Goal: Task Accomplishment & Management: Manage account settings

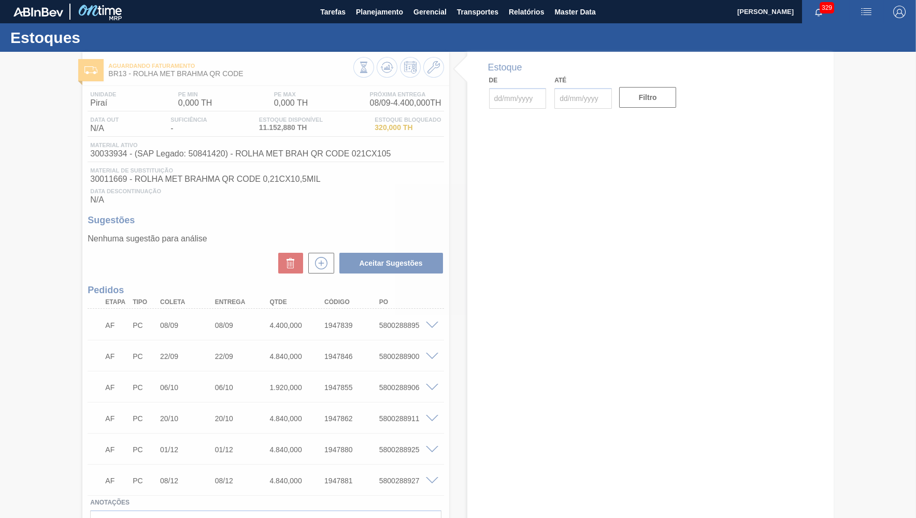
type input "[DATE]"
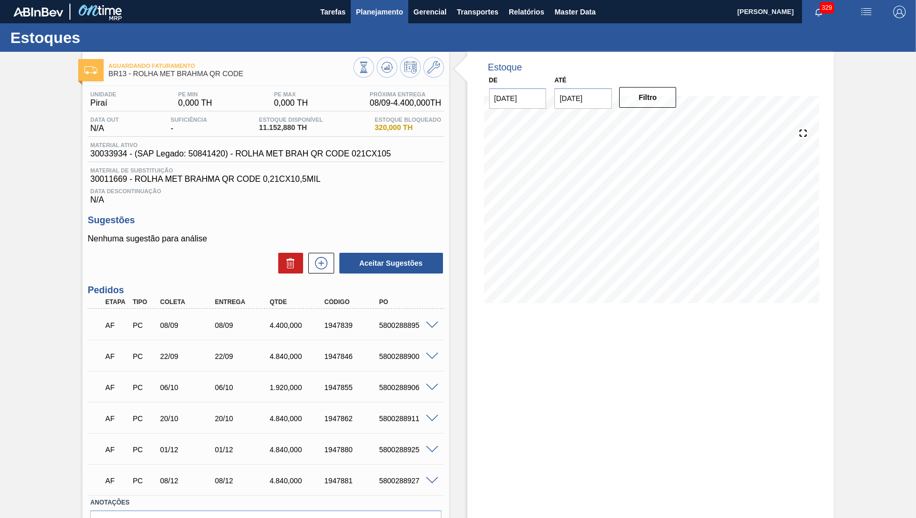
click at [367, 13] on span "Planejamento" at bounding box center [379, 12] width 47 height 12
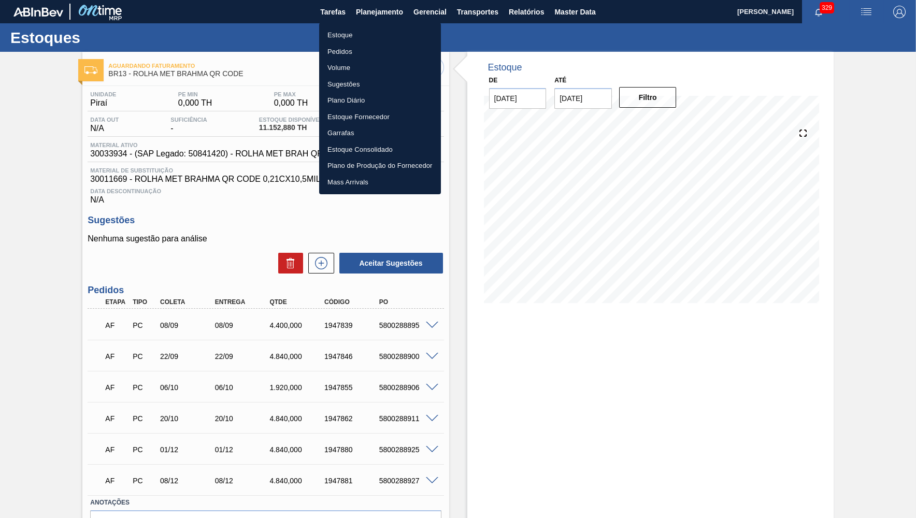
click at [357, 36] on li "Estoque" at bounding box center [380, 35] width 122 height 17
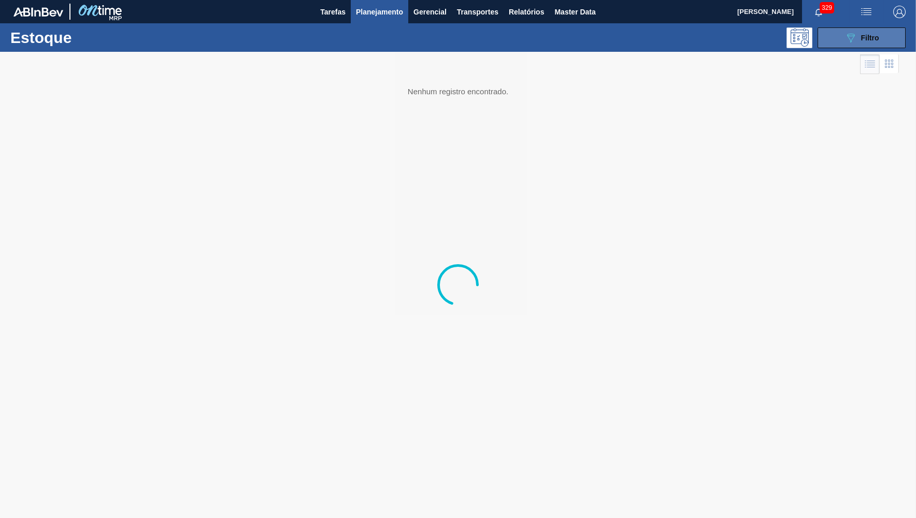
click at [849, 46] on button "089F7B8B-B2A5-4AFE-B5C0-19BA573D28AC Filtro" at bounding box center [862, 37] width 88 height 21
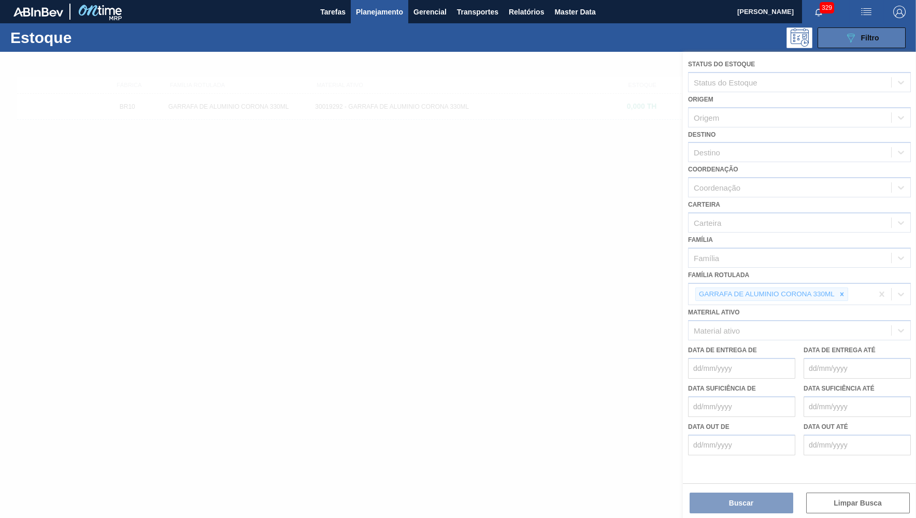
click at [848, 39] on icon "089F7B8B-B2A5-4AFE-B5C0-19BA573D28AC" at bounding box center [851, 38] width 12 height 12
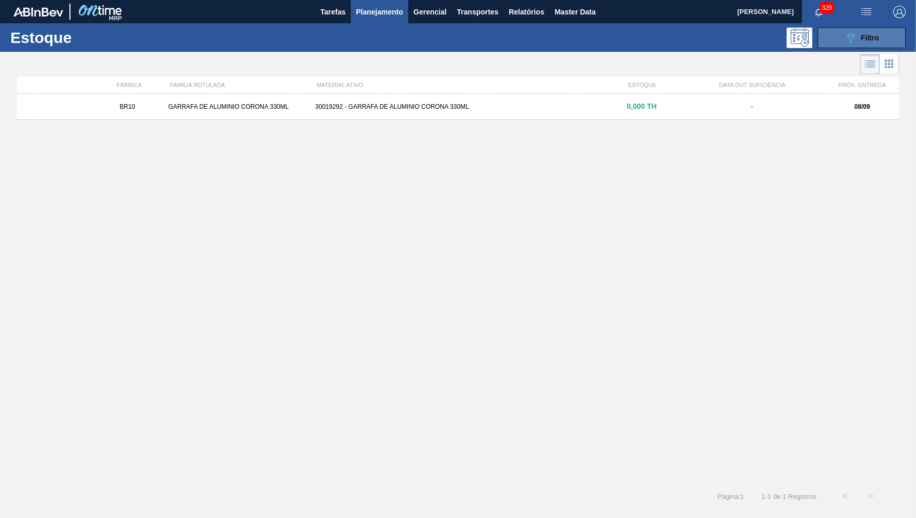
click at [848, 39] on icon "089F7B8B-B2A5-4AFE-B5C0-19BA573D28AC" at bounding box center [851, 38] width 12 height 12
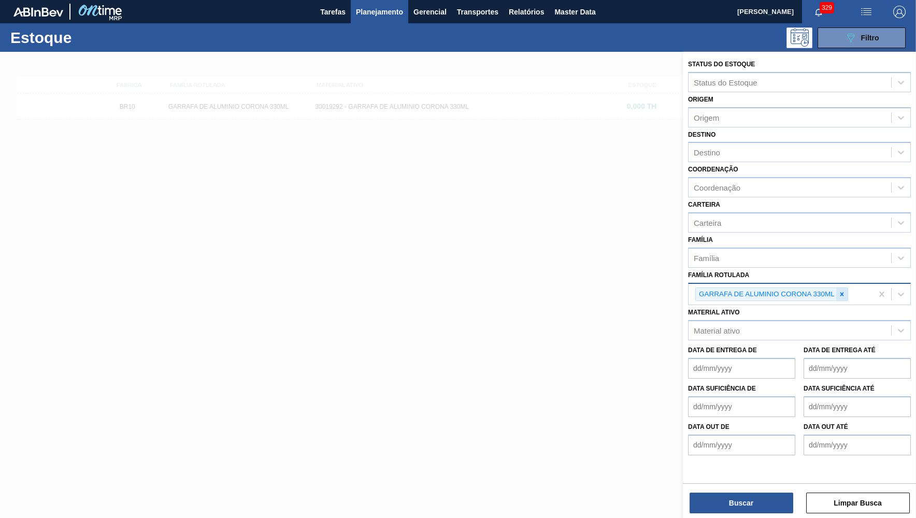
click at [845, 290] on div at bounding box center [841, 294] width 11 height 13
drag, startPoint x: 396, startPoint y: 159, endPoint x: 451, endPoint y: 97, distance: 83.0
click at [396, 160] on div at bounding box center [458, 311] width 916 height 518
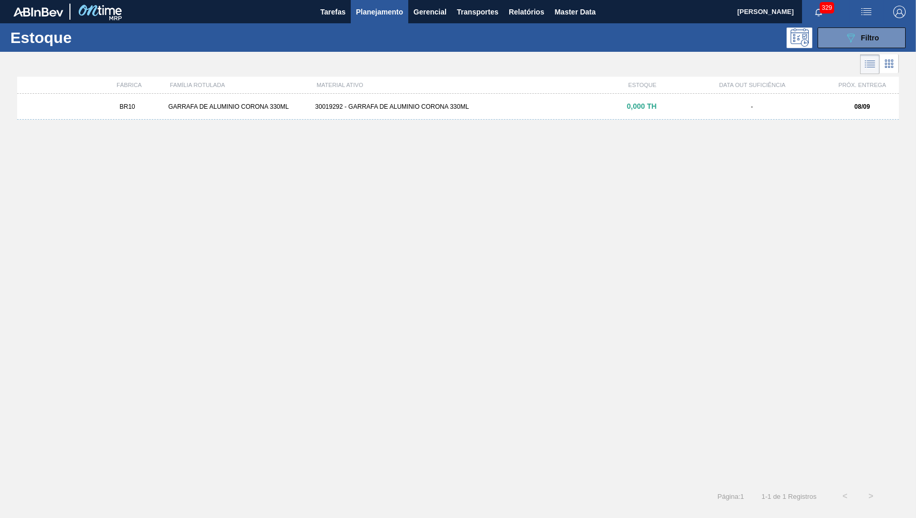
click at [451, 97] on div "Estoque 089F7B8B-B2A5-4AFE-B5C0-19BA573D28AC Filtro Status do Estoque Status do…" at bounding box center [458, 266] width 916 height 486
click at [453, 102] on div "BR10 GARRAFA DE ALUMINIO CORONA 330ML 30019292 - GARRAFA DE ALUMINIO CORONA 330…" at bounding box center [458, 107] width 882 height 26
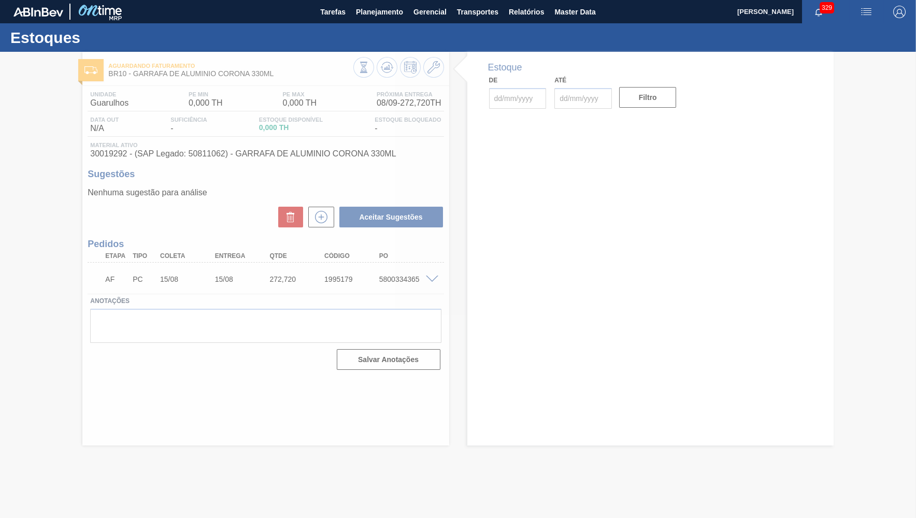
type input "[DATE]"
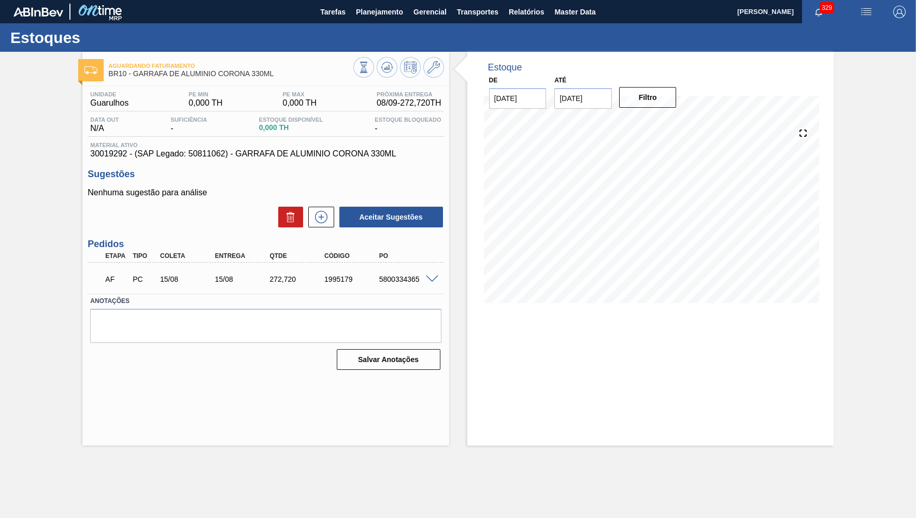
click at [283, 287] on div "AF PC 15/08 15/08 272,720 1995179 5800334365" at bounding box center [262, 278] width 329 height 21
click at [327, 212] on icon at bounding box center [321, 217] width 17 height 12
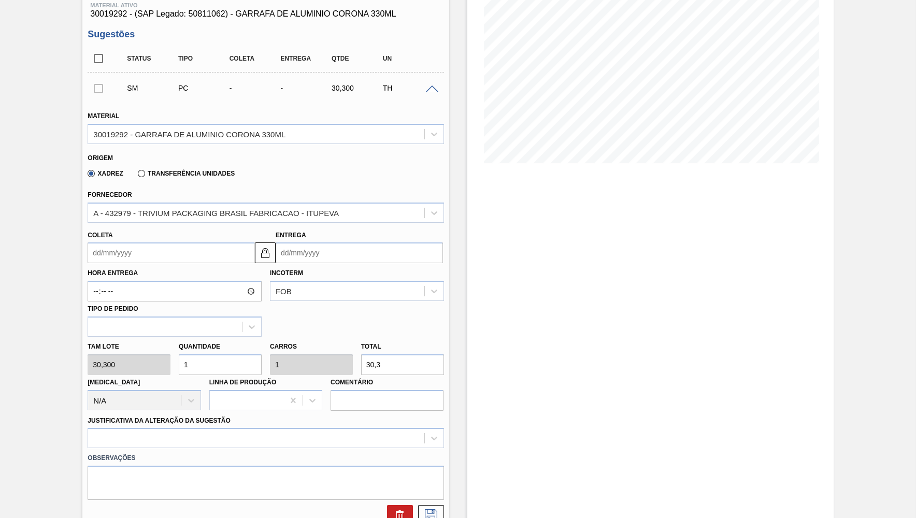
scroll to position [151, 0]
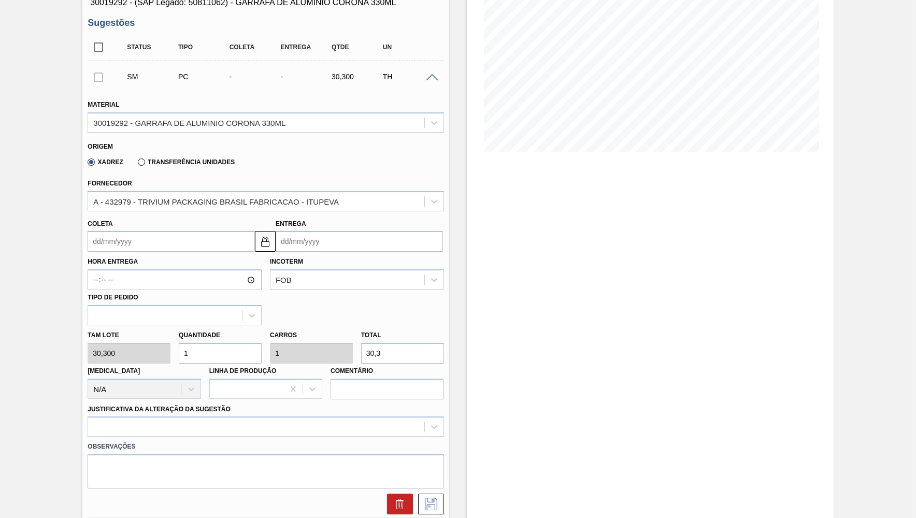
click at [125, 232] on input "Coleta" at bounding box center [171, 241] width 167 height 21
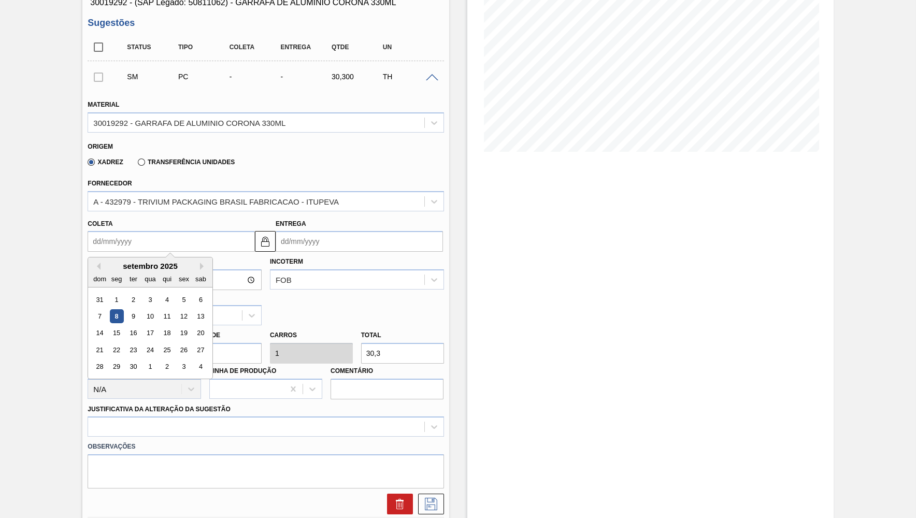
click at [251, 335] on div "Quantidade 1" at bounding box center [220, 346] width 83 height 36
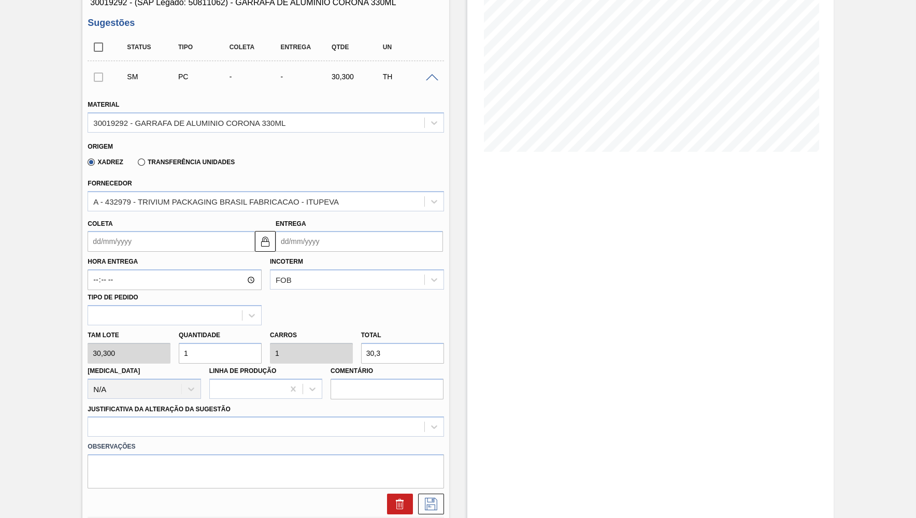
drag, startPoint x: 407, startPoint y: 355, endPoint x: 287, endPoint y: 335, distance: 121.3
click at [361, 343] on input "30,3" at bounding box center [402, 353] width 83 height 21
paste input "272,720"
type input "9,001"
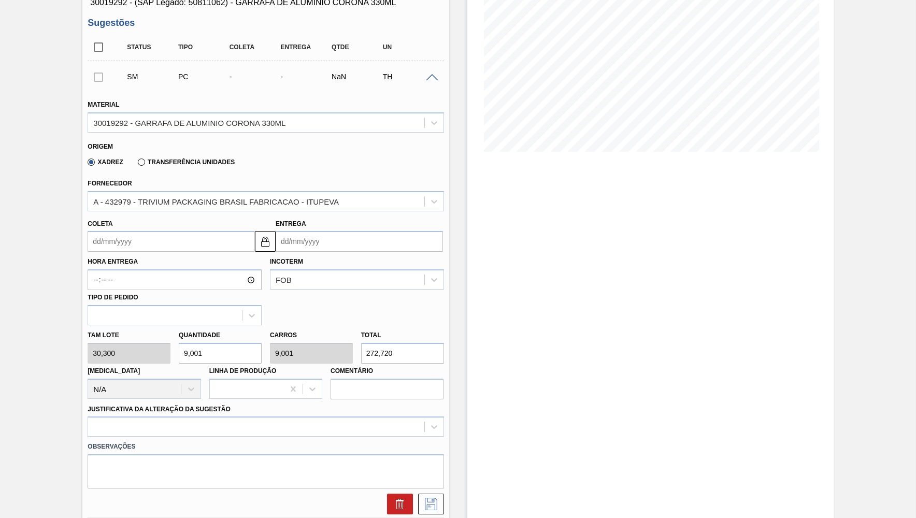
type input "272,720"
drag, startPoint x: 235, startPoint y: 346, endPoint x: 119, endPoint y: 331, distance: 117.1
click at [179, 343] on input "9,001" at bounding box center [220, 353] width 83 height 21
type input "1"
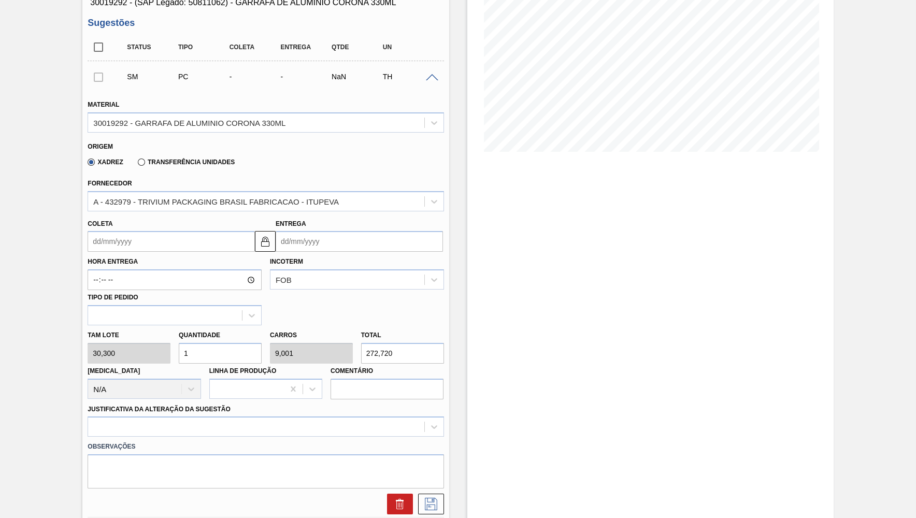
type input "30,3"
type input "0"
type input "2"
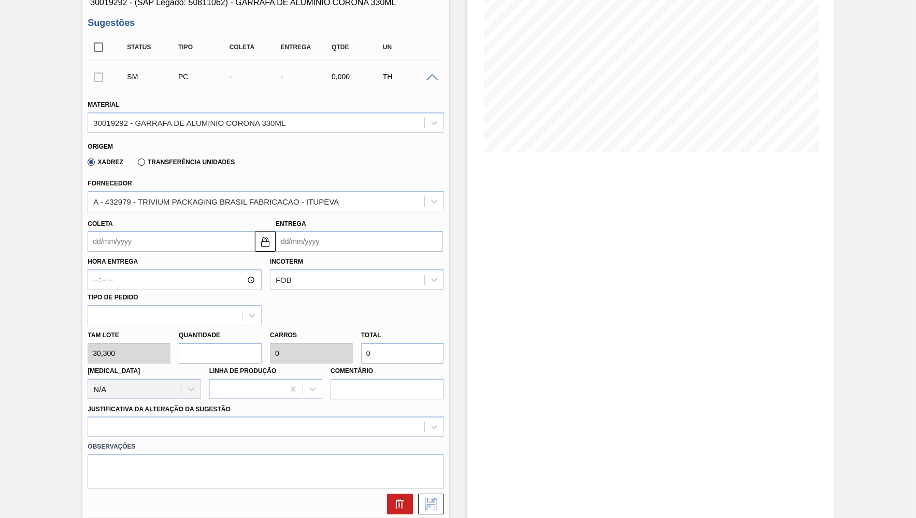
type input "60,6"
type input "28"
type input "848,4"
type input "28"
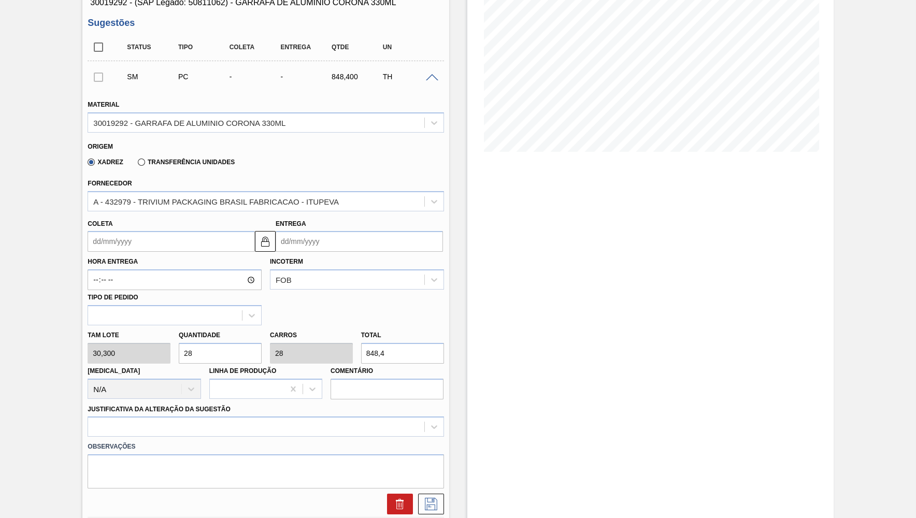
drag, startPoint x: 214, startPoint y: 348, endPoint x: 166, endPoint y: 339, distance: 48.5
click at [179, 343] on input "28" at bounding box center [220, 353] width 83 height 21
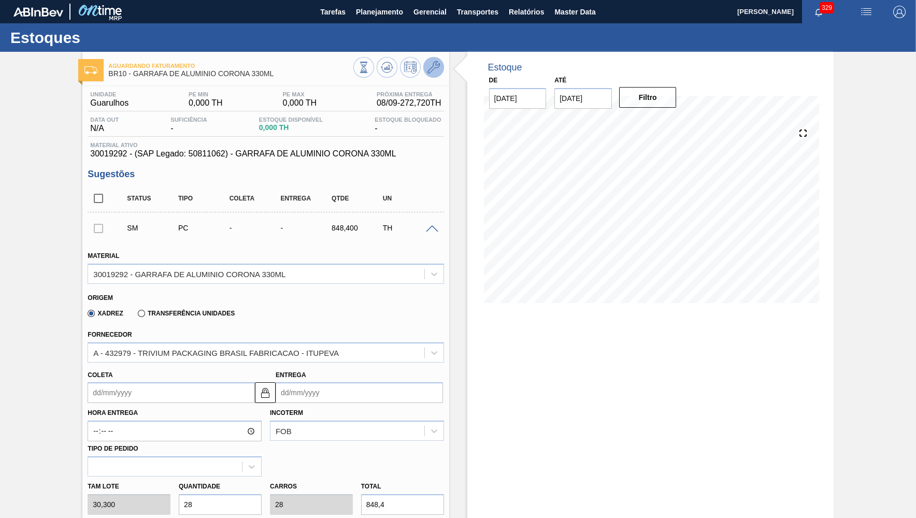
click at [439, 69] on icon at bounding box center [434, 67] width 12 height 12
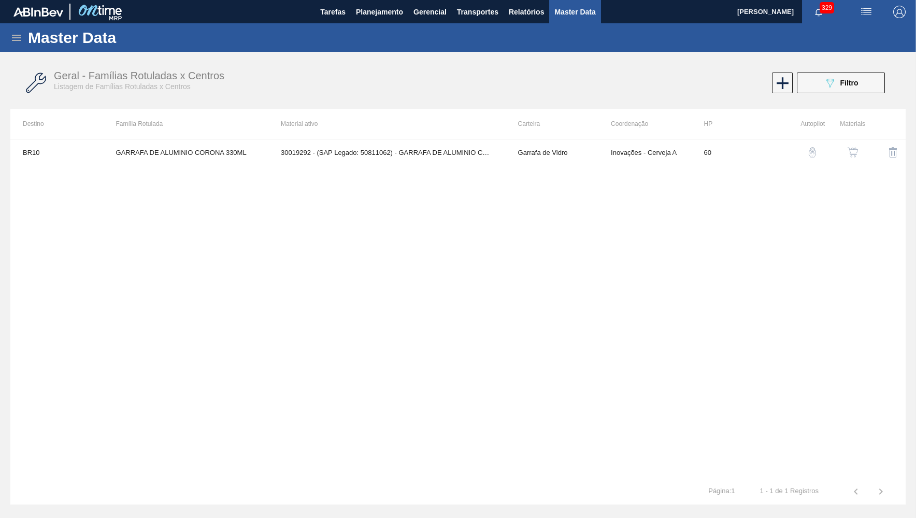
click at [841, 152] on div at bounding box center [847, 152] width 35 height 25
click at [850, 157] on img "button" at bounding box center [853, 152] width 10 height 10
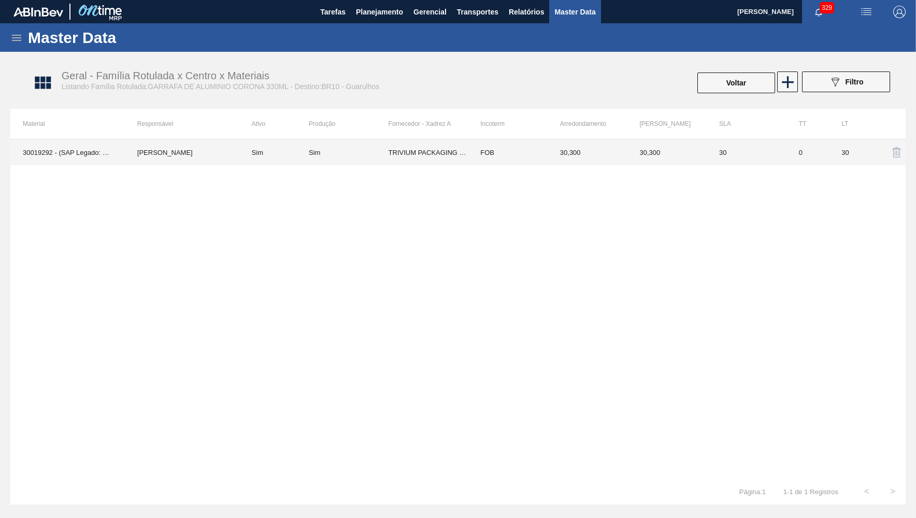
click at [615, 126] on th "Arredondamento" at bounding box center [588, 124] width 80 height 30
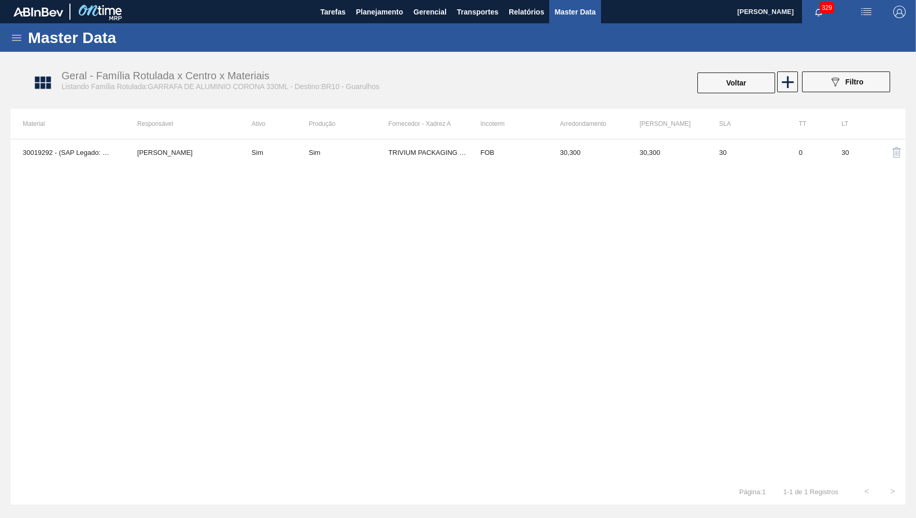
click at [617, 150] on td "30,300" at bounding box center [588, 152] width 80 height 26
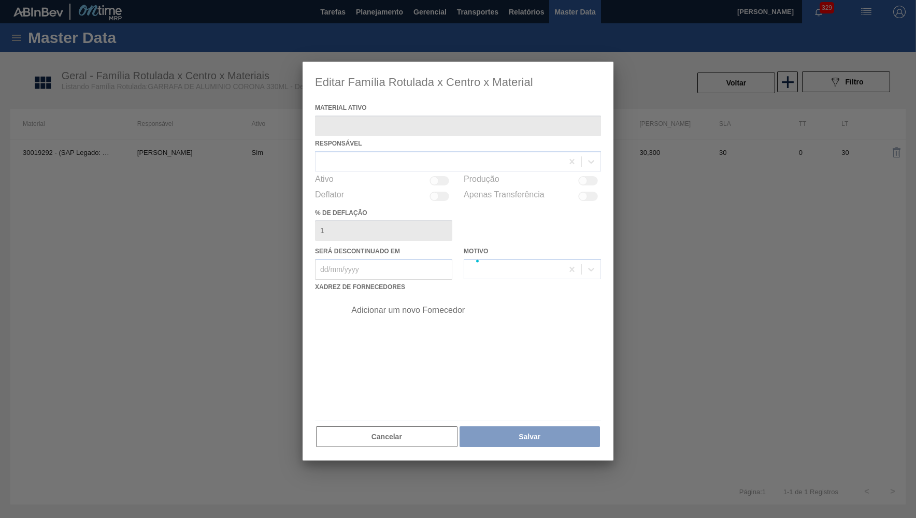
type ativo "30019292 - (SAP Legado: 50811062) - GARRAFA DE ALUMINIO CORONA 330ML"
checkbox input "true"
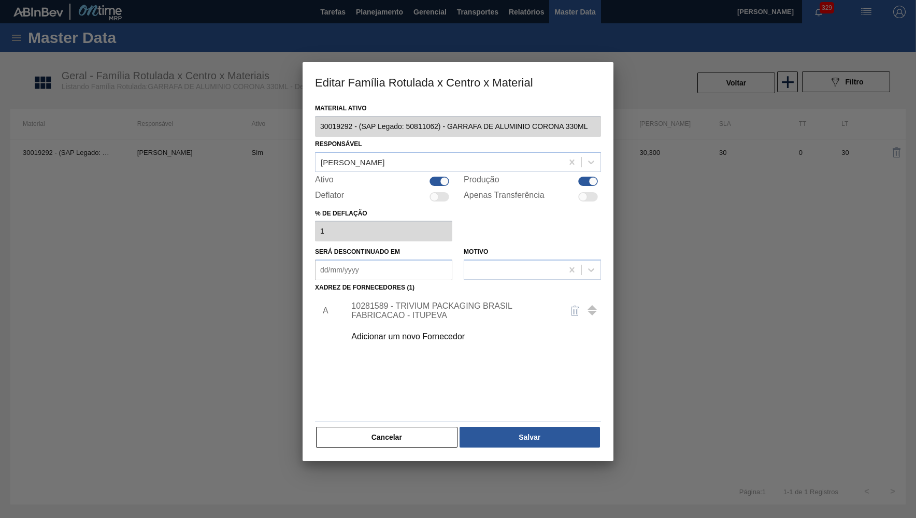
click at [403, 324] on div "Adicionar um novo Fornecedor" at bounding box center [470, 337] width 262 height 26
click at [398, 306] on div "10281589 - TRIVIUM PACKAGING BRASIL FABRICACAO - ITUPEVA" at bounding box center [452, 311] width 203 height 19
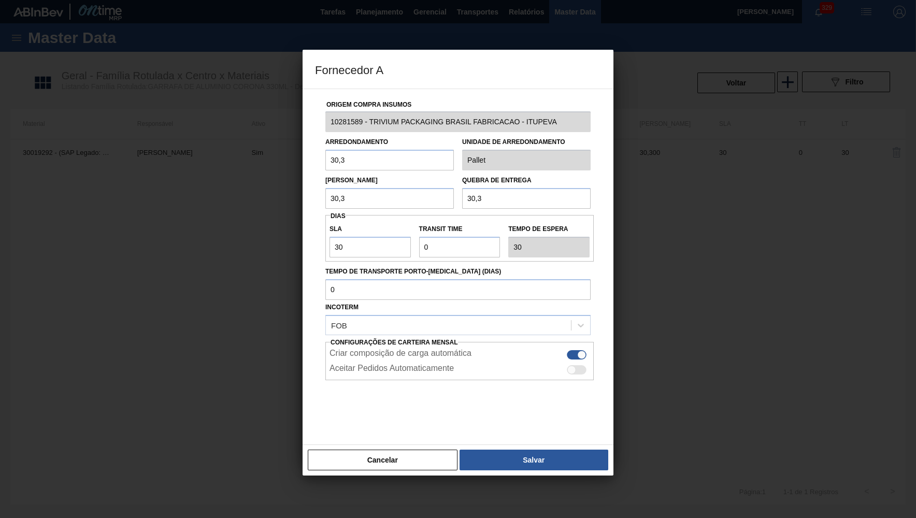
drag, startPoint x: 364, startPoint y: 192, endPoint x: 268, endPoint y: 190, distance: 95.9
click at [325, 190] on input "30,3" at bounding box center [389, 198] width 129 height 21
click at [484, 178] on label "Quebra de entrega" at bounding box center [496, 180] width 69 height 7
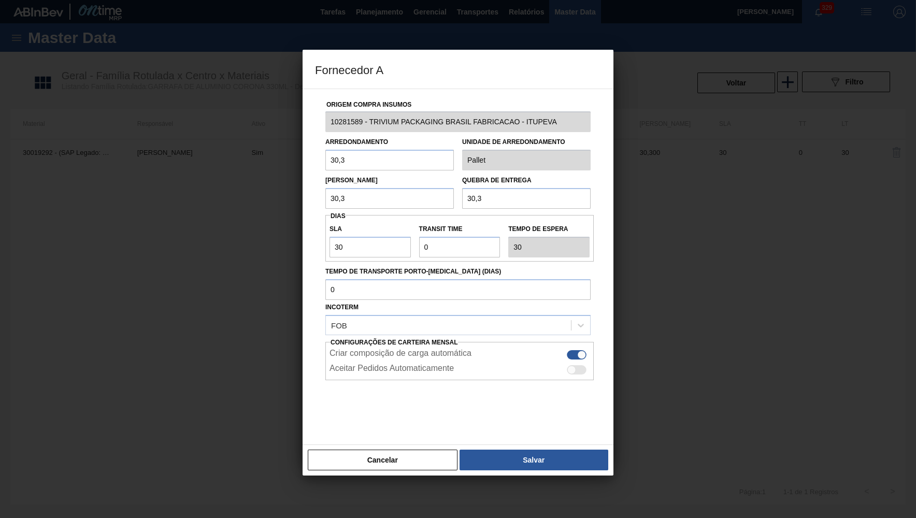
click at [348, 144] on label "Arredondamento" at bounding box center [356, 141] width 63 height 7
drag, startPoint x: 359, startPoint y: 172, endPoint x: 295, endPoint y: 161, distance: 64.2
click at [303, 161] on div "Origem Compra Insumos 10281589 - TRIVIUM PACKAGING BRASIL FABRICACAO - ITUPEVA …" at bounding box center [458, 267] width 311 height 357
click at [382, 150] on input "30,3" at bounding box center [389, 160] width 129 height 21
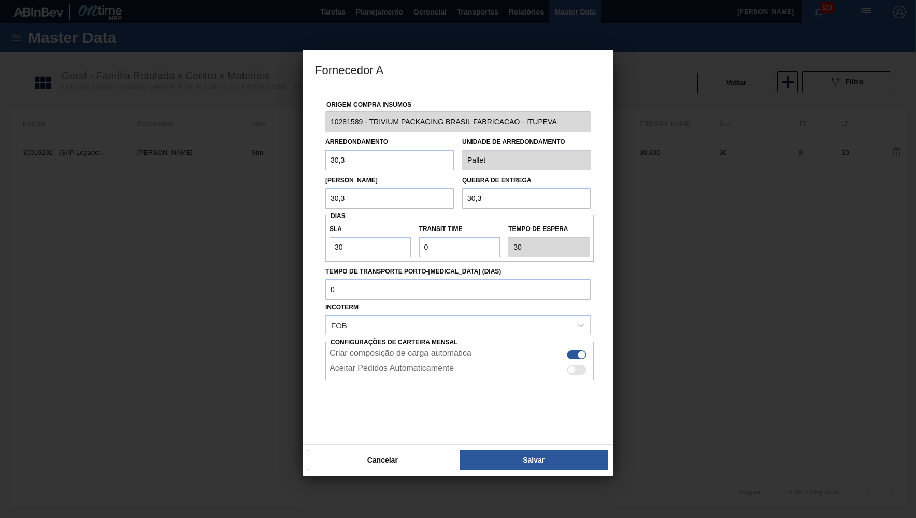
click at [390, 154] on input "30,3" at bounding box center [389, 160] width 129 height 21
type input "28"
drag, startPoint x: 364, startPoint y: 151, endPoint x: 286, endPoint y: 161, distance: 79.3
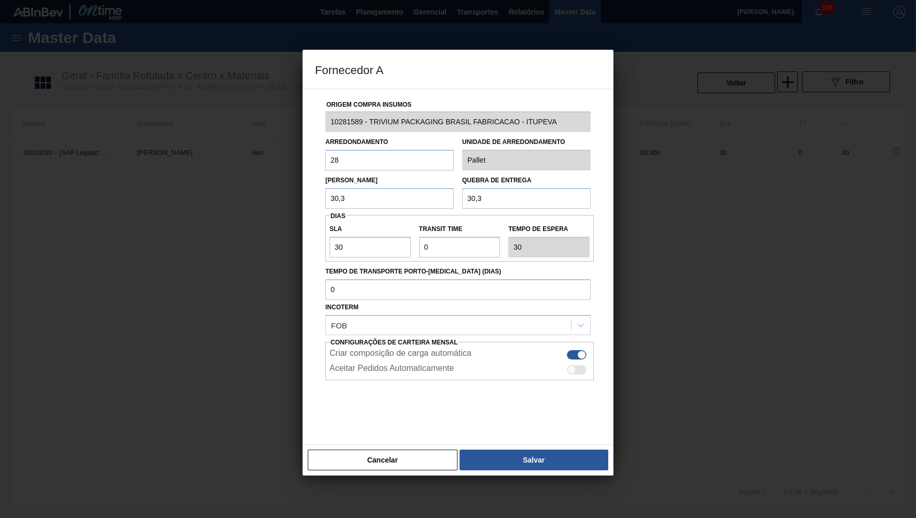
click at [325, 161] on input "28" at bounding box center [389, 160] width 129 height 21
click at [367, 450] on button "Cancelar" at bounding box center [383, 460] width 150 height 21
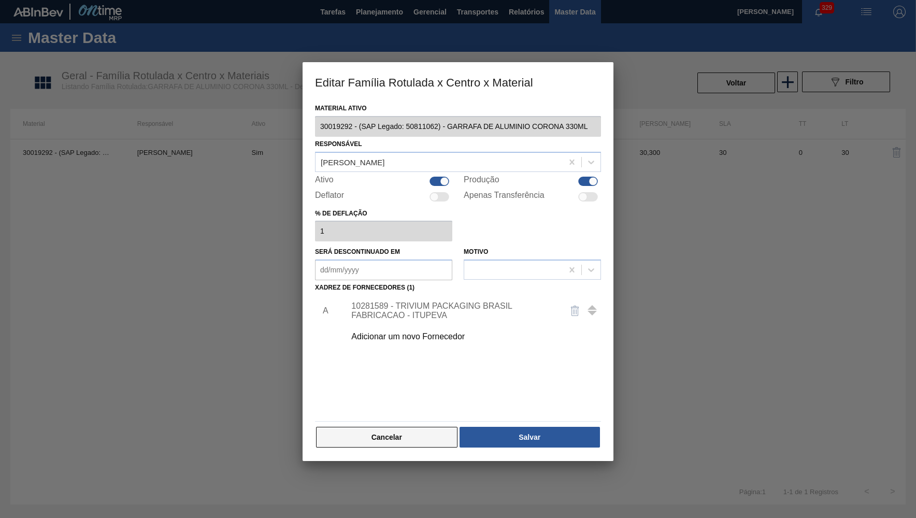
click at [415, 432] on button "Cancelar" at bounding box center [386, 437] width 141 height 21
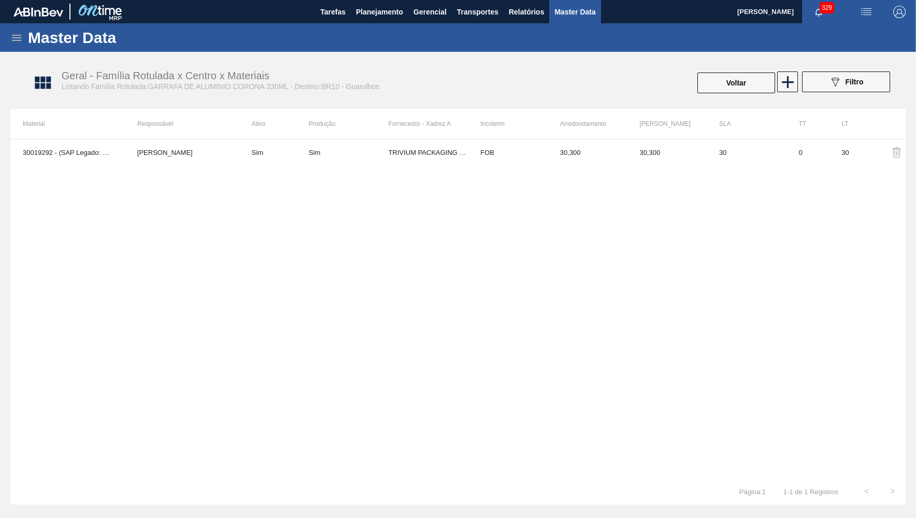
click at [392, 28] on div "Master Data" at bounding box center [458, 37] width 916 height 29
click at [373, 11] on span "Planejamento" at bounding box center [379, 12] width 47 height 12
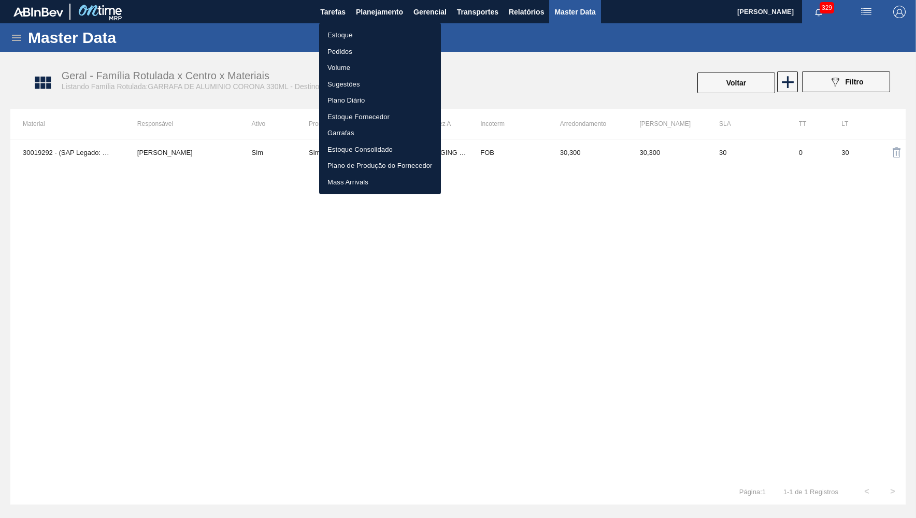
click at [370, 26] on ul "Estoque Pedidos Volume Sugestões Plano Diário Estoque Fornecedor Garrafas Estoq…" at bounding box center [380, 109] width 122 height 172
click at [388, 30] on li "Estoque" at bounding box center [380, 35] width 122 height 17
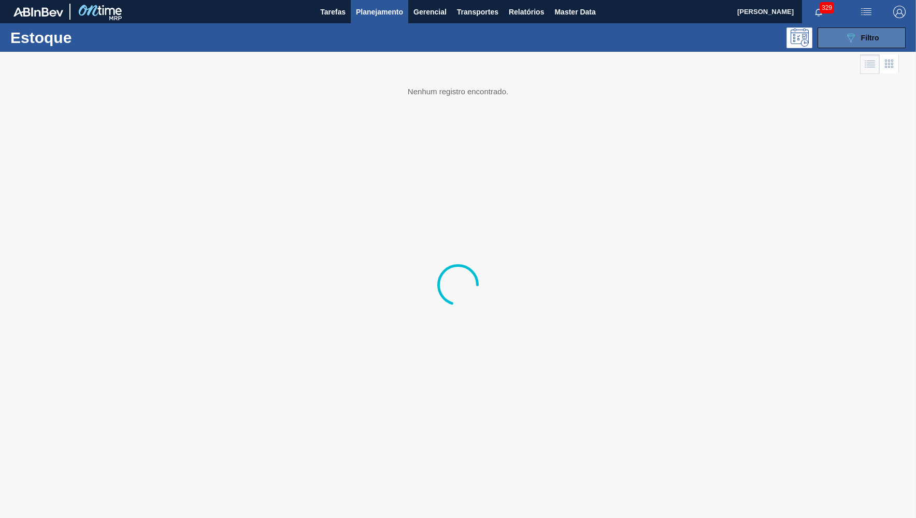
click at [846, 43] on icon "089F7B8B-B2A5-4AFE-B5C0-19BA573D28AC" at bounding box center [851, 38] width 12 height 12
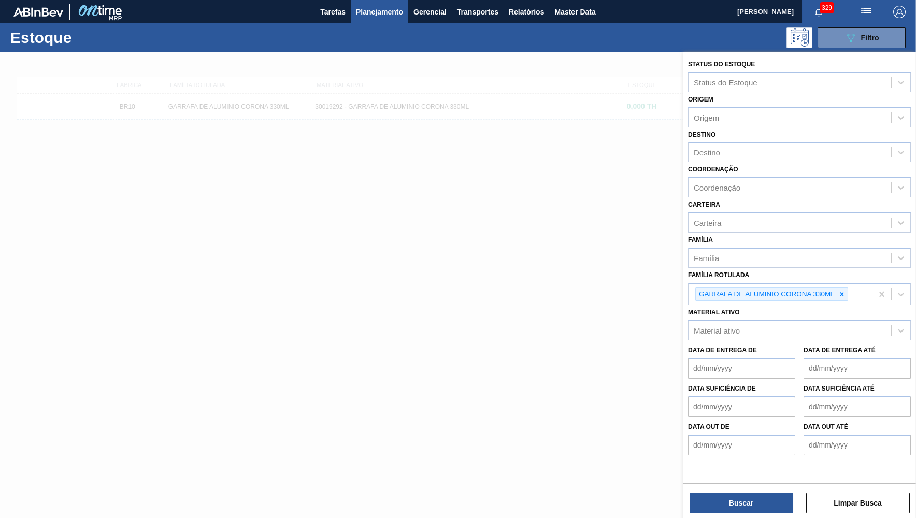
click at [434, 124] on div at bounding box center [458, 311] width 916 height 518
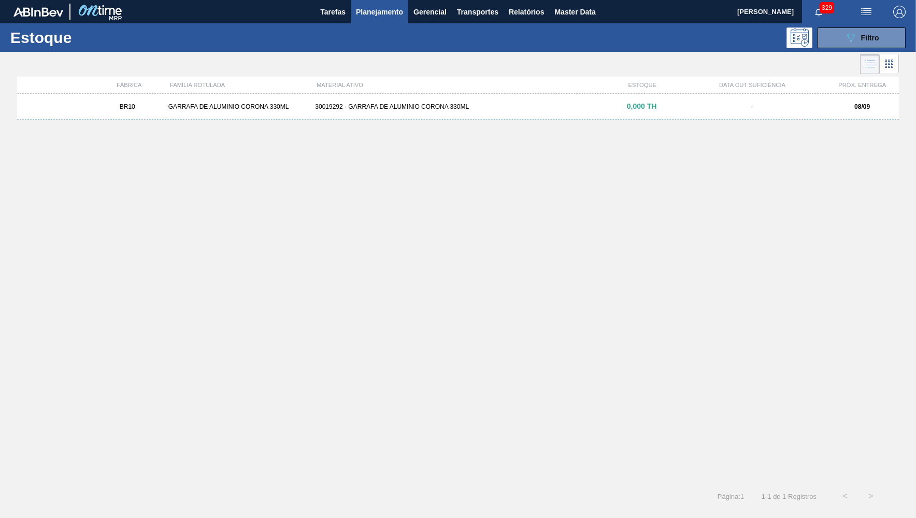
click at [430, 109] on div at bounding box center [458, 311] width 916 height 518
click at [430, 109] on div "30019292 - GARRAFA DE ALUMINIO CORONA 330ML" at bounding box center [458, 106] width 294 height 7
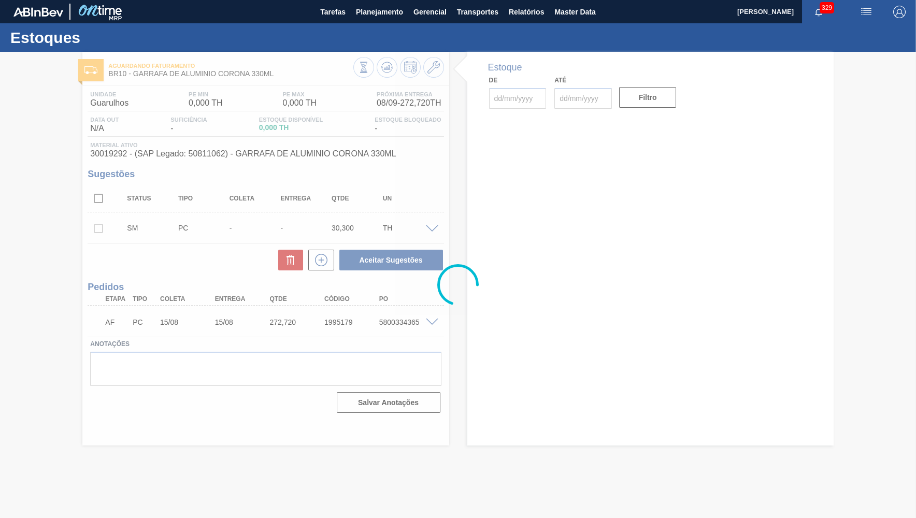
type input "[DATE]"
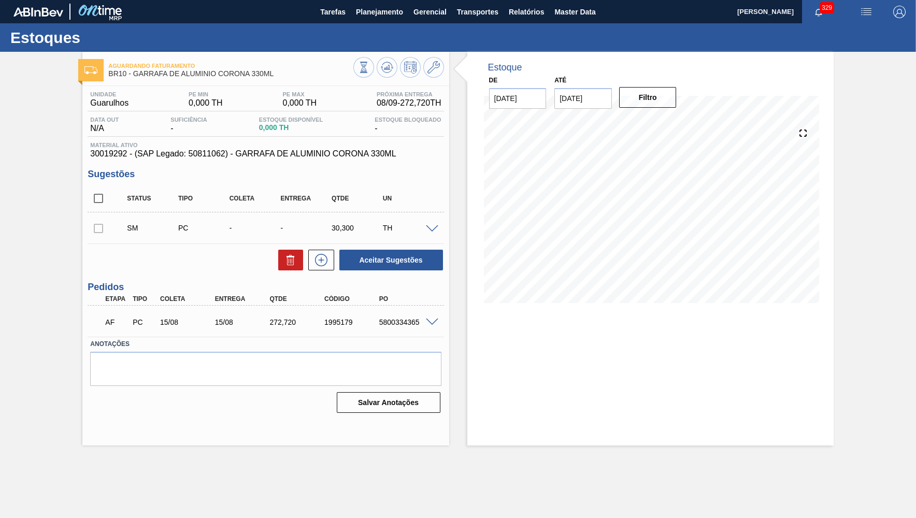
click at [373, 228] on div "30,300" at bounding box center [357, 228] width 56 height 8
click at [346, 224] on div "SM PC - - 30,300 TH" at bounding box center [273, 228] width 307 height 21
click at [428, 232] on div "TH" at bounding box center [408, 228] width 56 height 8
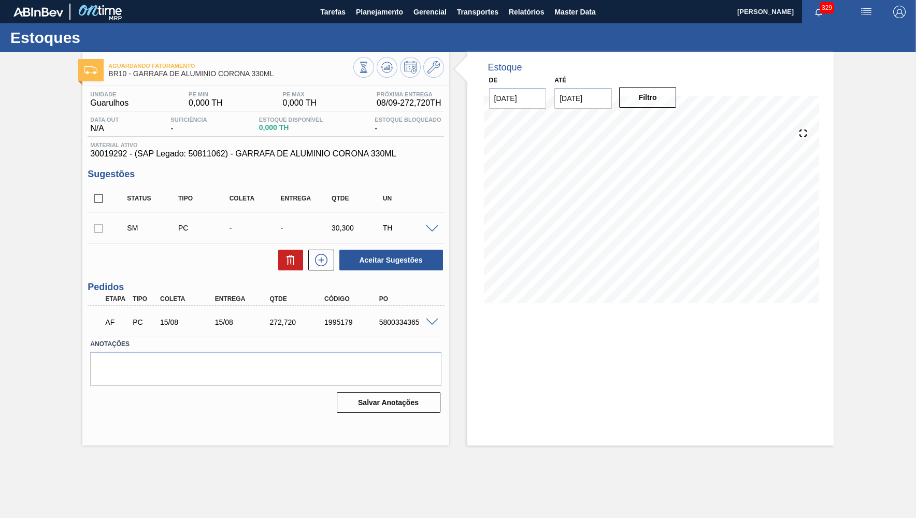
click at [431, 232] on span at bounding box center [432, 229] width 12 height 8
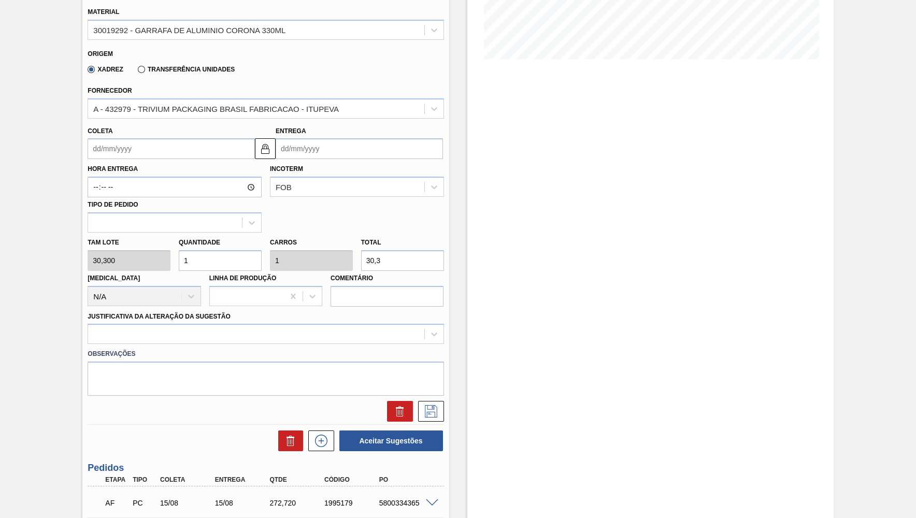
scroll to position [253, 0]
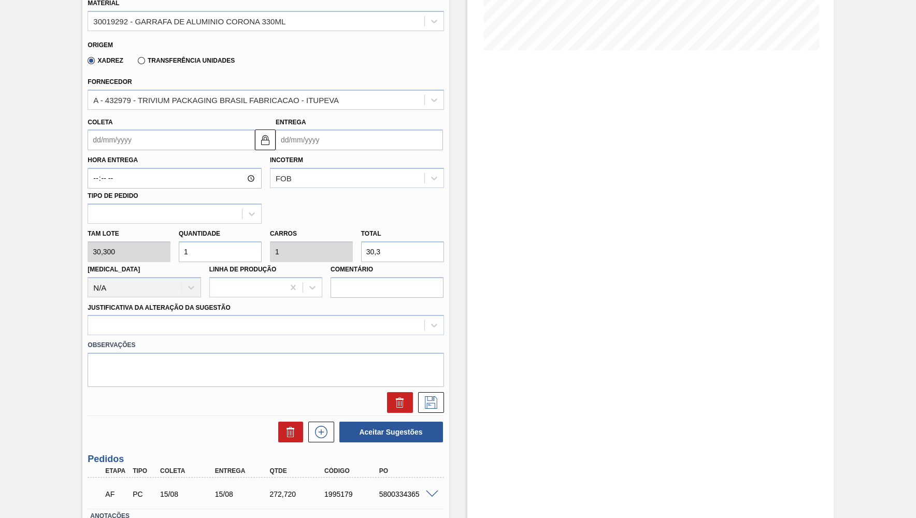
click at [322, 439] on div "Unidade Guarulhos PE MIN 0,000 TH PE MAX 0,000 TH Próxima Entrega 08/09 - 272,7…" at bounding box center [265, 211] width 366 height 756
click at [325, 426] on icon at bounding box center [321, 432] width 17 height 12
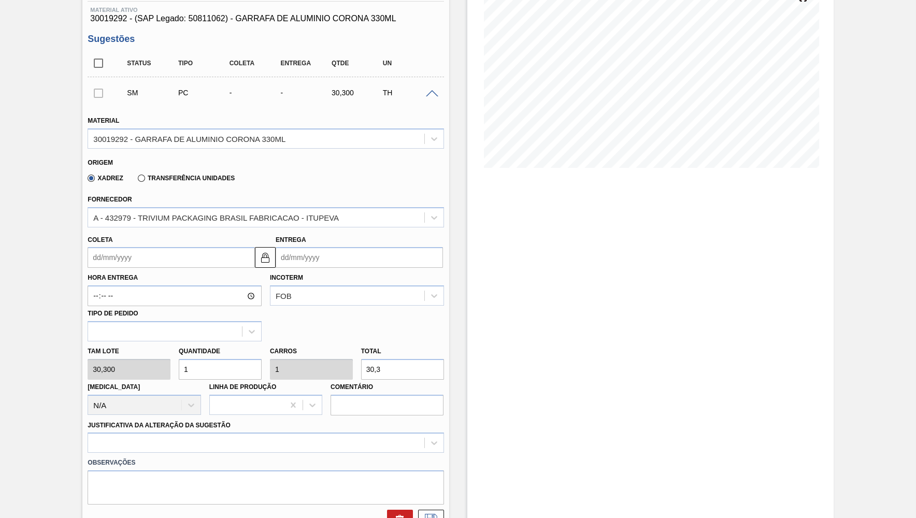
scroll to position [101, 0]
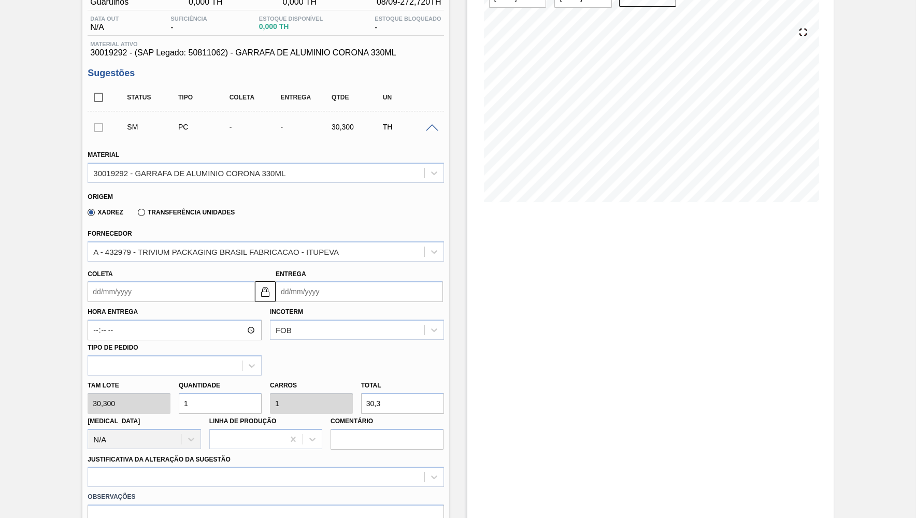
click at [431, 125] on span at bounding box center [432, 128] width 12 height 8
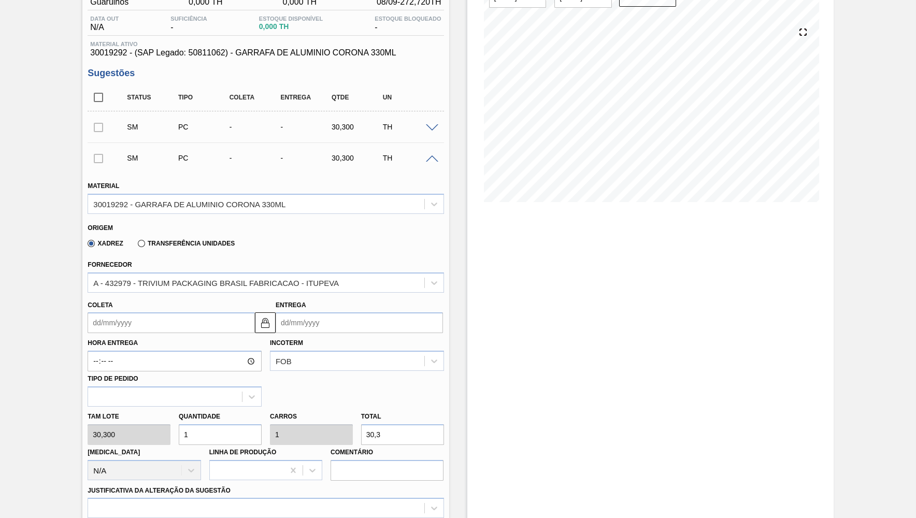
click at [429, 160] on span at bounding box center [432, 159] width 12 height 8
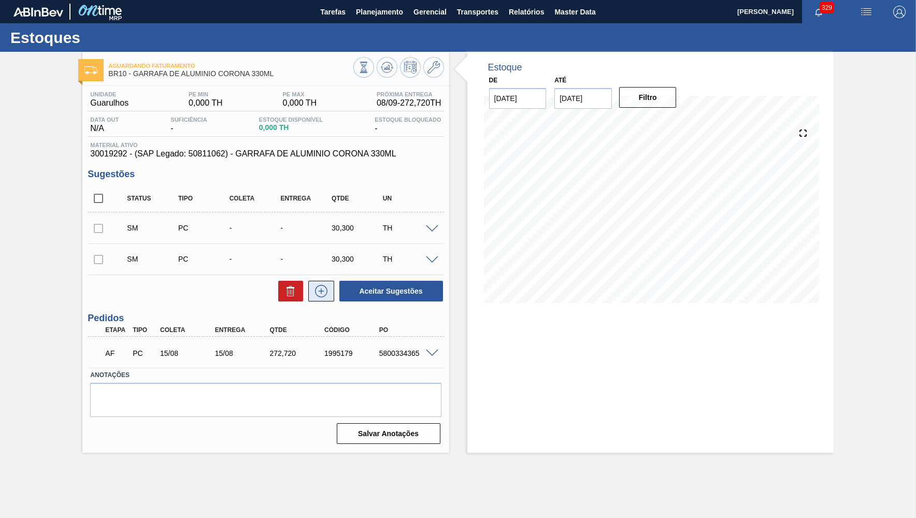
drag, startPoint x: 340, startPoint y: 293, endPoint x: 333, endPoint y: 291, distance: 7.7
click at [338, 293] on div "Aceitar Sugestões" at bounding box center [389, 291] width 110 height 23
click at [326, 291] on icon at bounding box center [321, 291] width 17 height 12
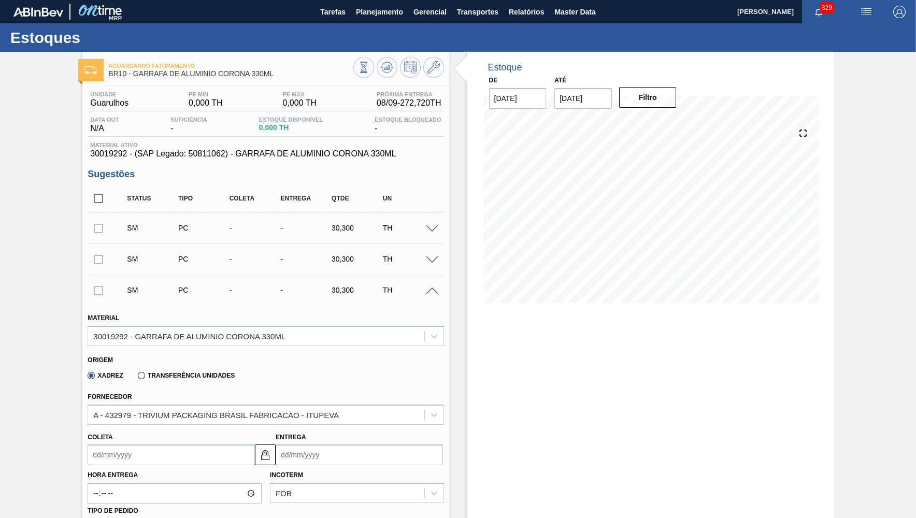
click at [438, 301] on div "SM PC - - 30,300 TH" at bounding box center [266, 290] width 356 height 26
click at [443, 294] on div at bounding box center [433, 291] width 21 height 8
click at [438, 293] on span at bounding box center [432, 292] width 12 height 8
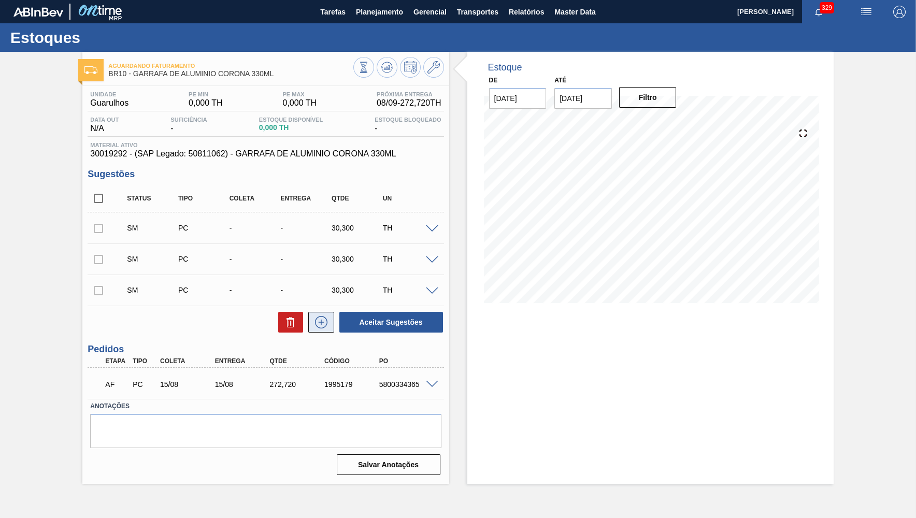
click at [317, 329] on button at bounding box center [321, 322] width 26 height 21
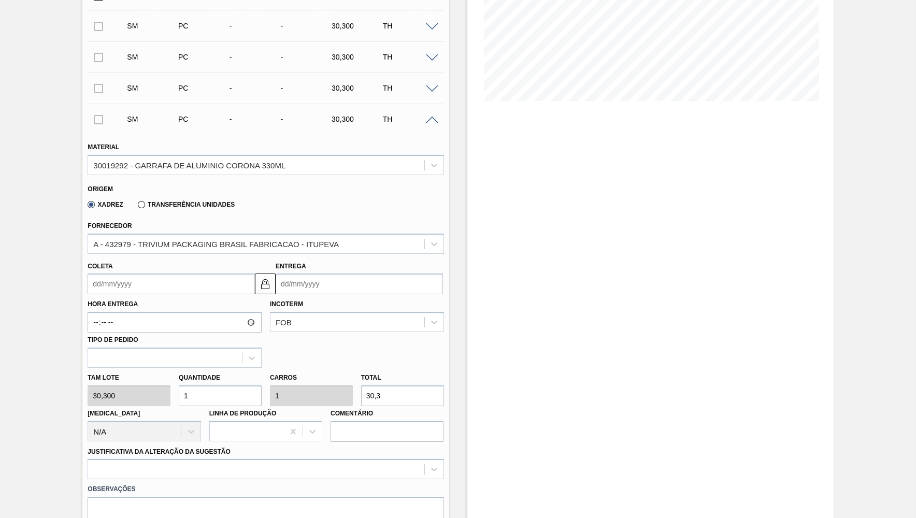
scroll to position [354, 0]
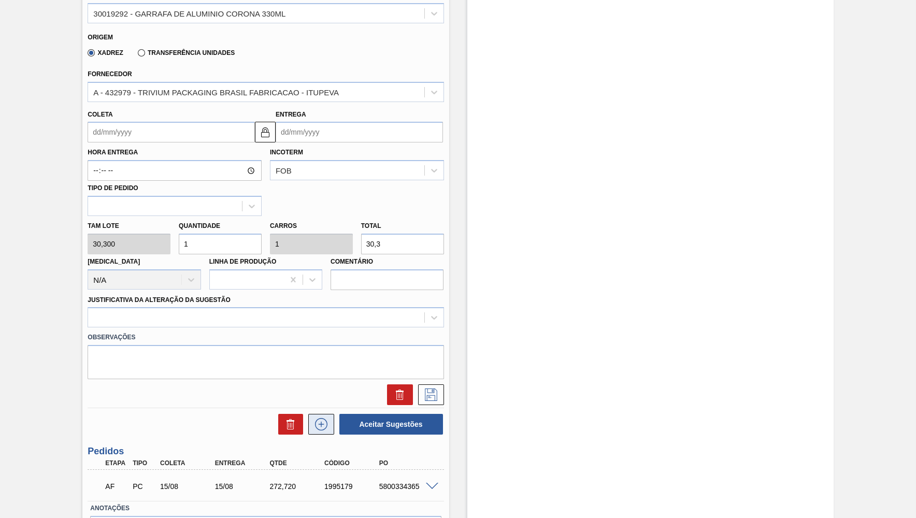
click at [319, 422] on icon at bounding box center [321, 424] width 12 height 12
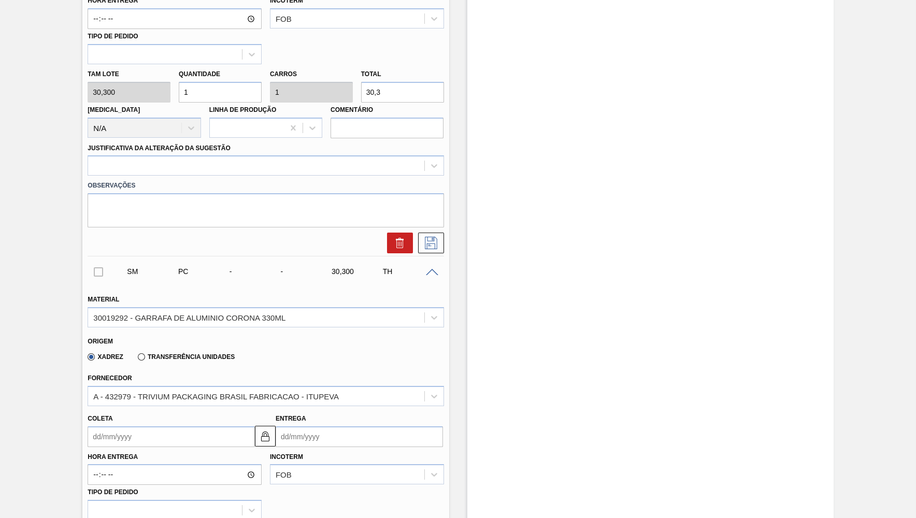
scroll to position [759, 0]
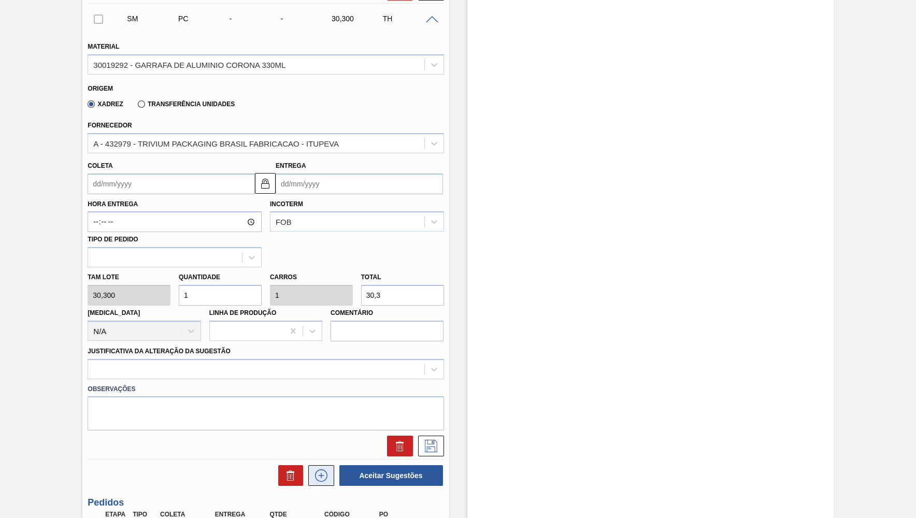
click at [325, 465] on button at bounding box center [321, 475] width 26 height 21
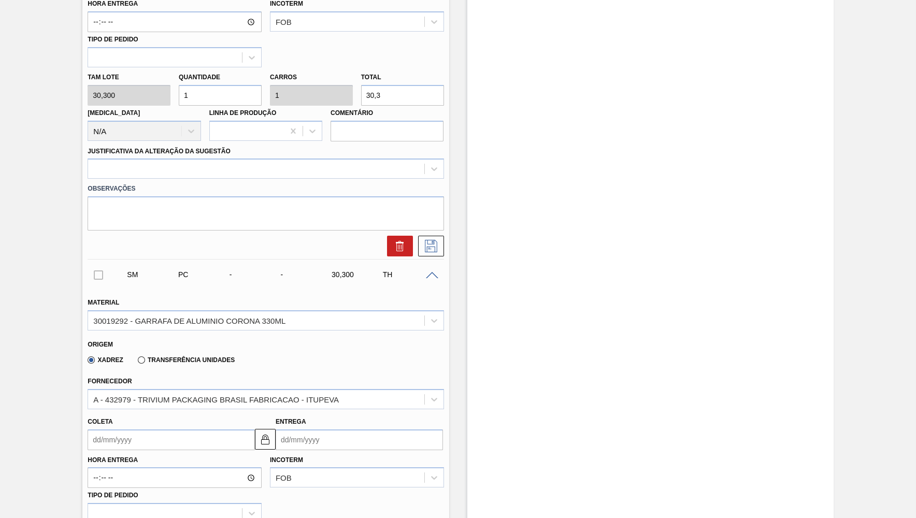
scroll to position [455, 0]
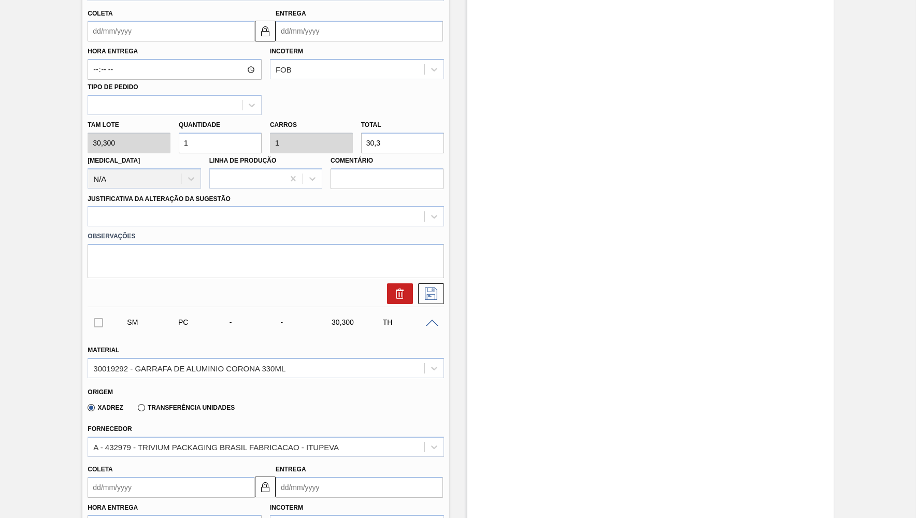
click at [433, 309] on div "SM PC - - 30,300 TH" at bounding box center [266, 322] width 356 height 26
click at [433, 320] on span at bounding box center [432, 324] width 12 height 8
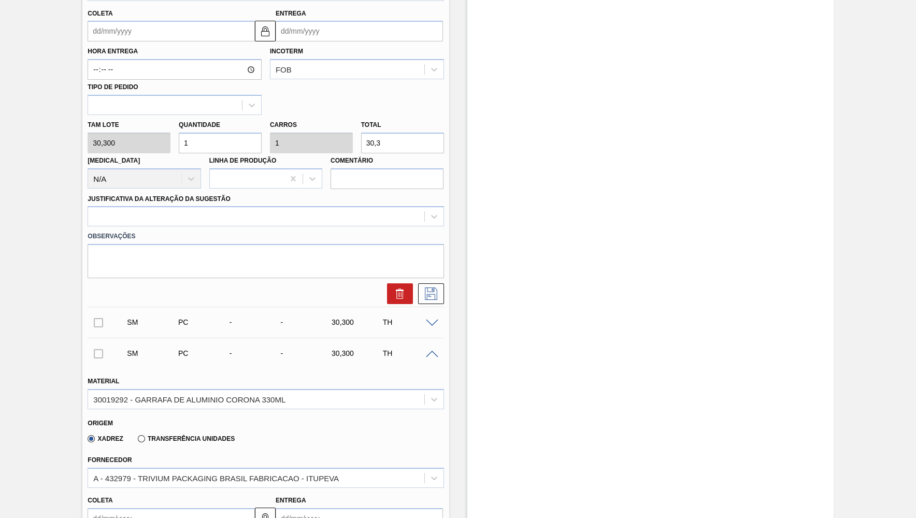
scroll to position [253, 0]
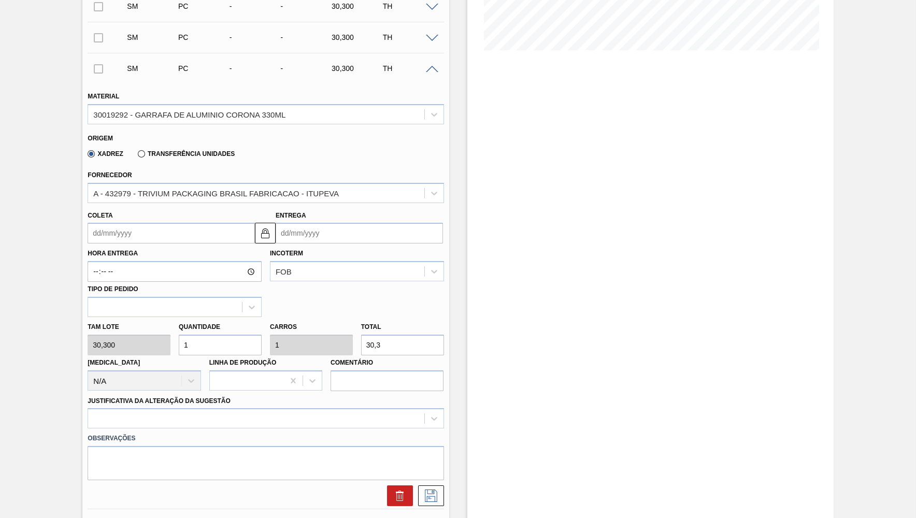
click at [433, 67] on span at bounding box center [432, 70] width 12 height 8
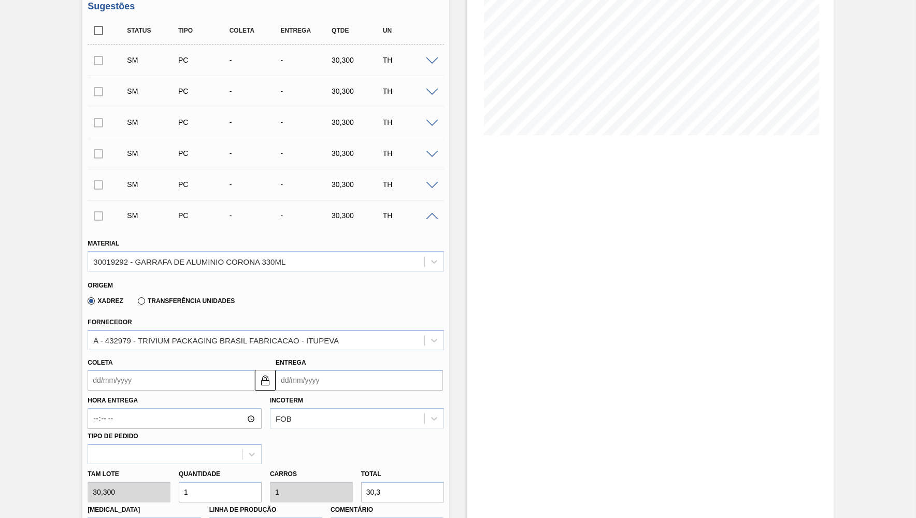
scroll to position [151, 0]
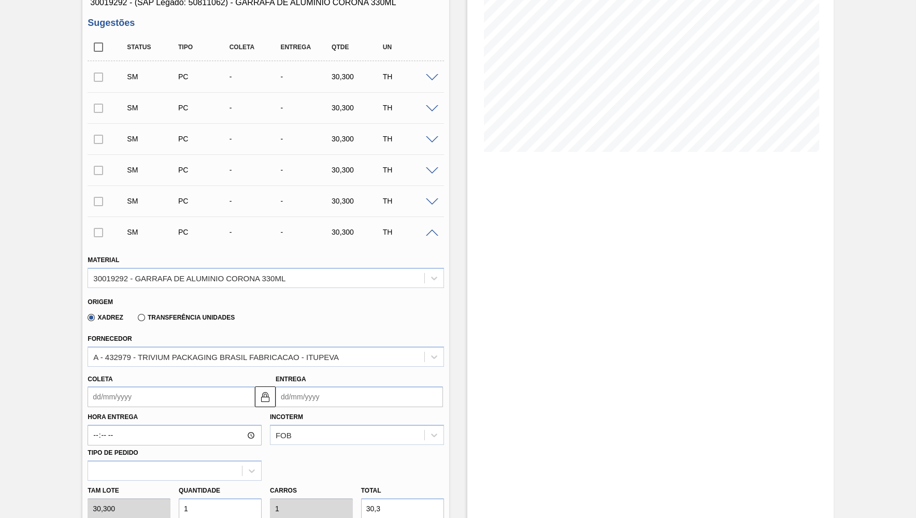
click at [426, 227] on div "SM PC - - 30,300 TH" at bounding box center [273, 232] width 307 height 21
click at [433, 236] on span at bounding box center [432, 234] width 12 height 8
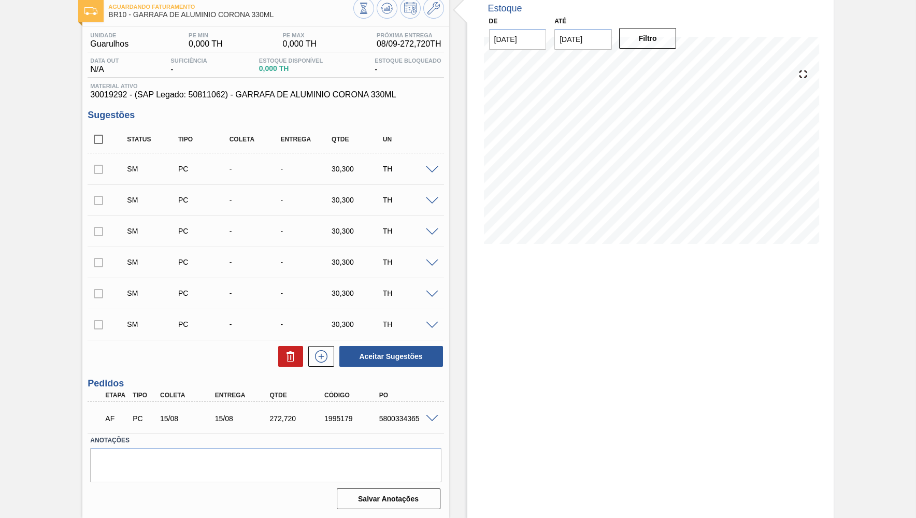
click at [430, 167] on span at bounding box center [432, 170] width 12 height 8
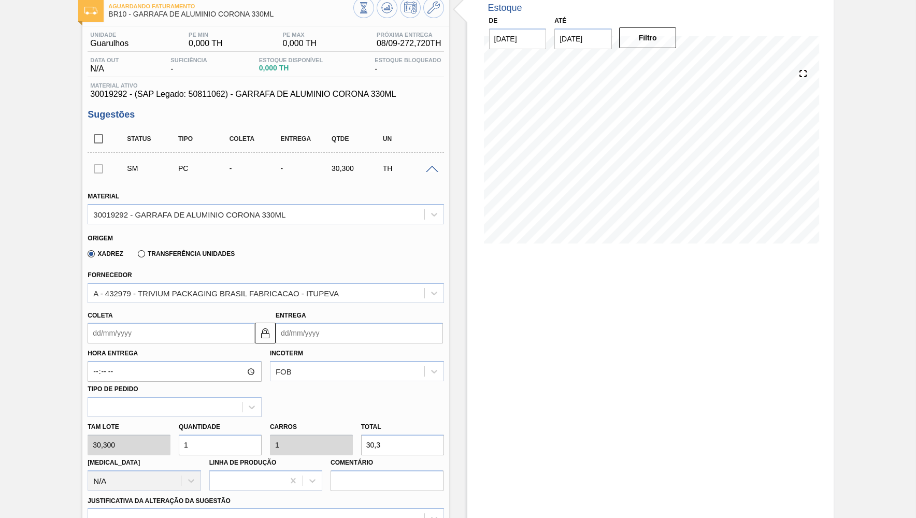
scroll to position [110, 0]
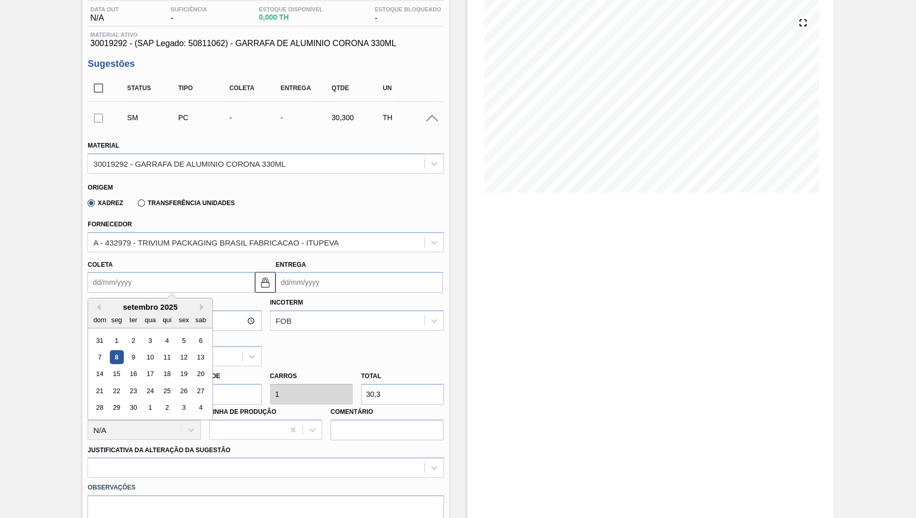
click at [165, 275] on input "Coleta" at bounding box center [171, 282] width 167 height 21
click at [116, 350] on div "8" at bounding box center [117, 357] width 14 height 14
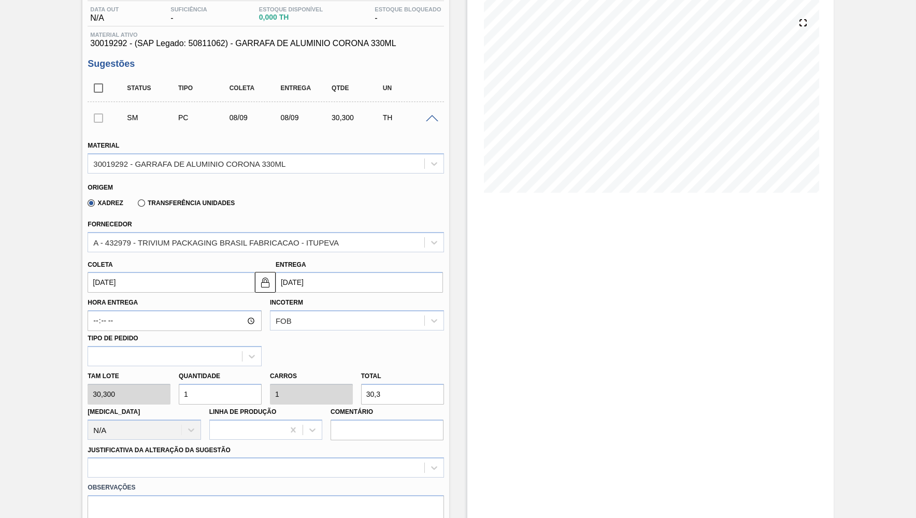
type input "[DATE]"
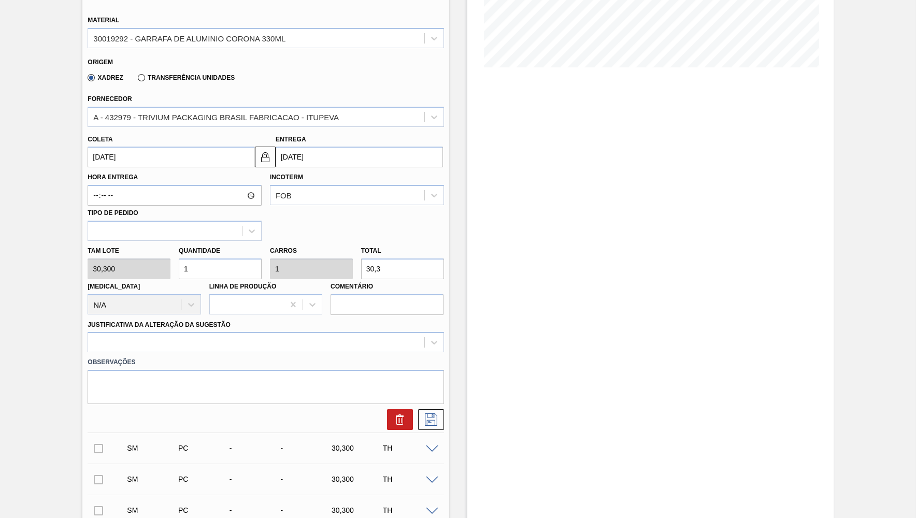
scroll to position [262, 0]
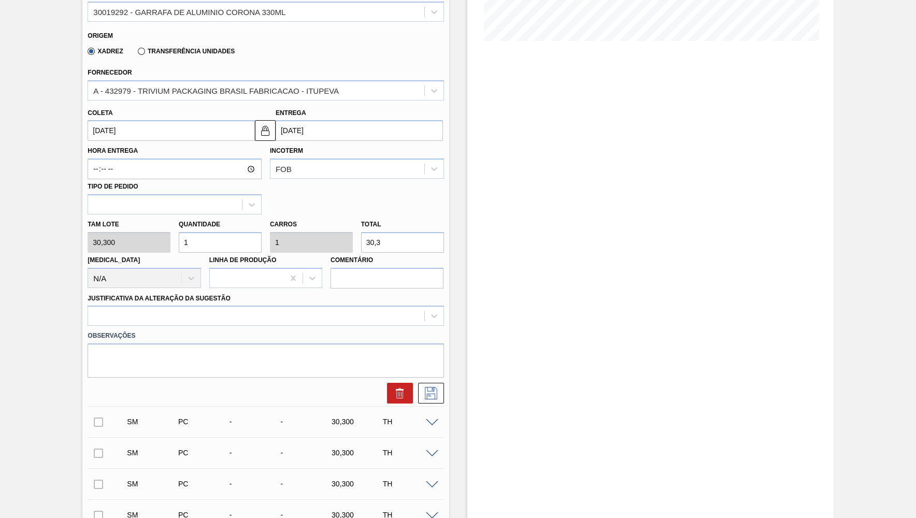
click at [139, 289] on div "Justificativa da Alteração da Sugestão" at bounding box center [265, 308] width 364 height 38
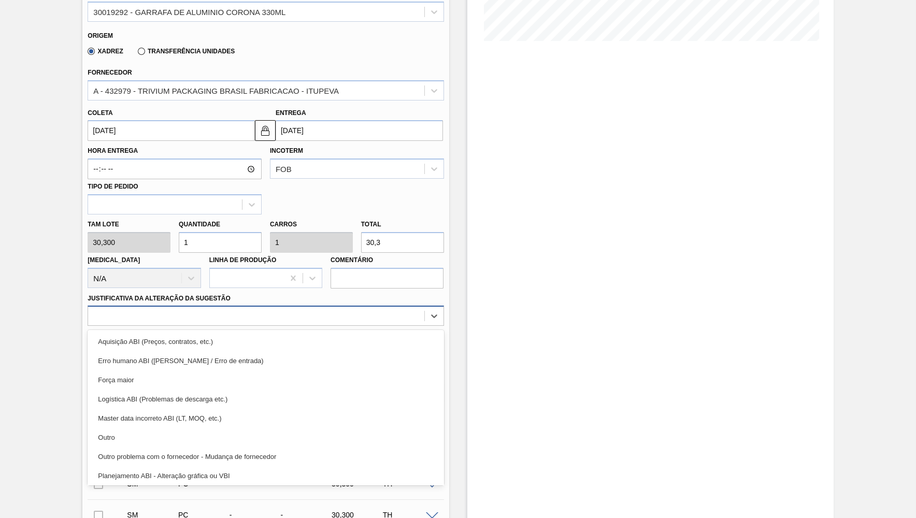
click at [145, 311] on div at bounding box center [256, 316] width 336 height 15
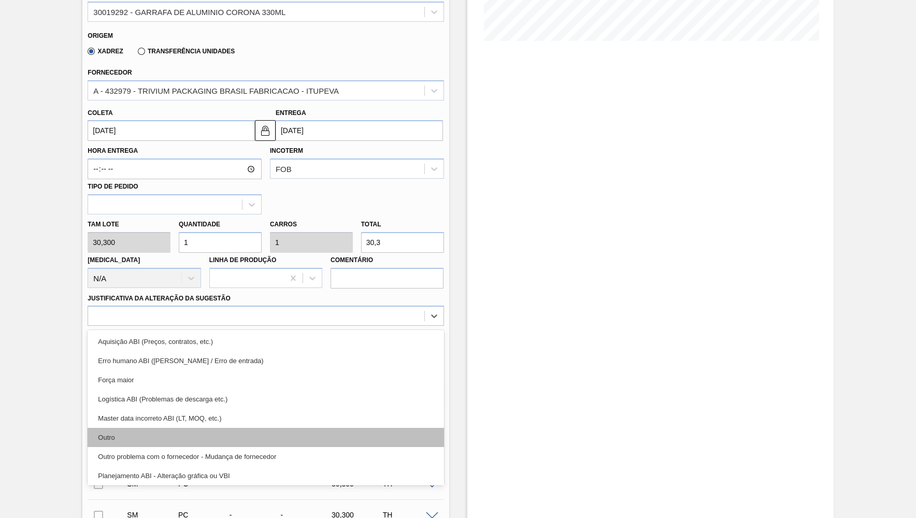
click at [117, 428] on div "Outro" at bounding box center [266, 437] width 356 height 19
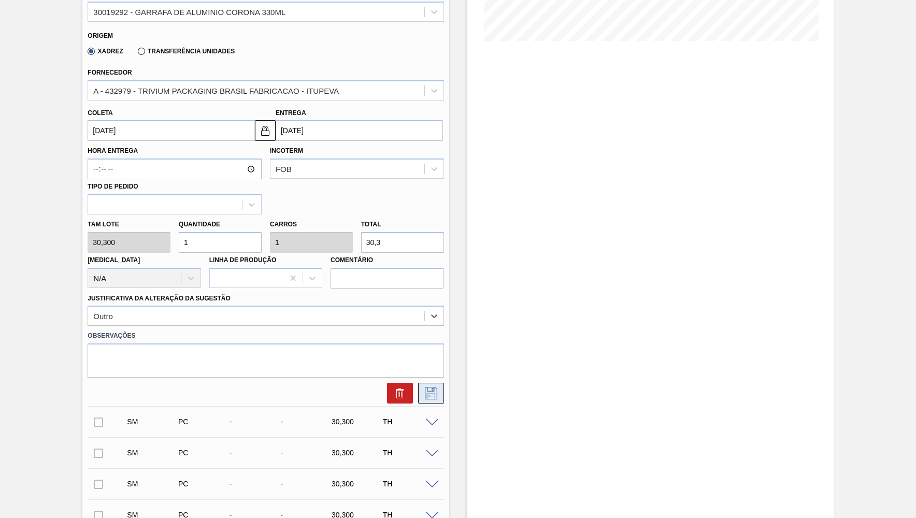
click at [434, 389] on icon at bounding box center [431, 393] width 17 height 12
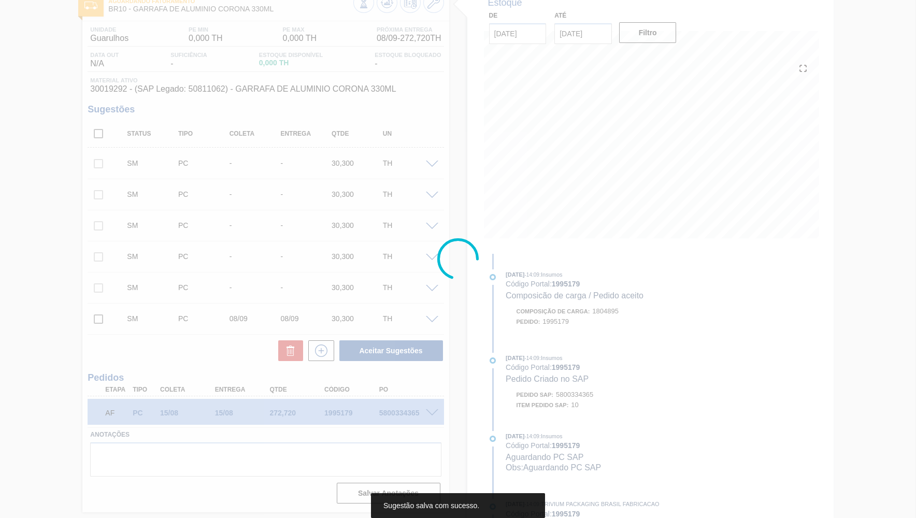
scroll to position [0, 0]
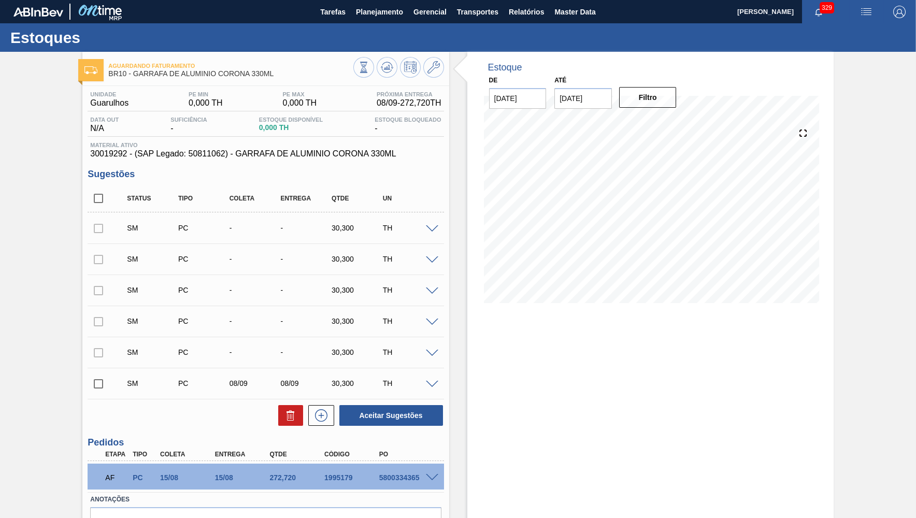
click at [435, 351] on span at bounding box center [432, 354] width 12 height 8
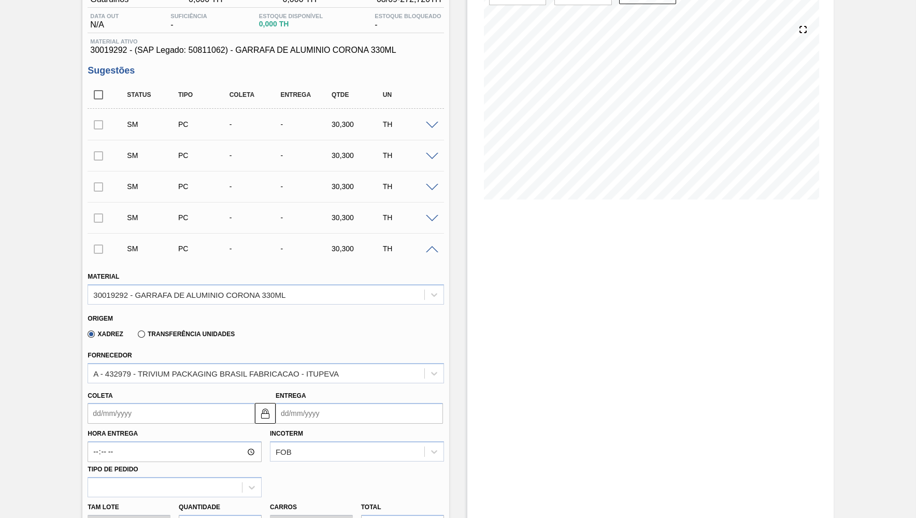
scroll to position [151, 0]
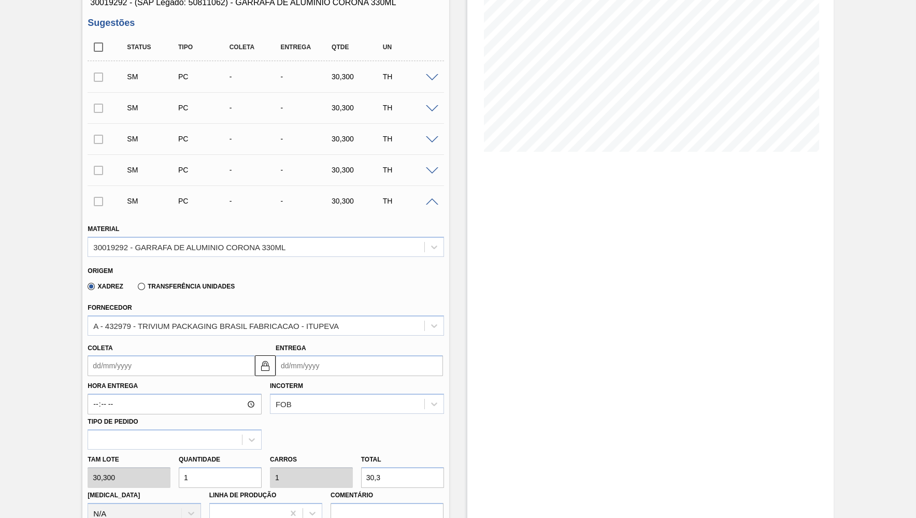
click at [120, 366] on input "Coleta" at bounding box center [171, 366] width 167 height 21
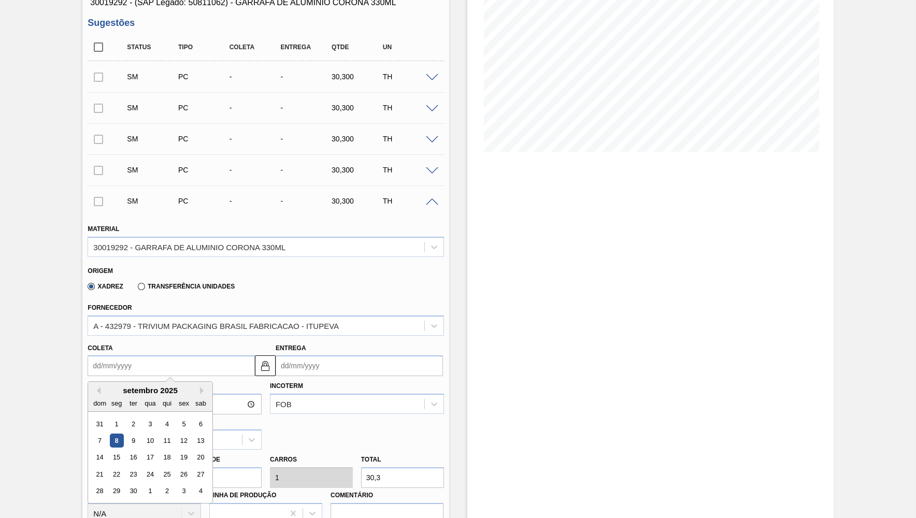
click at [118, 438] on div "8" at bounding box center [117, 441] width 14 height 14
type input "[DATE]"
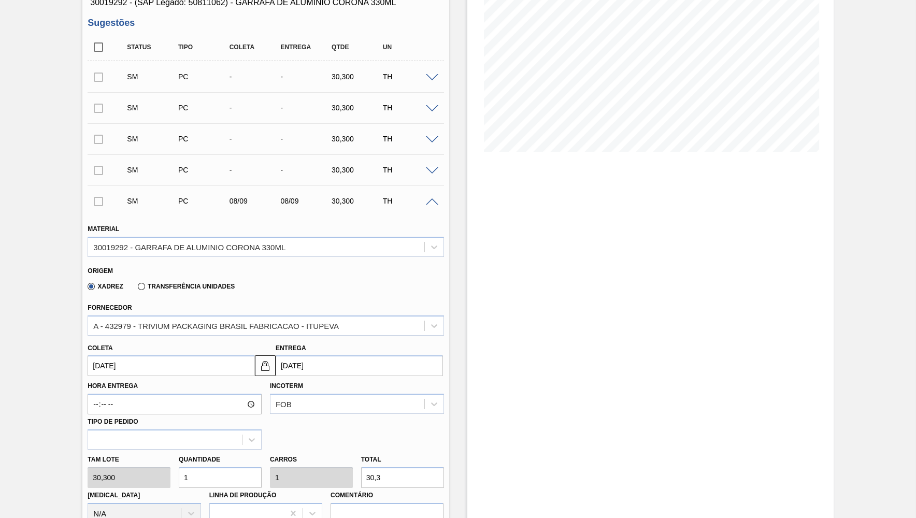
scroll to position [303, 0]
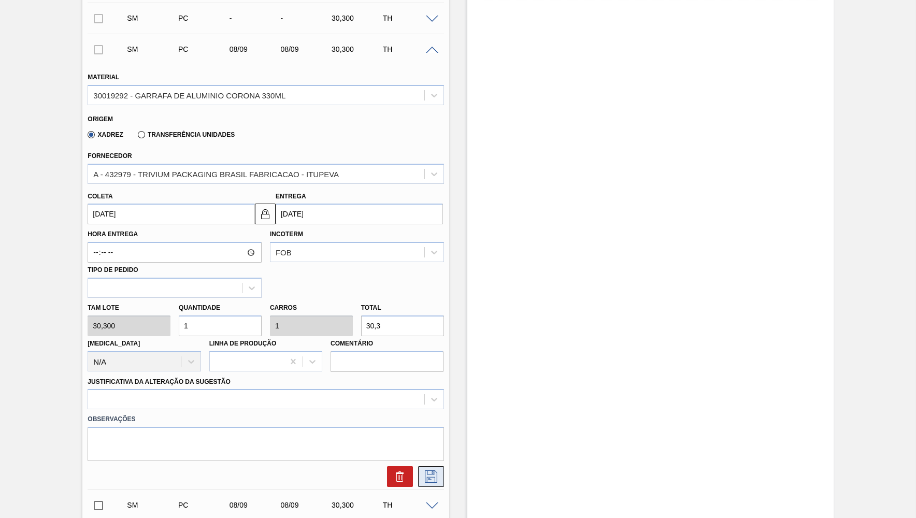
click at [433, 471] on icon at bounding box center [431, 477] width 17 height 12
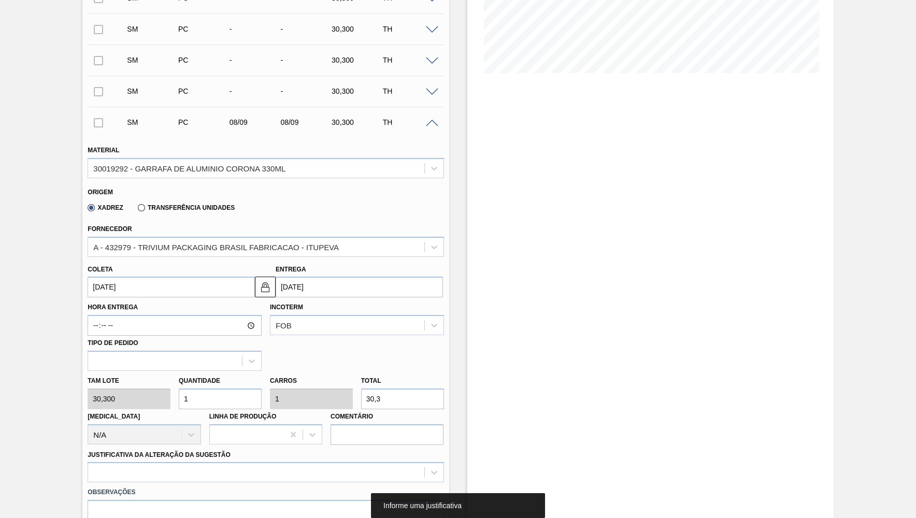
scroll to position [151, 0]
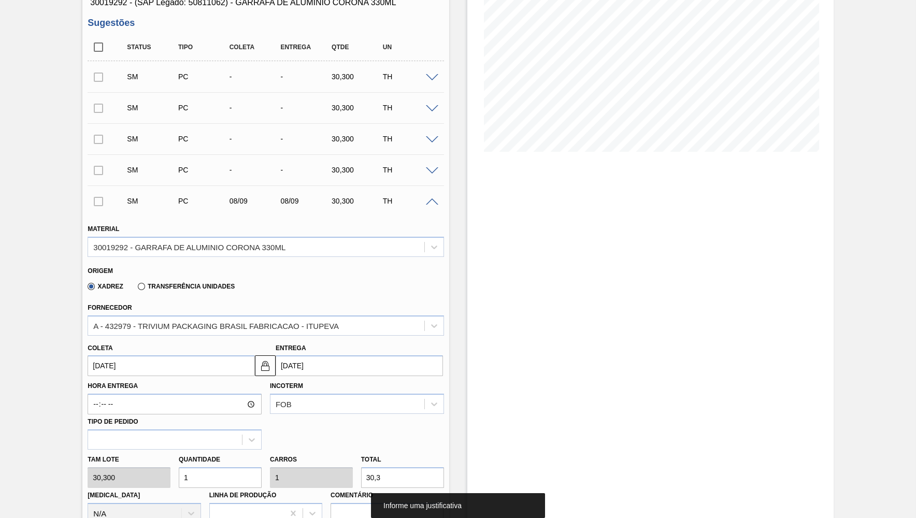
click at [432, 173] on span at bounding box center [432, 171] width 12 height 8
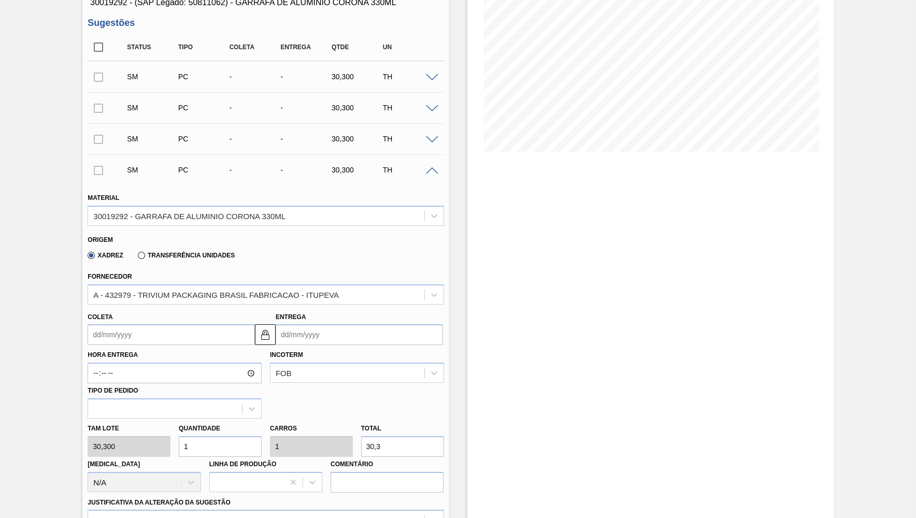
click at [121, 331] on input "Coleta" at bounding box center [171, 334] width 167 height 21
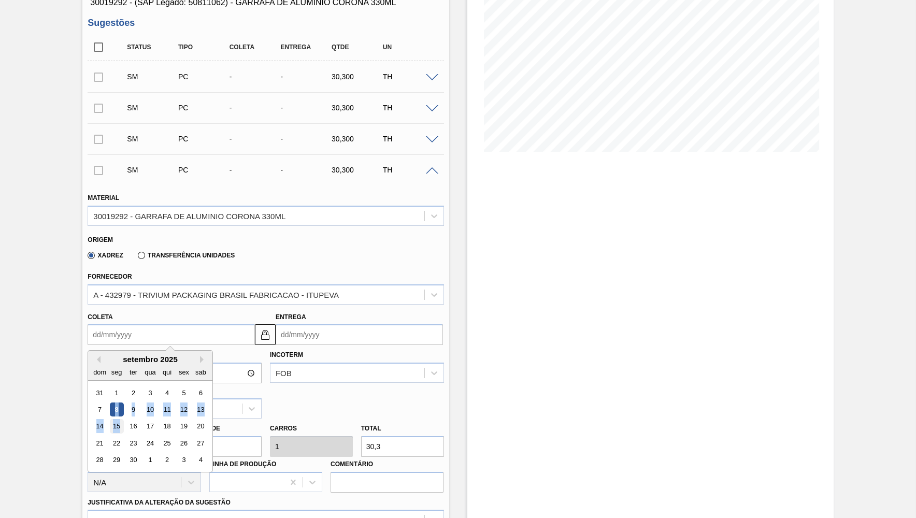
drag, startPoint x: 114, startPoint y: 407, endPoint x: 118, endPoint y: 418, distance: 12.0
click at [118, 418] on div "31 1 2 3 4 5 6 7 8 9 10 11 12 13 14 15 16 17 18 19 20 21 22 23 24 25 26 27 28 2…" at bounding box center [151, 427] width 118 height 84
click at [118, 420] on div "15" at bounding box center [117, 427] width 14 height 14
type input "[DATE]"
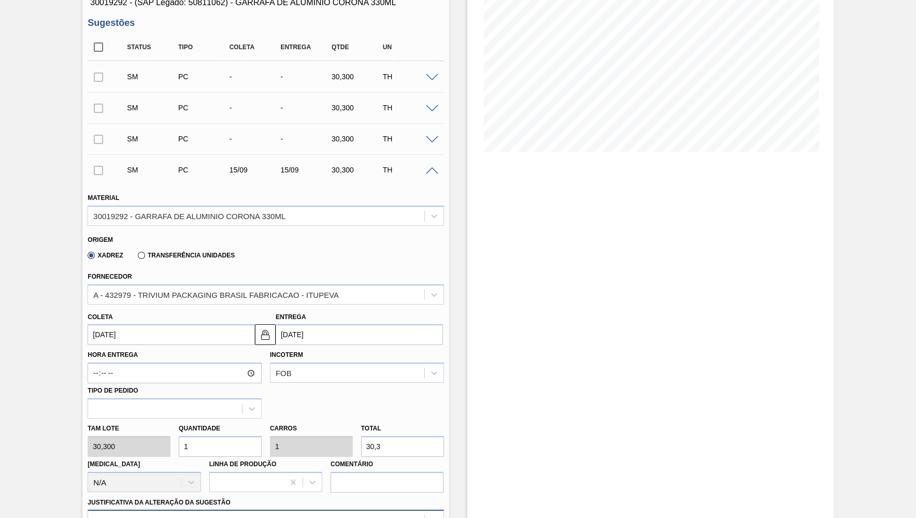
scroll to position [354, 0]
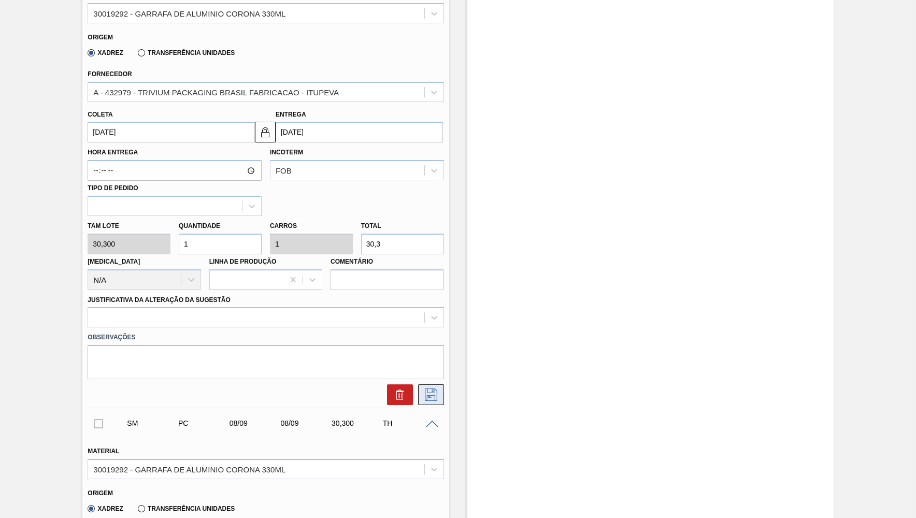
click at [430, 390] on icon at bounding box center [431, 395] width 17 height 12
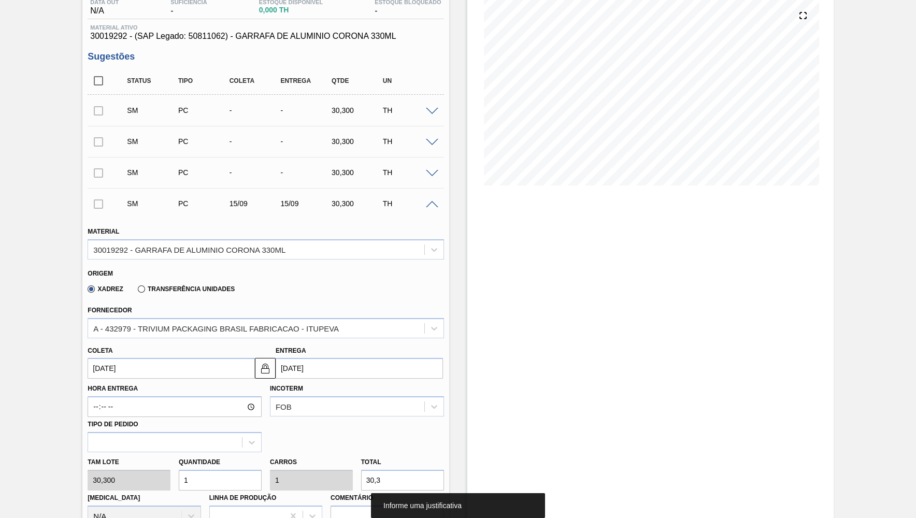
scroll to position [101, 0]
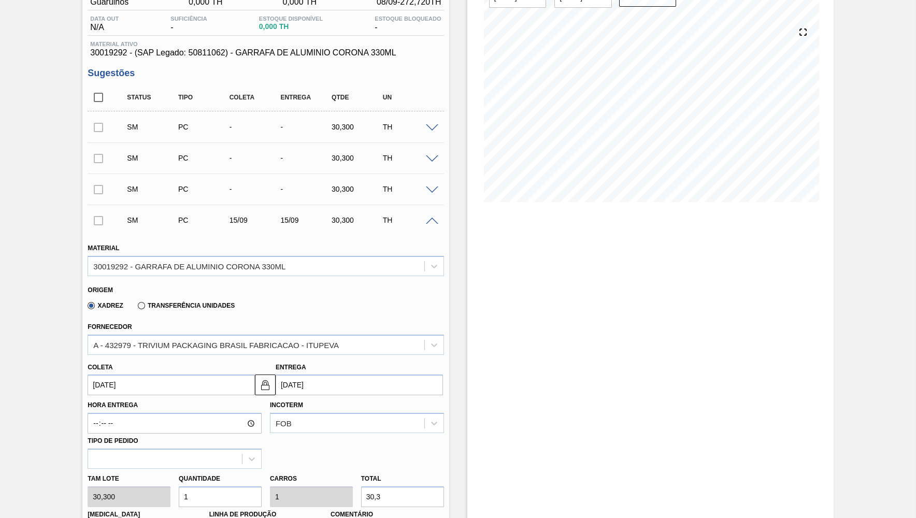
click at [433, 221] on span at bounding box center [432, 222] width 12 height 8
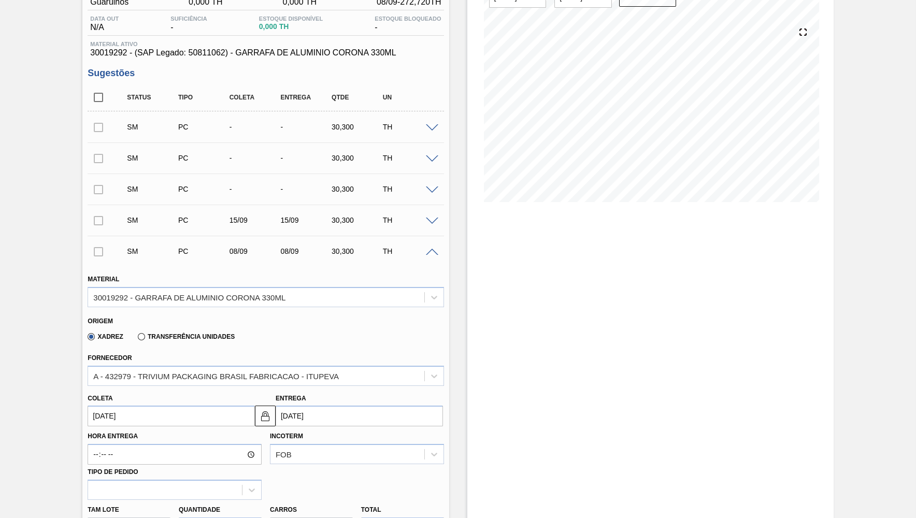
click at [107, 402] on div "Coleta [DATE]" at bounding box center [171, 409] width 167 height 36
click at [117, 418] on input "[DATE]" at bounding box center [171, 416] width 167 height 21
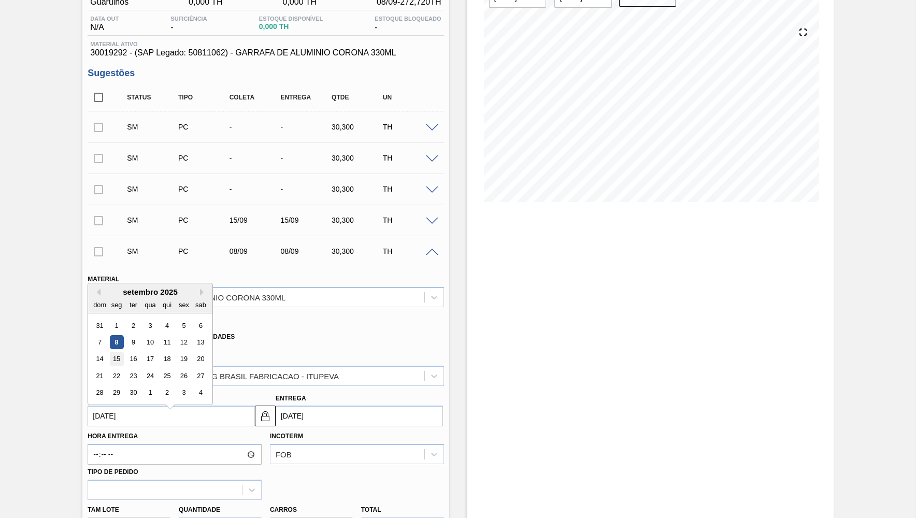
click at [114, 352] on div "15" at bounding box center [117, 359] width 14 height 14
type input "[DATE]"
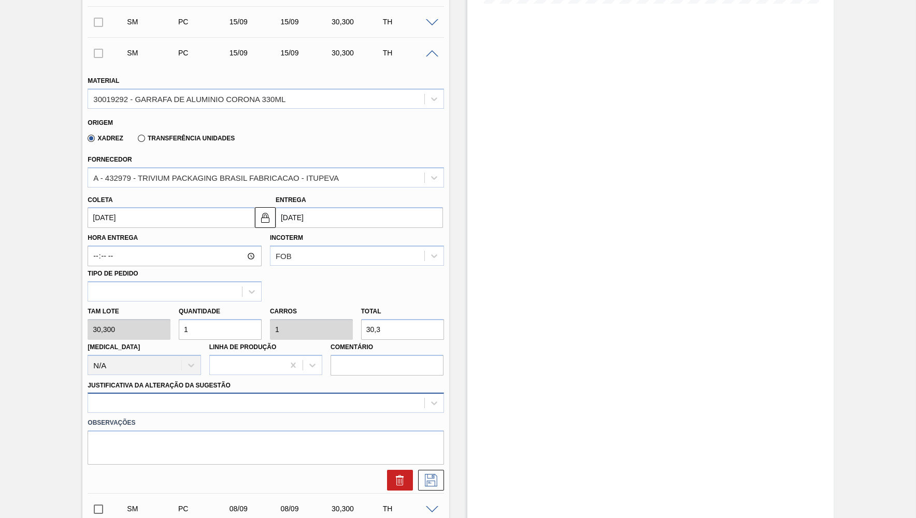
scroll to position [303, 0]
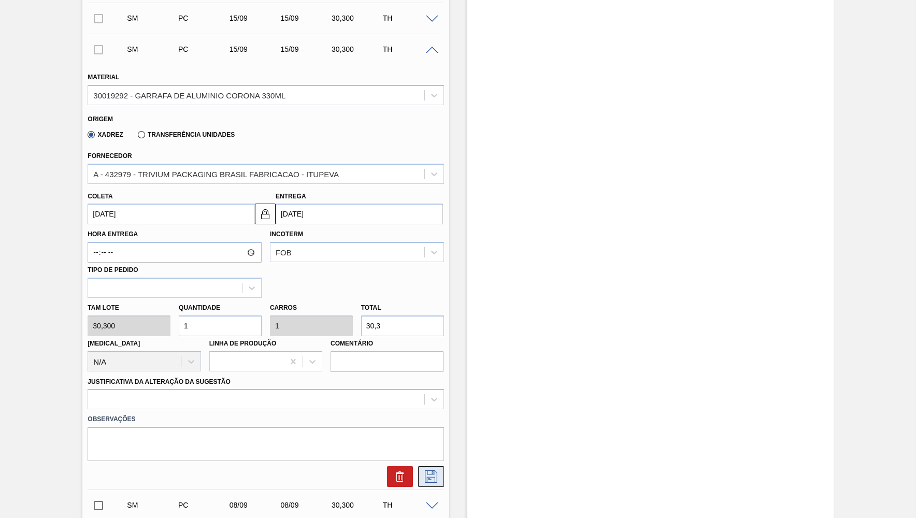
click at [430, 471] on icon at bounding box center [431, 477] width 17 height 12
click at [254, 380] on div "Justificativa da Alteração da Sugestão" at bounding box center [266, 392] width 356 height 35
drag, startPoint x: 231, startPoint y: 412, endPoint x: 220, endPoint y: 414, distance: 11.6
click at [228, 412] on label "Observações" at bounding box center [266, 419] width 356 height 15
click at [166, 401] on div at bounding box center [266, 399] width 356 height 20
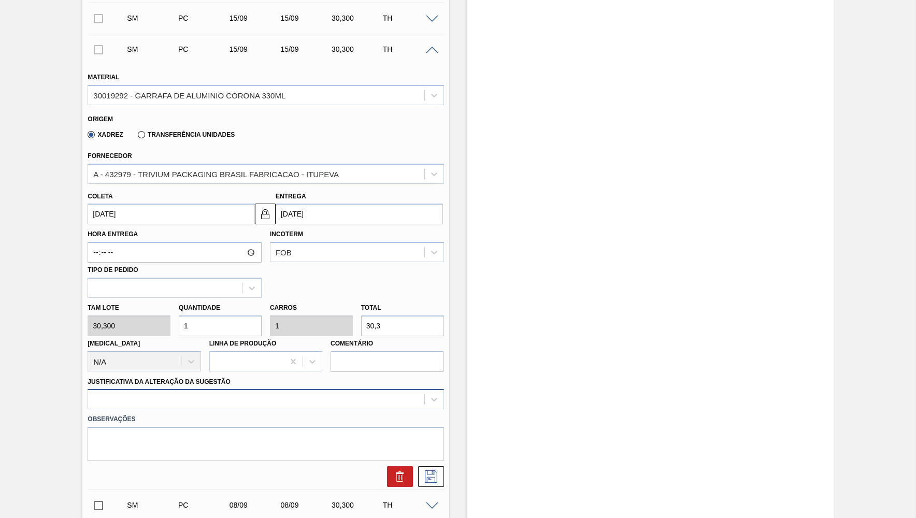
scroll to position [350, 0]
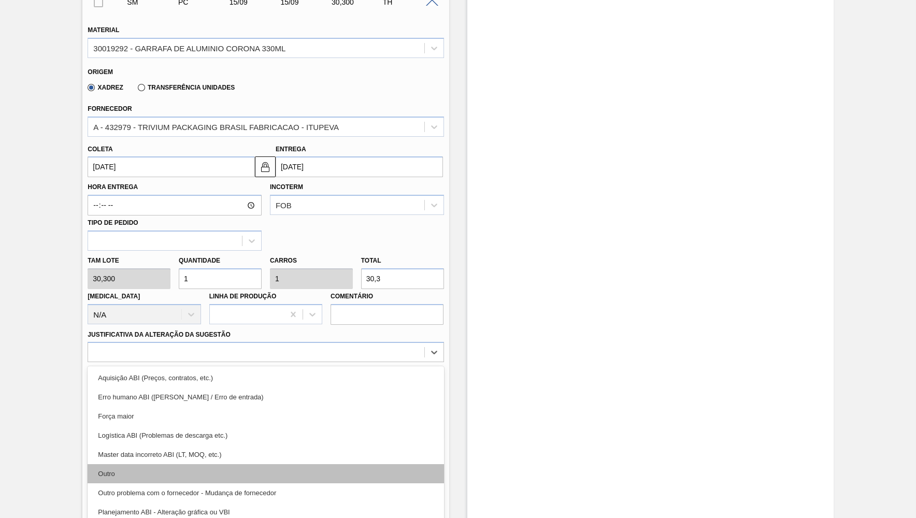
click at [125, 465] on div "Outro" at bounding box center [266, 473] width 356 height 19
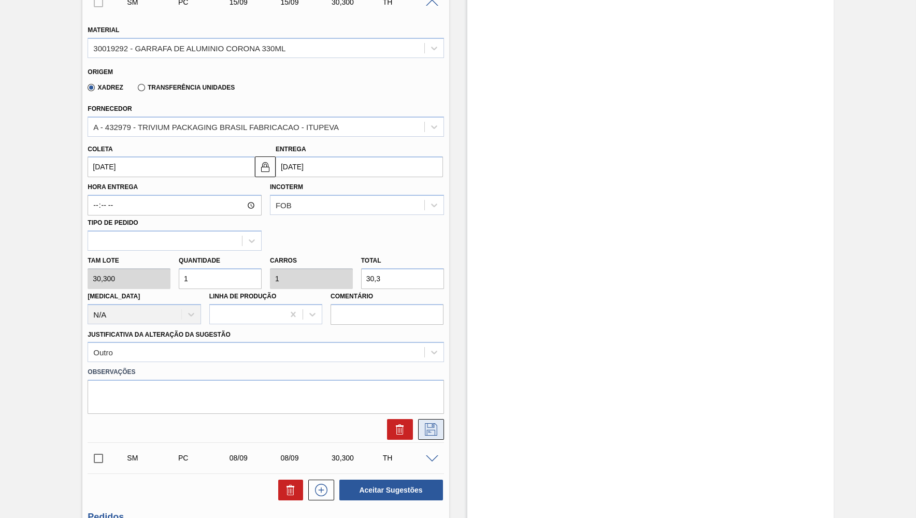
click at [435, 419] on button at bounding box center [431, 429] width 26 height 21
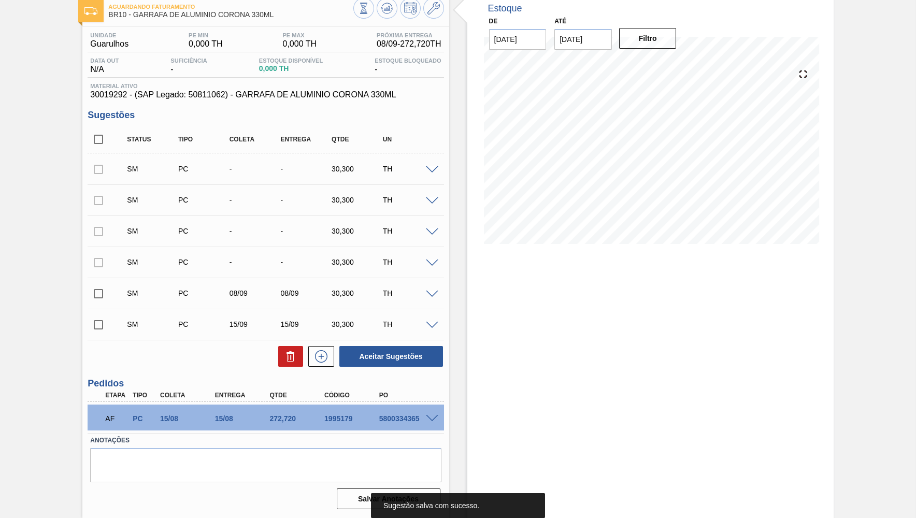
scroll to position [0, 0]
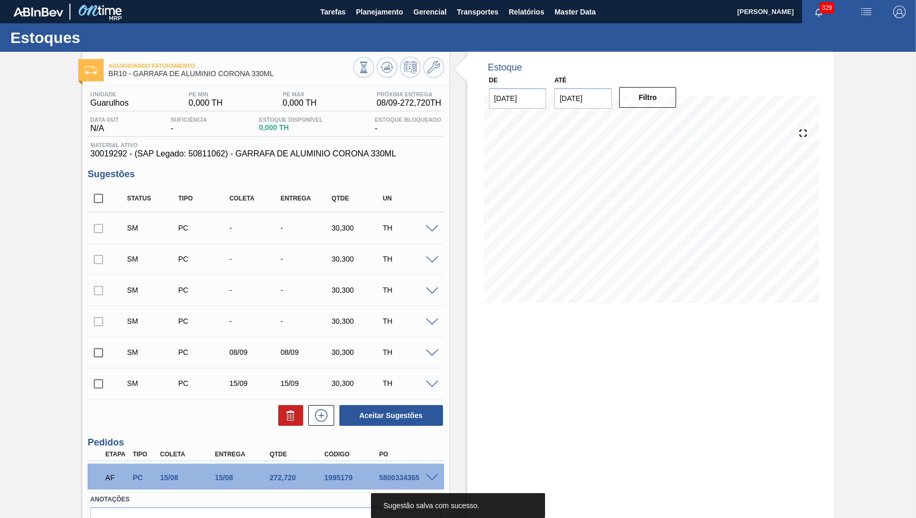
click at [431, 392] on div "SM PC 15/09 15/09 30,300 TH" at bounding box center [266, 384] width 356 height 26
click at [428, 386] on span at bounding box center [432, 385] width 12 height 8
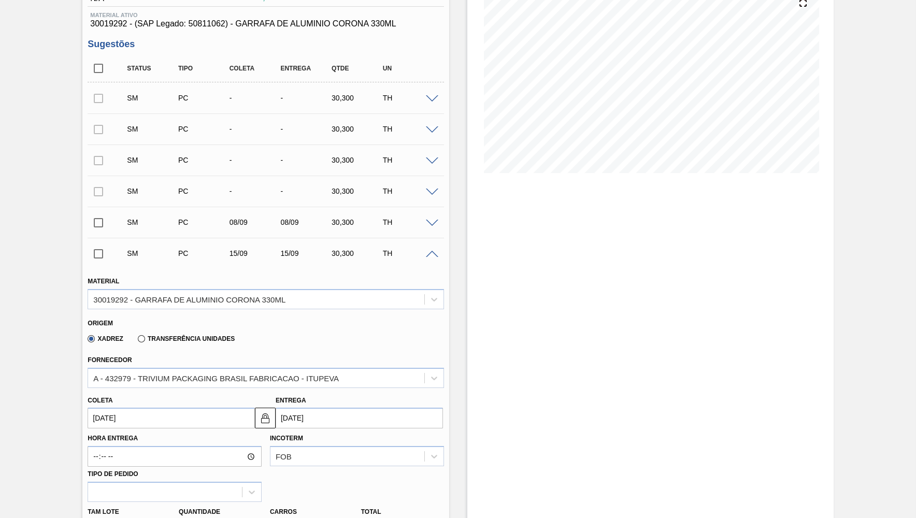
scroll to position [151, 0]
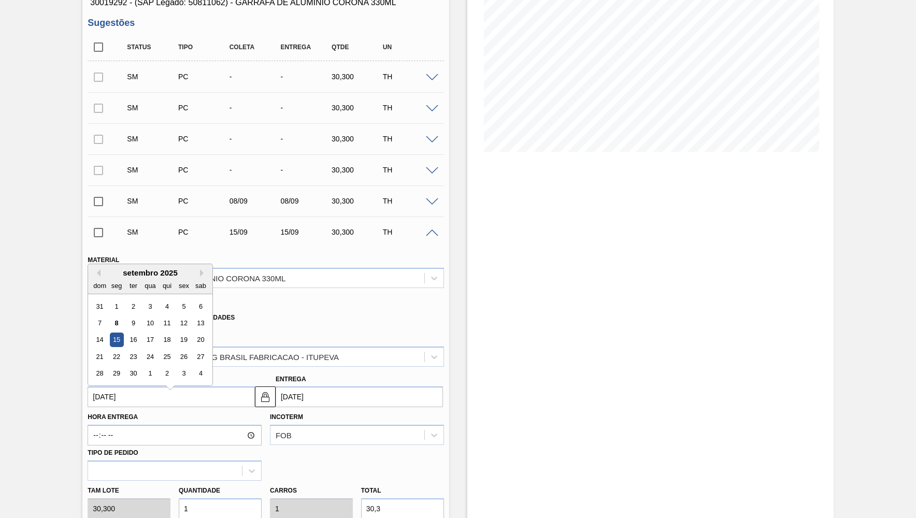
click at [136, 403] on input "[DATE]" at bounding box center [171, 397] width 167 height 21
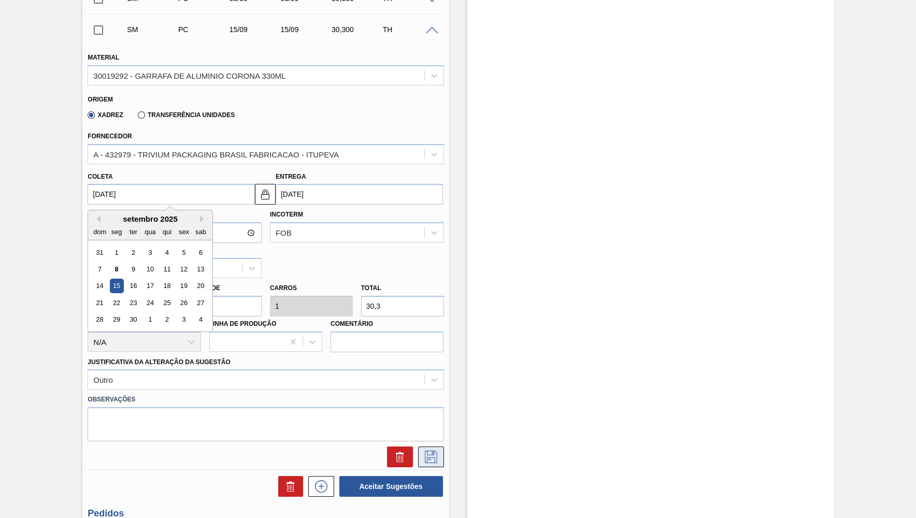
click at [422, 451] on button at bounding box center [431, 457] width 26 height 21
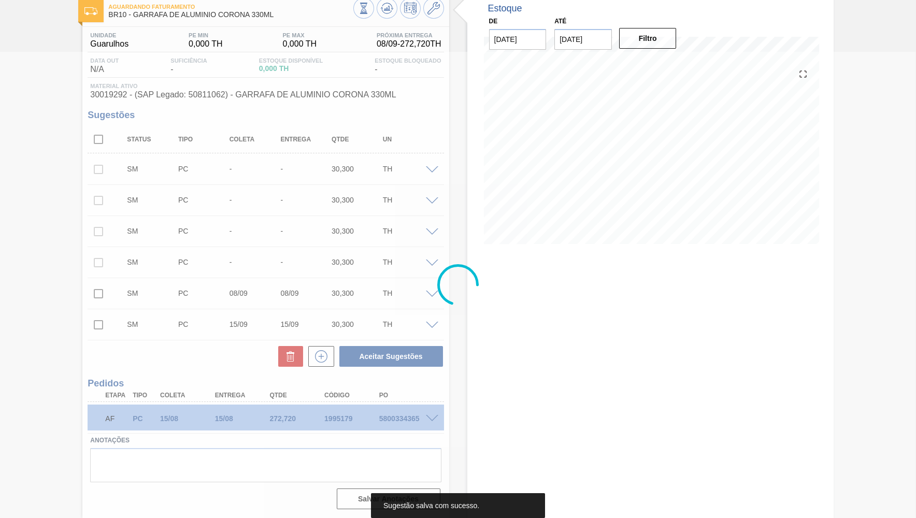
scroll to position [60, 0]
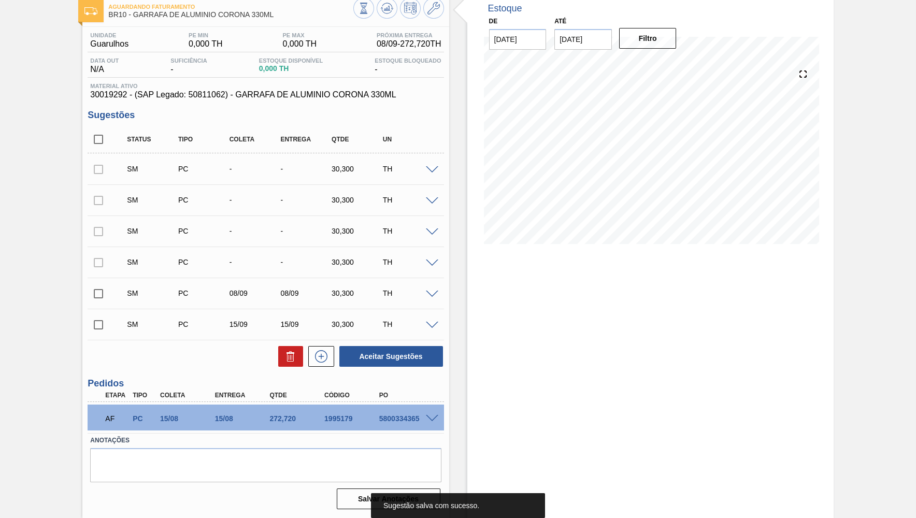
click at [435, 292] on span at bounding box center [432, 295] width 12 height 8
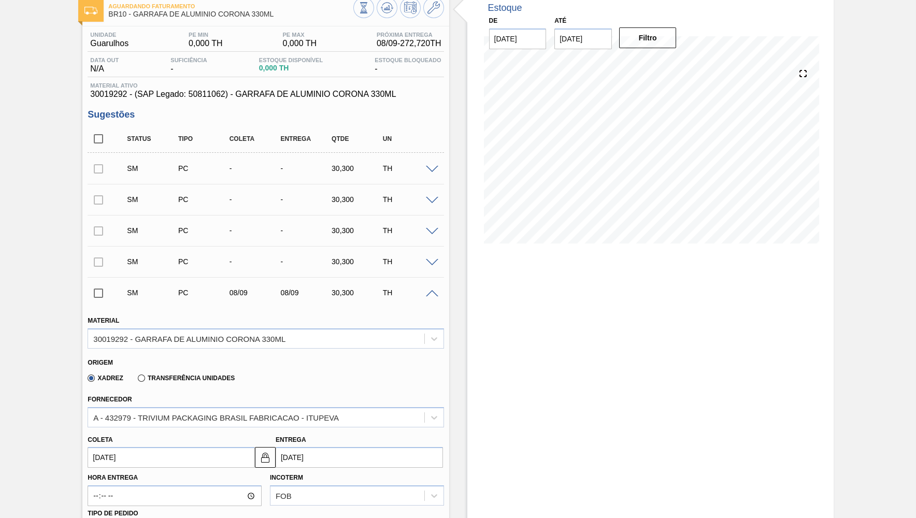
click at [138, 444] on div "Coleta [DATE]" at bounding box center [171, 451] width 167 height 36
click at [136, 449] on input "[DATE]" at bounding box center [171, 457] width 167 height 21
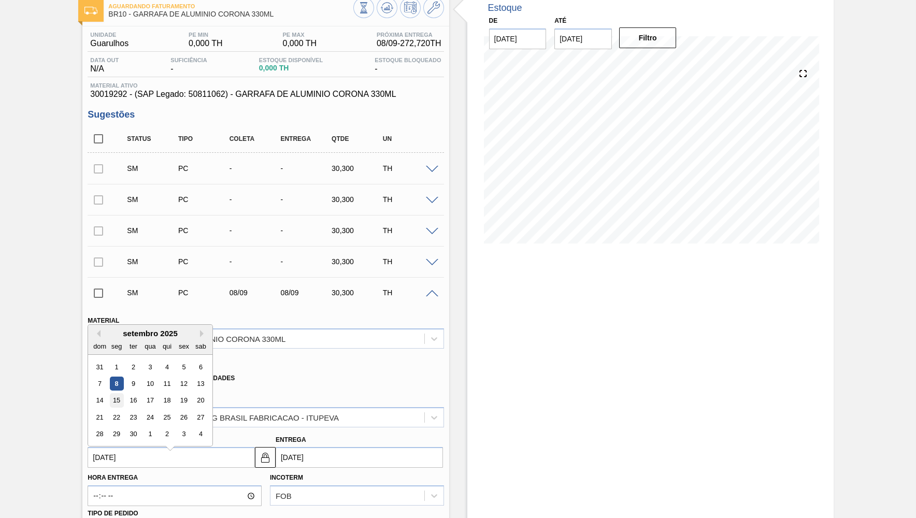
click at [114, 394] on div "15" at bounding box center [117, 401] width 14 height 14
type input "[DATE]"
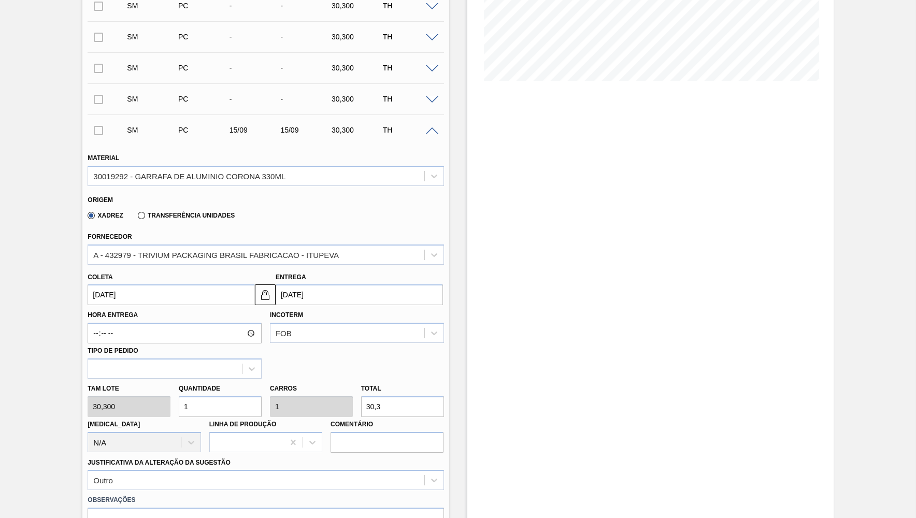
scroll to position [262, 0]
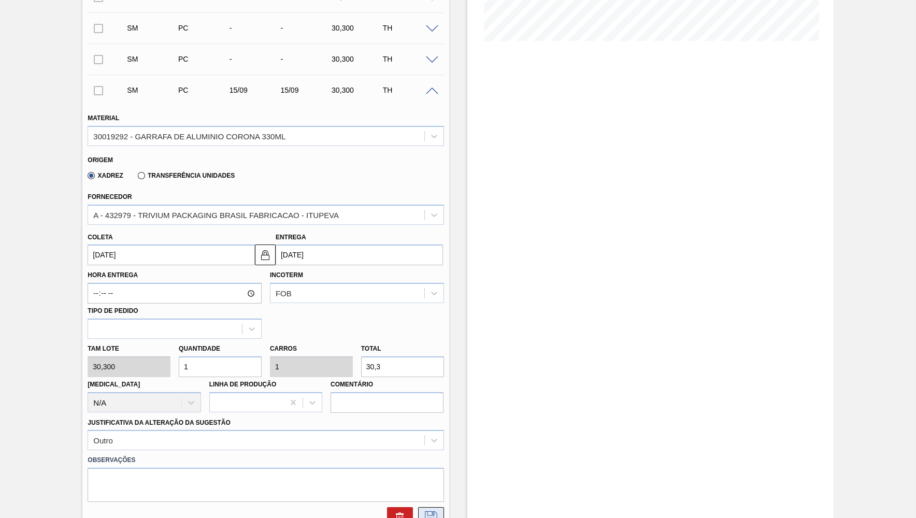
click at [440, 512] on button at bounding box center [431, 517] width 26 height 21
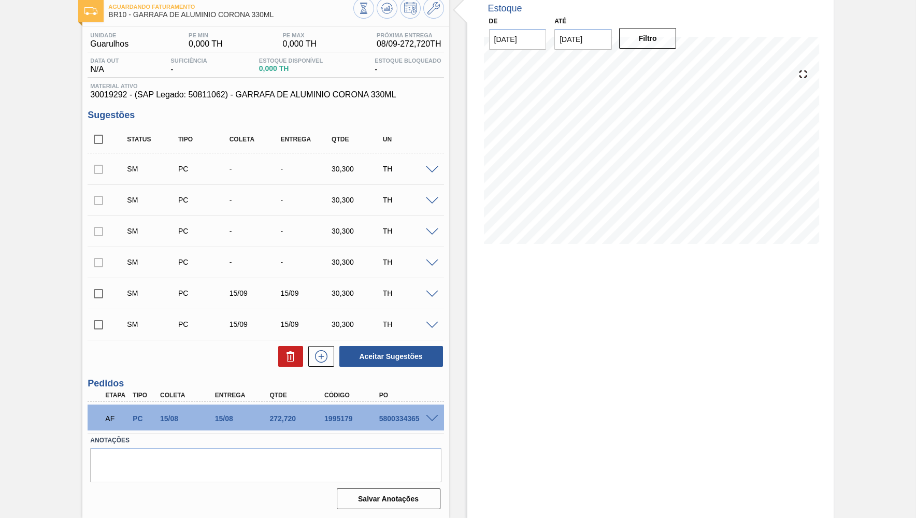
scroll to position [0, 0]
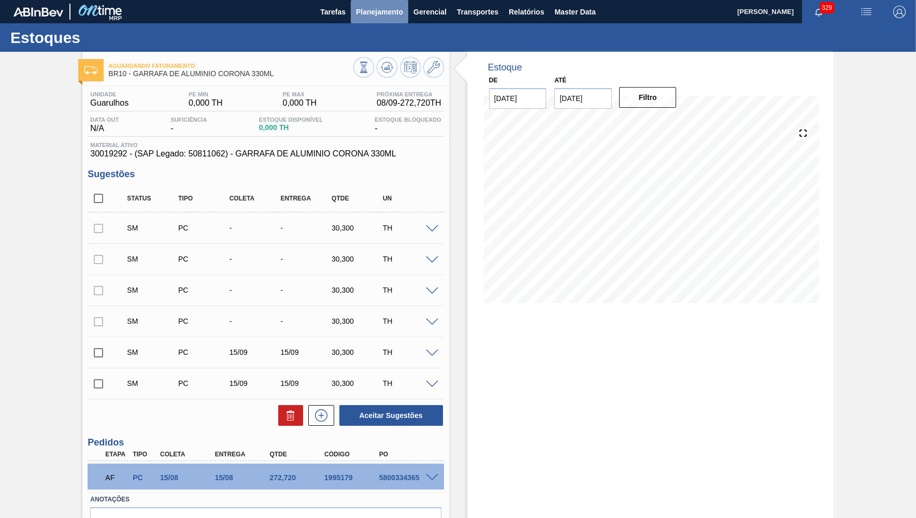
click at [379, 1] on button "Planejamento" at bounding box center [380, 11] width 58 height 23
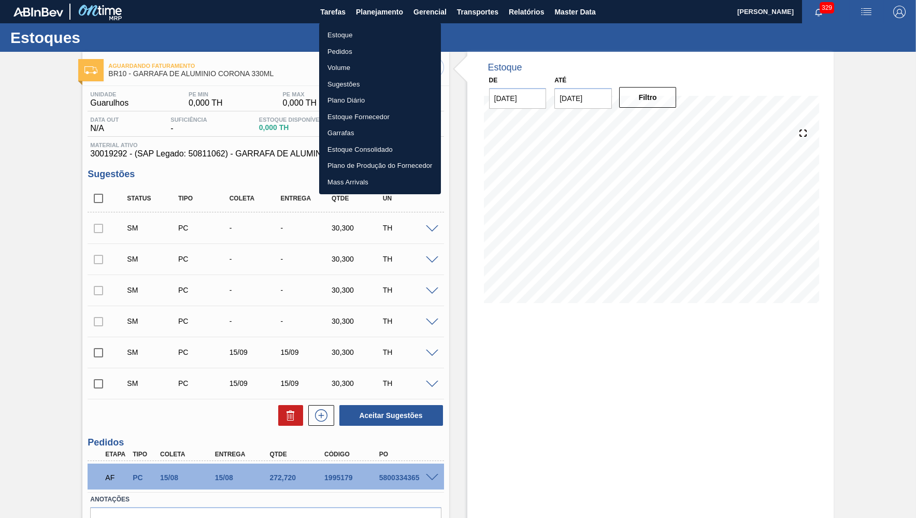
click at [353, 52] on li "Pedidos" at bounding box center [380, 52] width 122 height 17
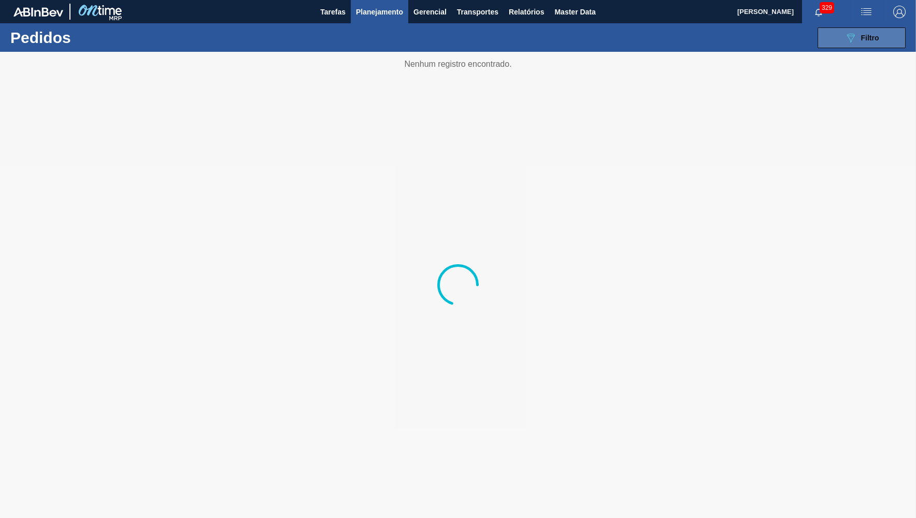
click at [824, 38] on button "089F7B8B-B2A5-4AFE-B5C0-19BA573D28AC Filtro" at bounding box center [862, 37] width 88 height 21
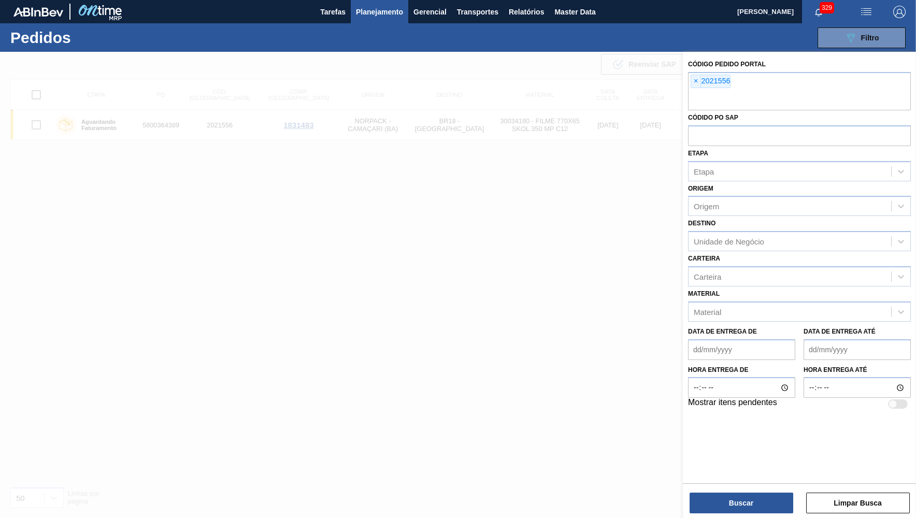
click at [696, 80] on span "×" at bounding box center [696, 81] width 10 height 12
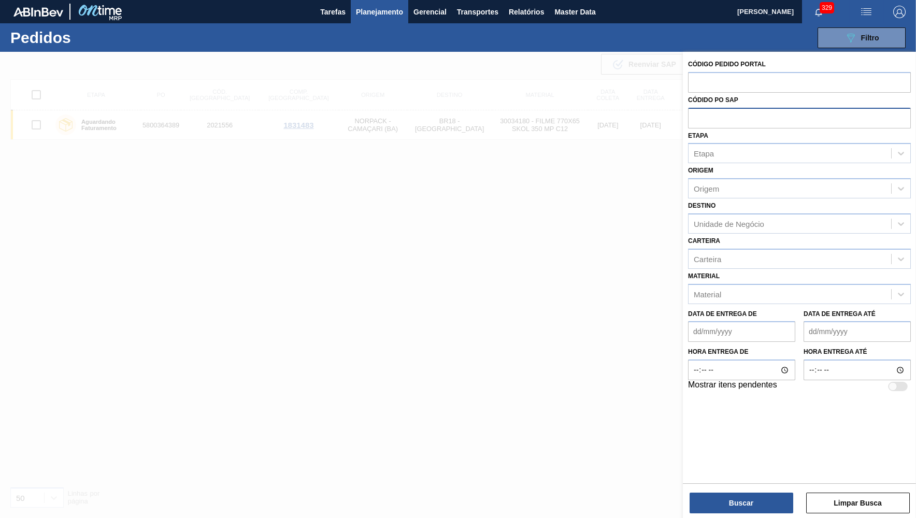
click at [782, 108] on input "text" at bounding box center [799, 118] width 223 height 20
paste input "5800288893"
type input "5800288893"
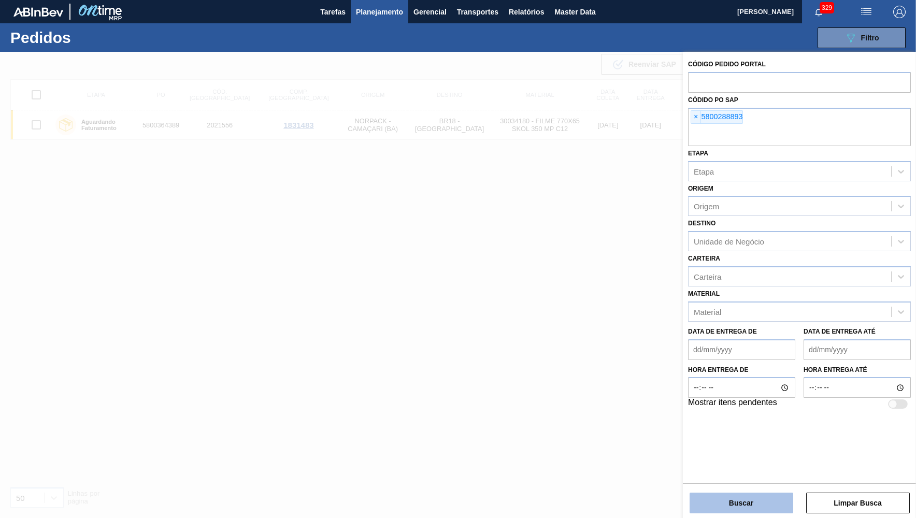
click at [758, 498] on button "Buscar" at bounding box center [742, 503] width 104 height 21
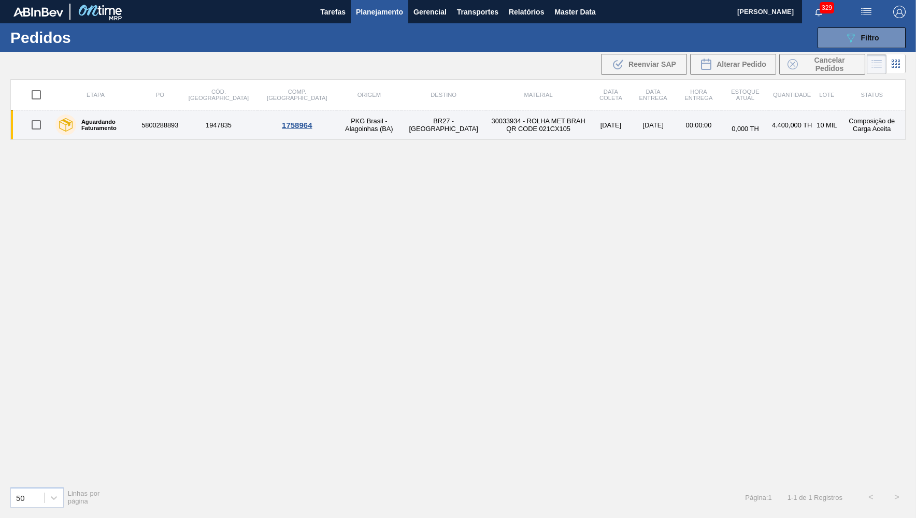
click at [153, 120] on td "5800288893" at bounding box center [160, 125] width 40 height 30
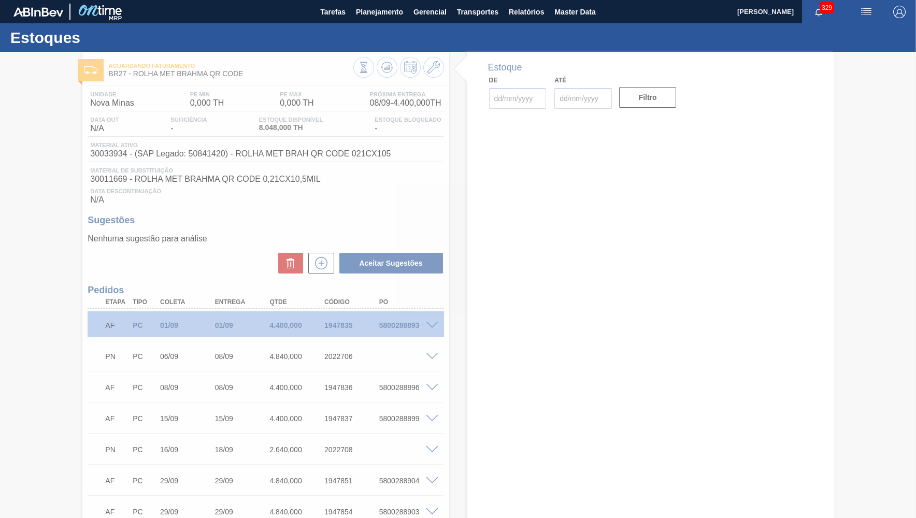
type input "[DATE]"
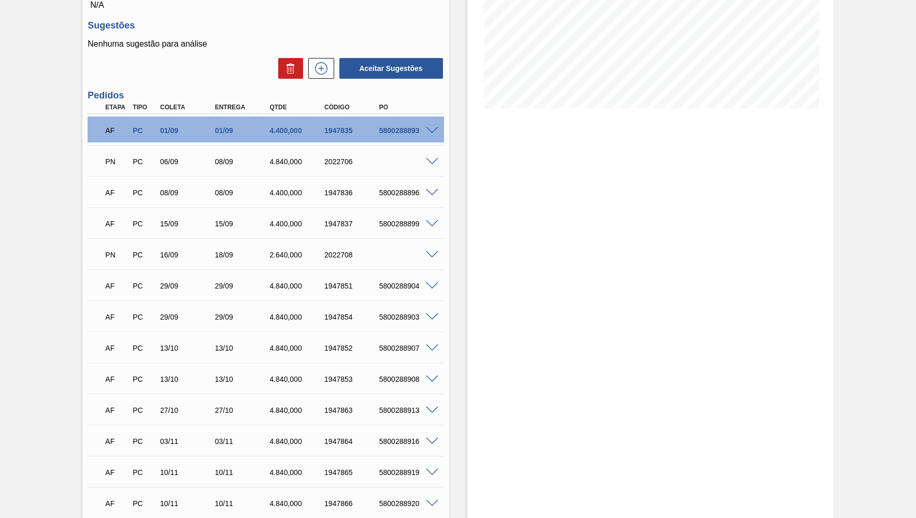
scroll to position [129, 0]
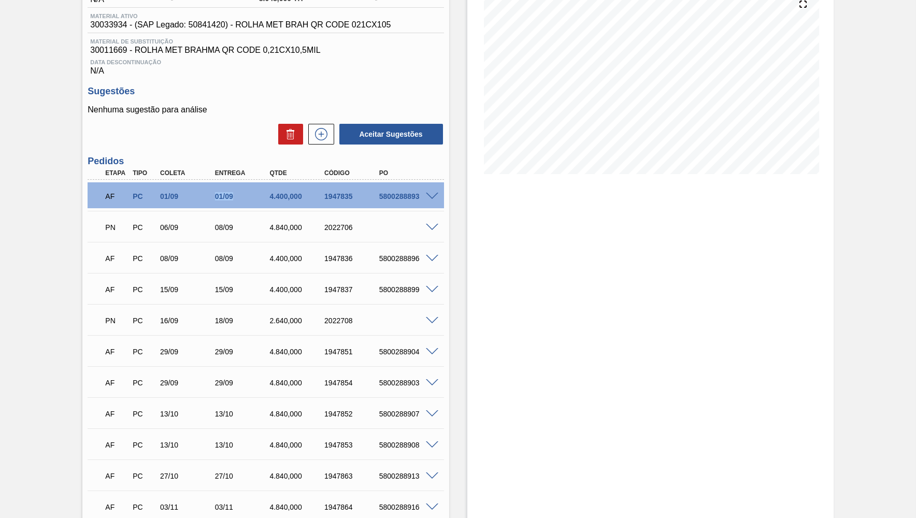
drag, startPoint x: 204, startPoint y: 195, endPoint x: 256, endPoint y: 191, distance: 51.5
click at [219, 192] on div "01/09" at bounding box center [188, 196] width 61 height 8
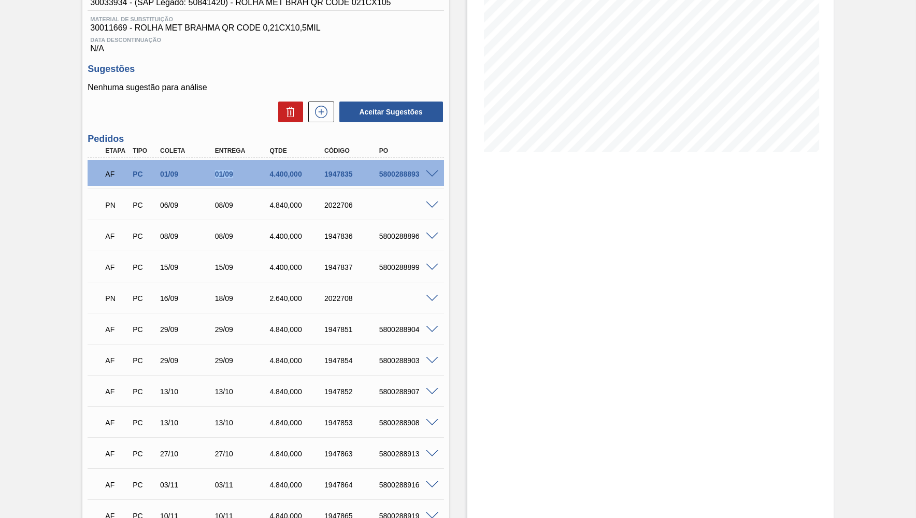
scroll to position [0, 0]
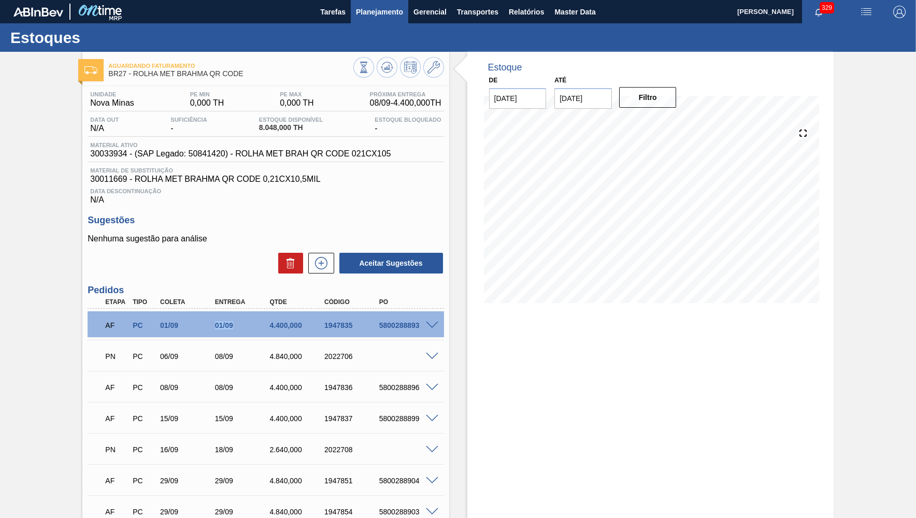
click at [388, 18] on button "Planejamento" at bounding box center [380, 11] width 58 height 23
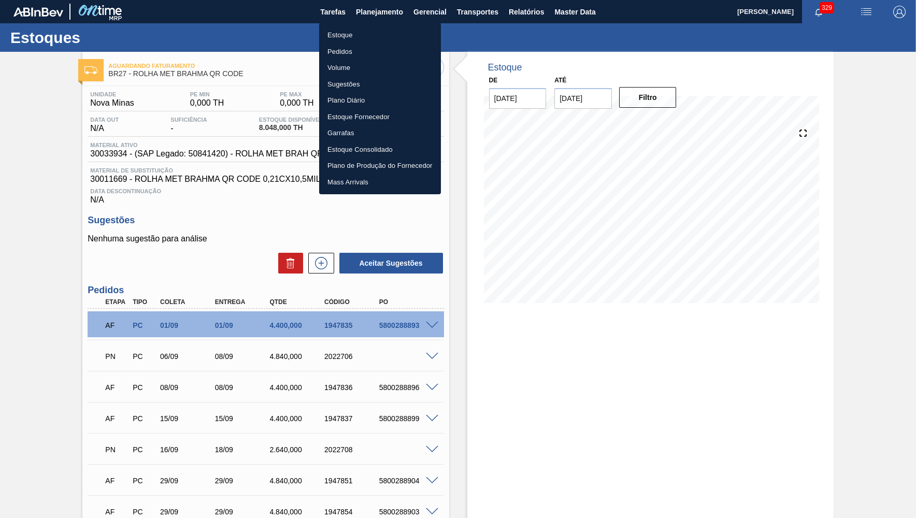
click at [354, 34] on li "Estoque" at bounding box center [380, 35] width 122 height 17
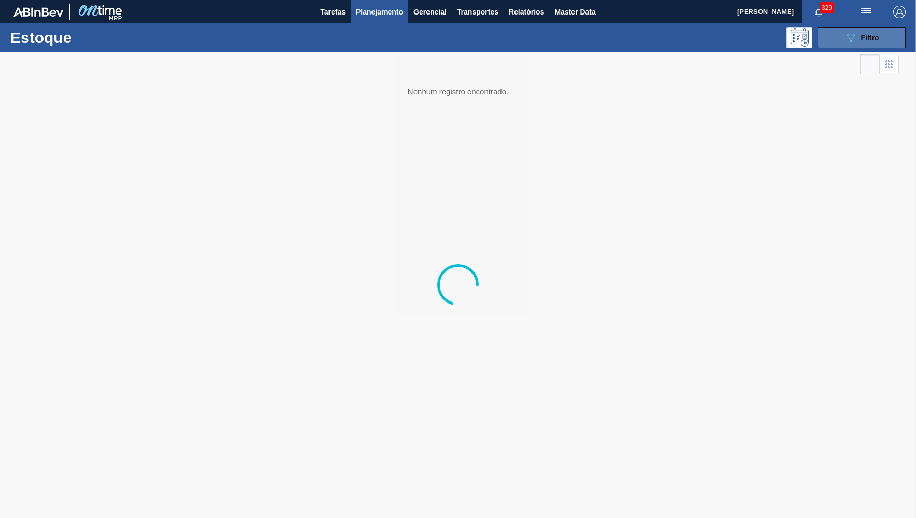
click at [864, 40] on span "Filtro" at bounding box center [870, 38] width 18 height 8
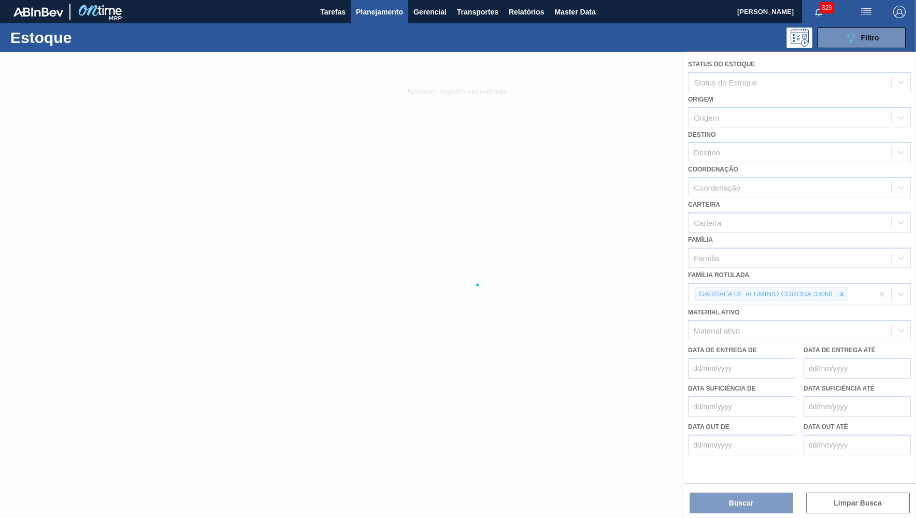
click at [845, 283] on div at bounding box center [458, 285] width 916 height 466
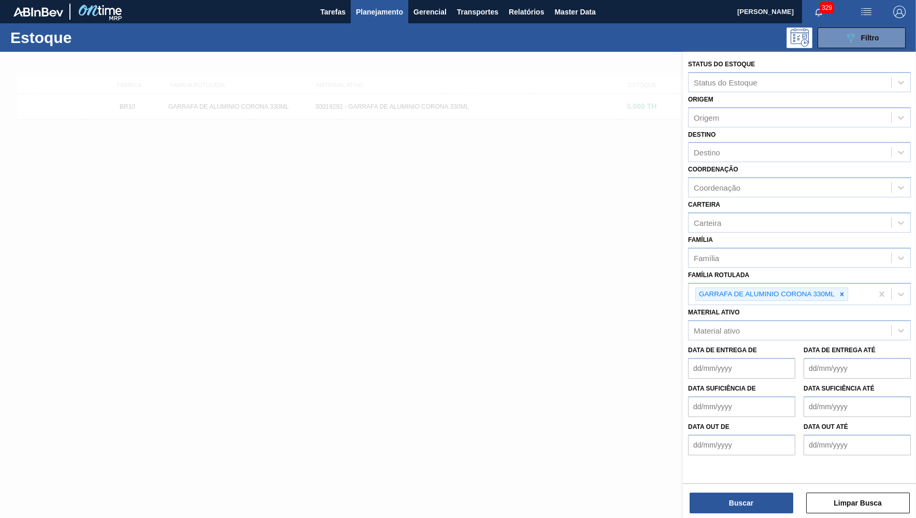
click at [845, 291] on icon at bounding box center [842, 294] width 7 height 7
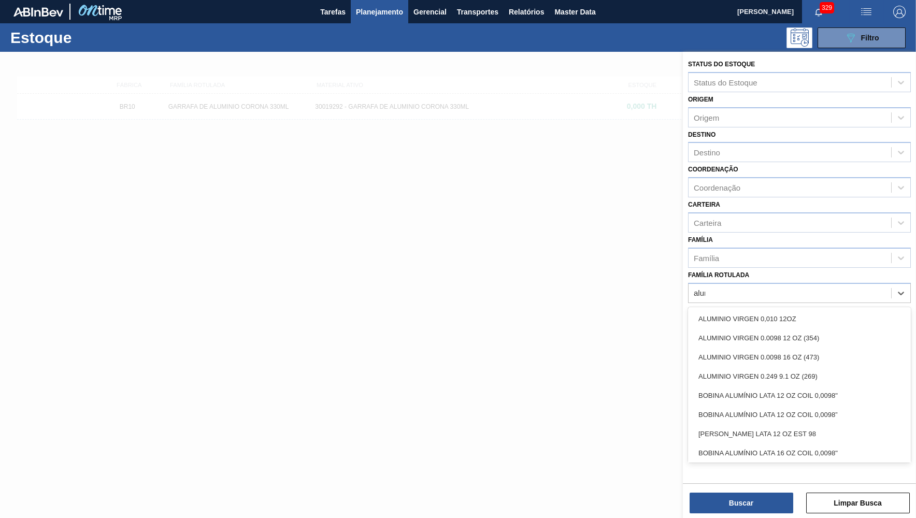
type Rotulada "alumi"
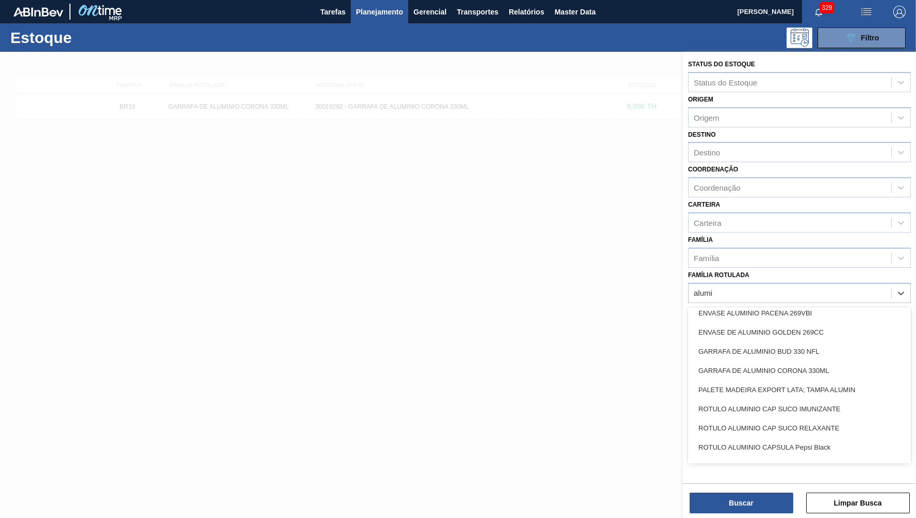
scroll to position [253, 0]
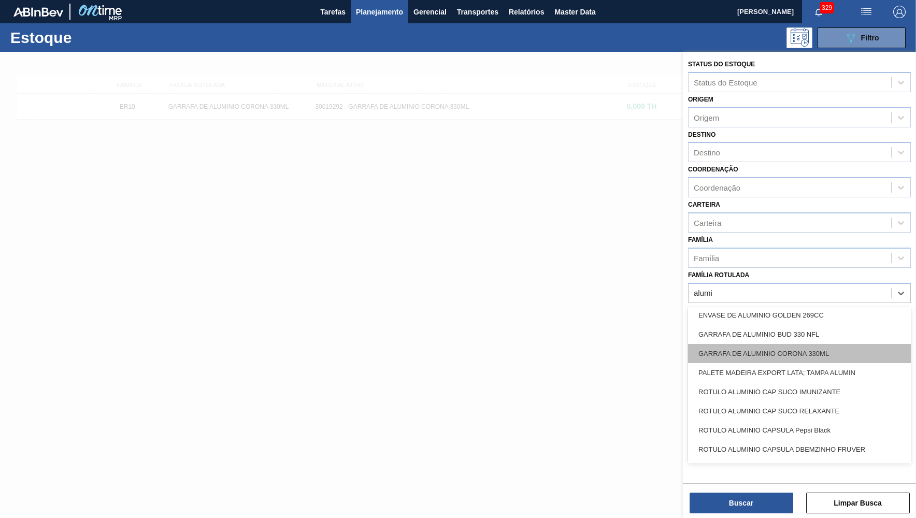
click at [783, 344] on div "GARRAFA DE ALUMINIO CORONA 330ML" at bounding box center [799, 353] width 223 height 19
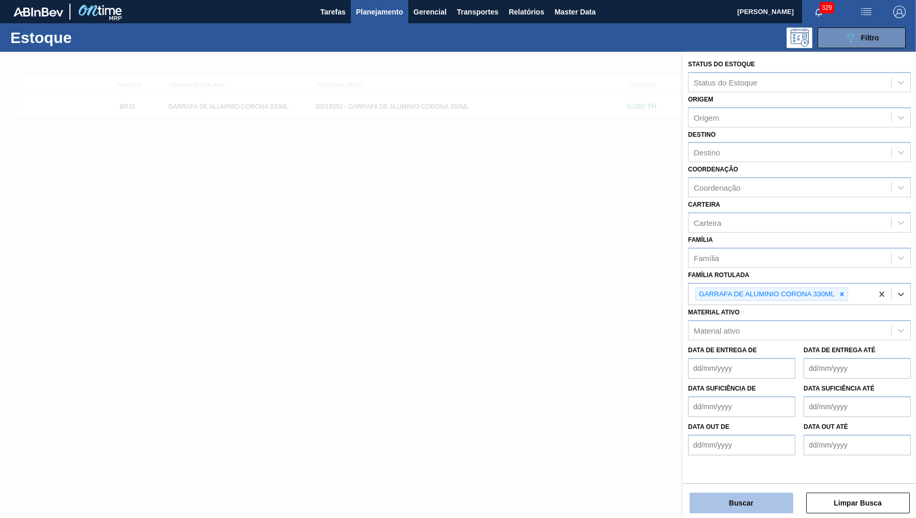
click at [778, 501] on button "Buscar" at bounding box center [742, 503] width 104 height 21
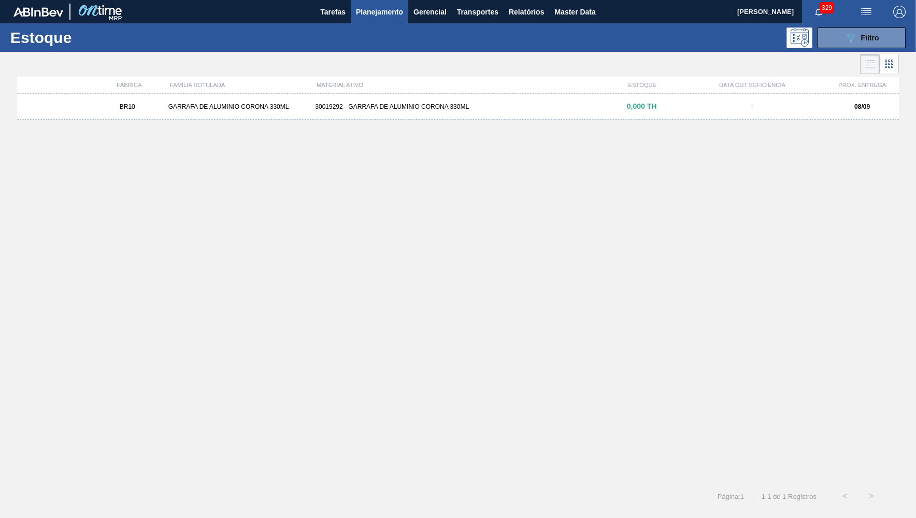
click at [341, 103] on div "30019292 - GARRAFA DE ALUMINIO CORONA 330ML" at bounding box center [458, 106] width 294 height 7
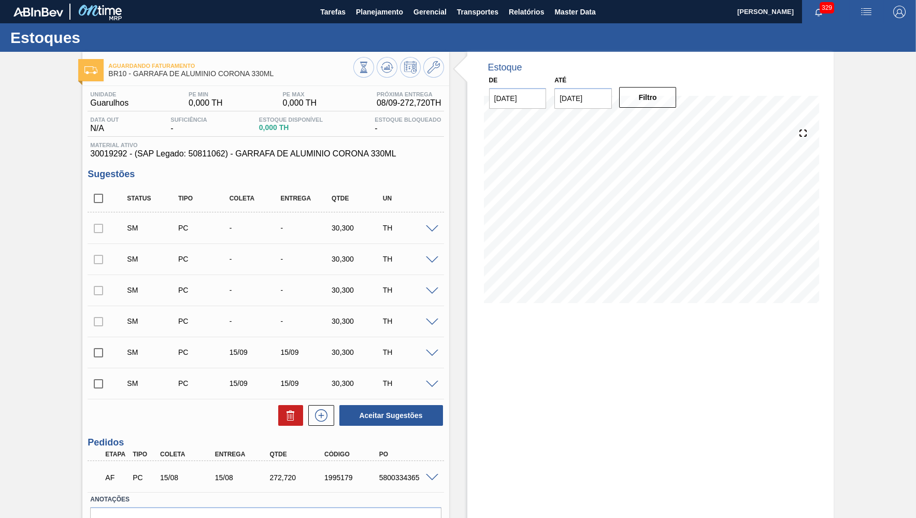
click at [433, 324] on span at bounding box center [432, 323] width 12 height 8
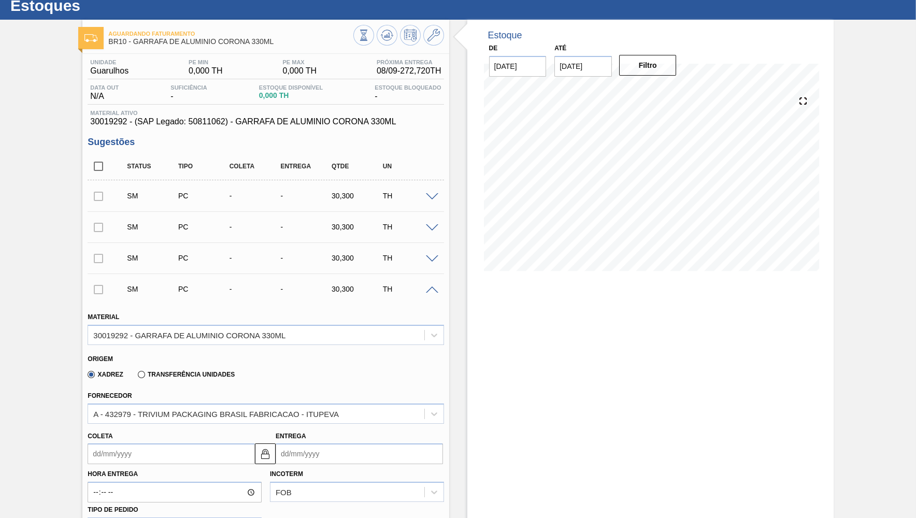
scroll to position [50, 0]
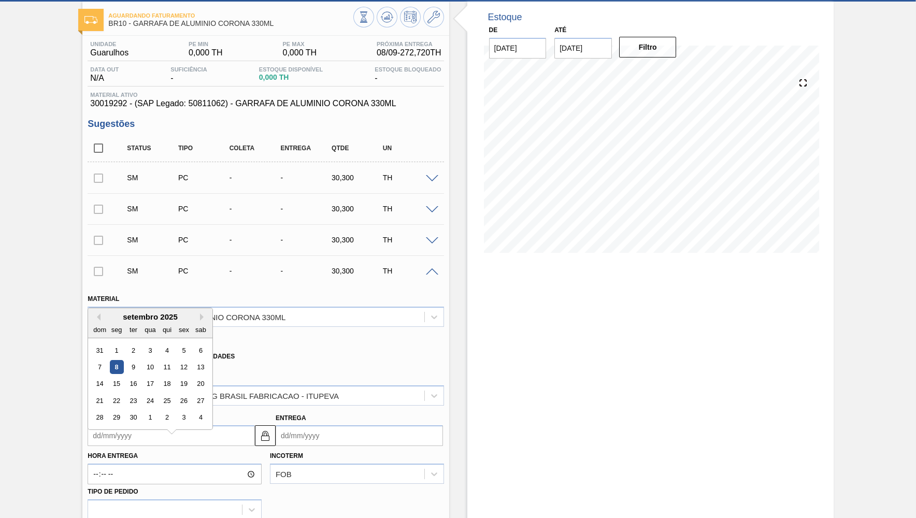
click at [140, 433] on input "Coleta" at bounding box center [171, 436] width 167 height 21
click at [115, 375] on div "15" at bounding box center [117, 379] width 14 height 14
type input "[DATE]"
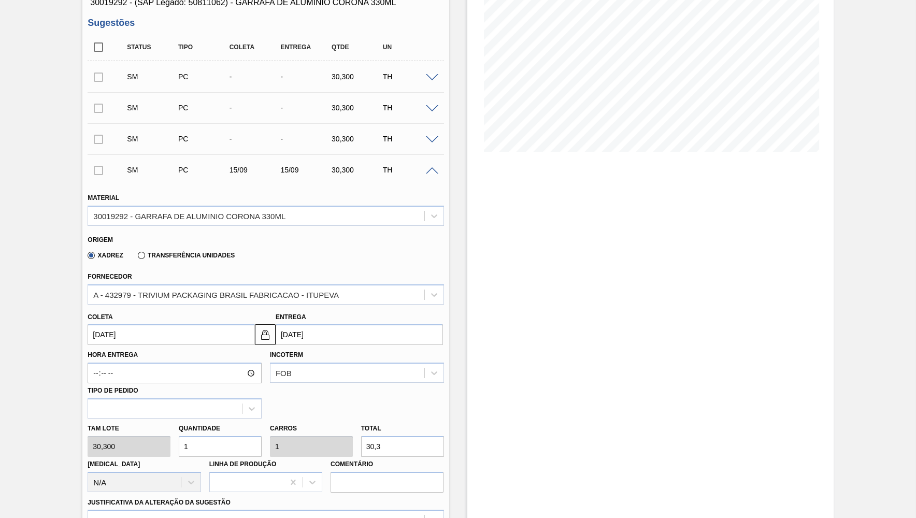
scroll to position [303, 0]
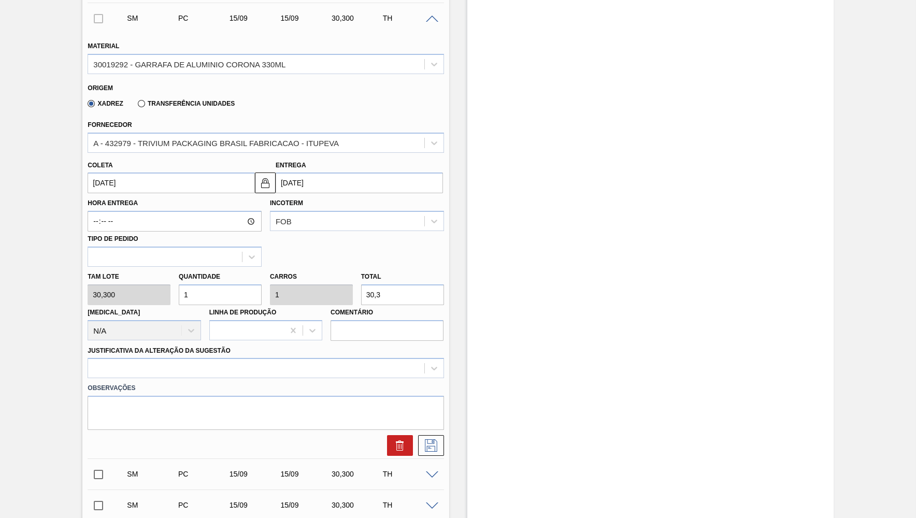
click at [325, 341] on div "Justificativa da Alteração da Sugestão" at bounding box center [265, 360] width 364 height 38
click at [336, 378] on div "Observações" at bounding box center [265, 404] width 364 height 52
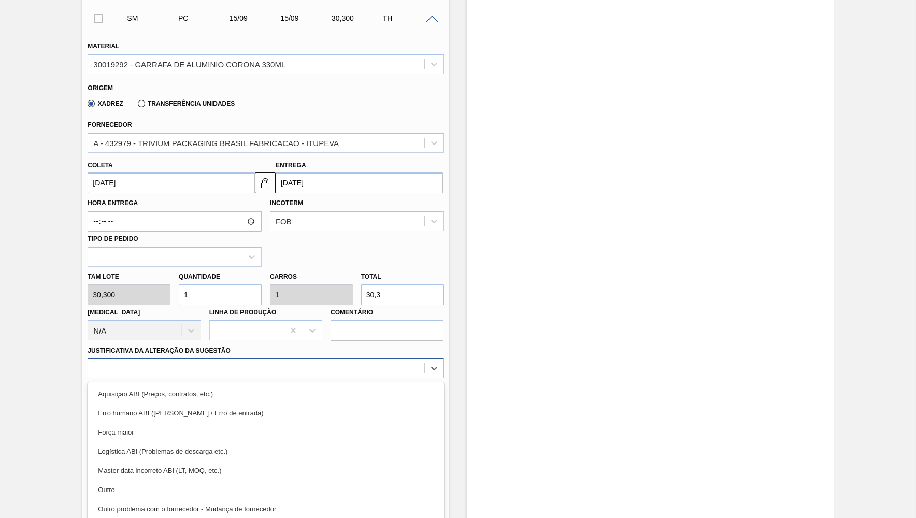
scroll to position [319, 0]
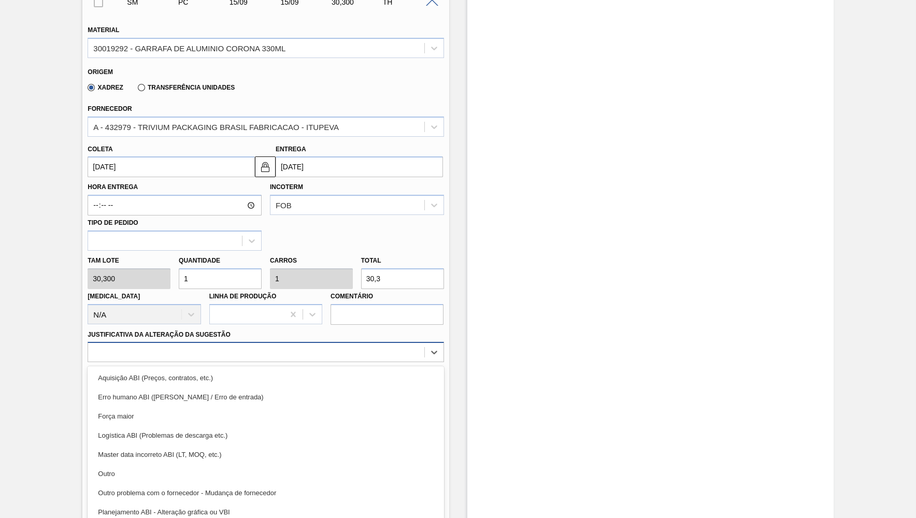
click at [318, 358] on div "Material 30019292 - GARRAFA DE ALUMINIO CORONA 330ML Origem Xadrez Transferênci…" at bounding box center [266, 227] width 356 height 425
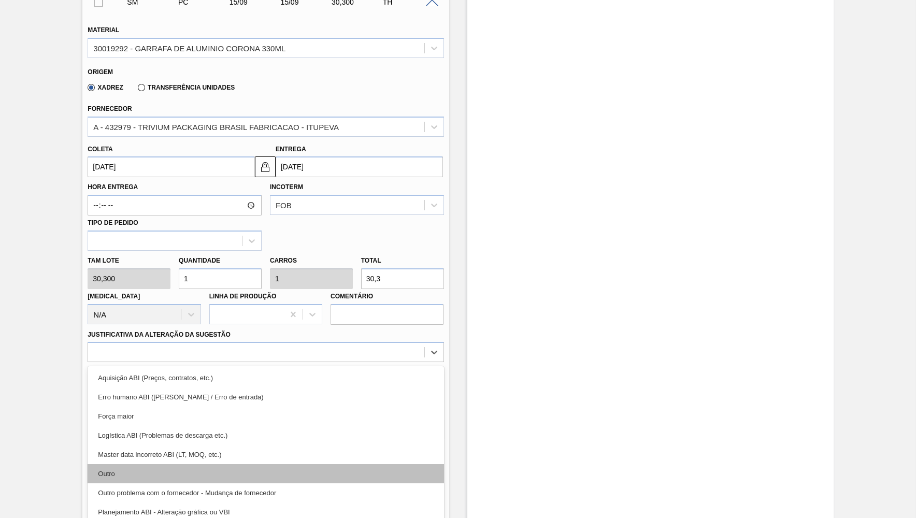
click at [269, 464] on div "Outro" at bounding box center [266, 473] width 356 height 19
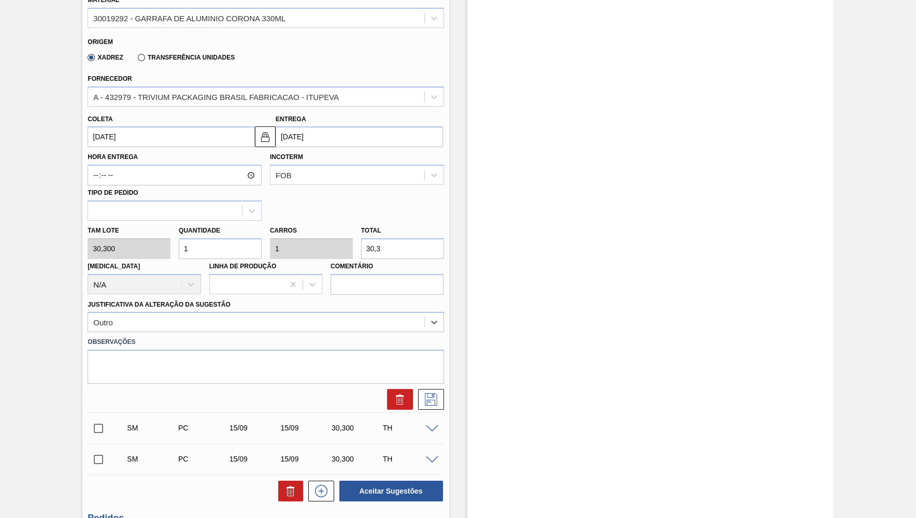
scroll to position [370, 0]
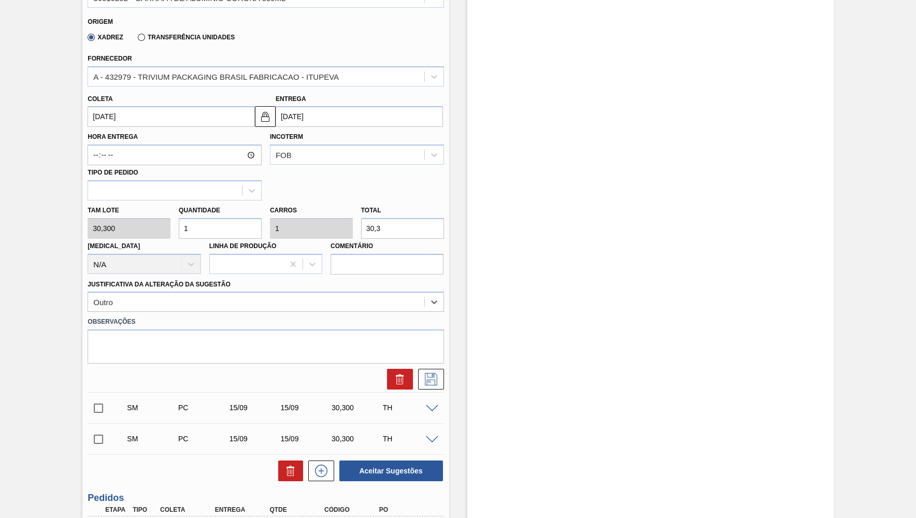
click at [421, 382] on div "SM PC 15/09 15/09 30,300 TH Material 30019292 - GARRAFA DE ALUMINIO CORONA 330M…" at bounding box center [266, 164] width 356 height 456
click at [427, 373] on icon at bounding box center [431, 379] width 12 height 12
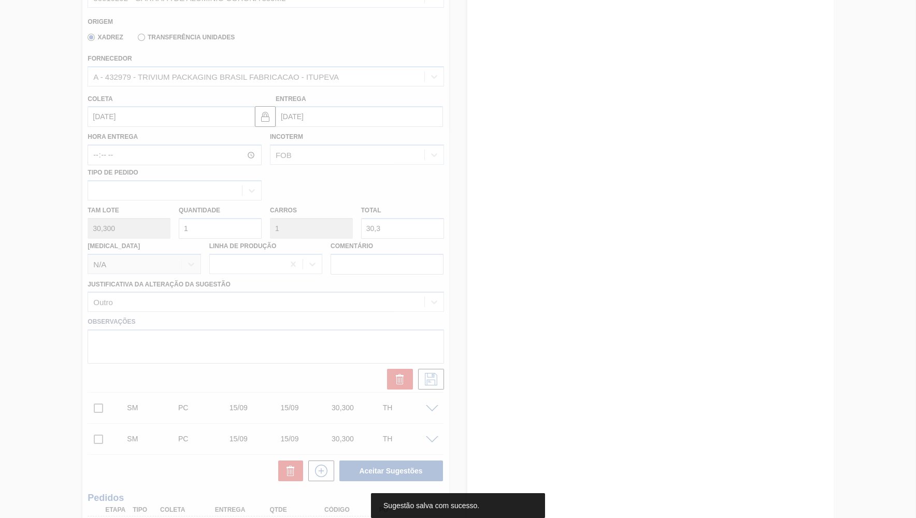
scroll to position [0, 0]
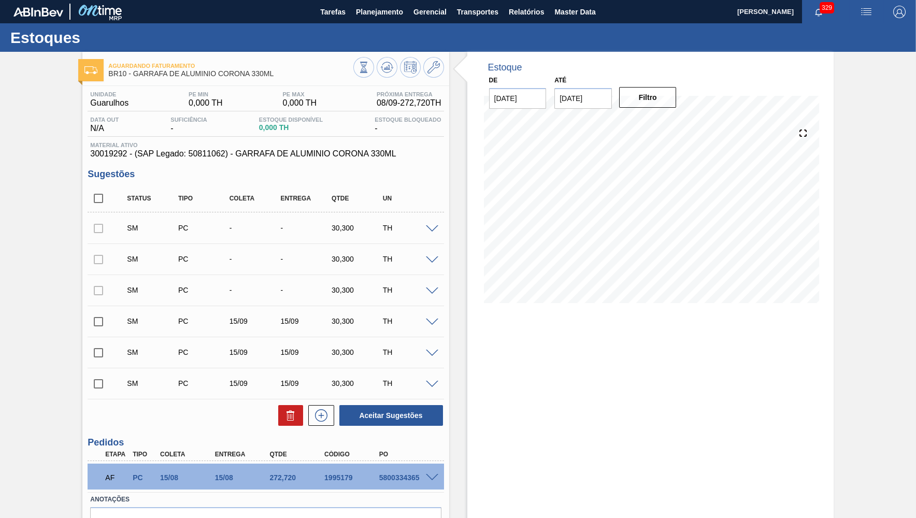
click at [429, 289] on span at bounding box center [432, 292] width 12 height 8
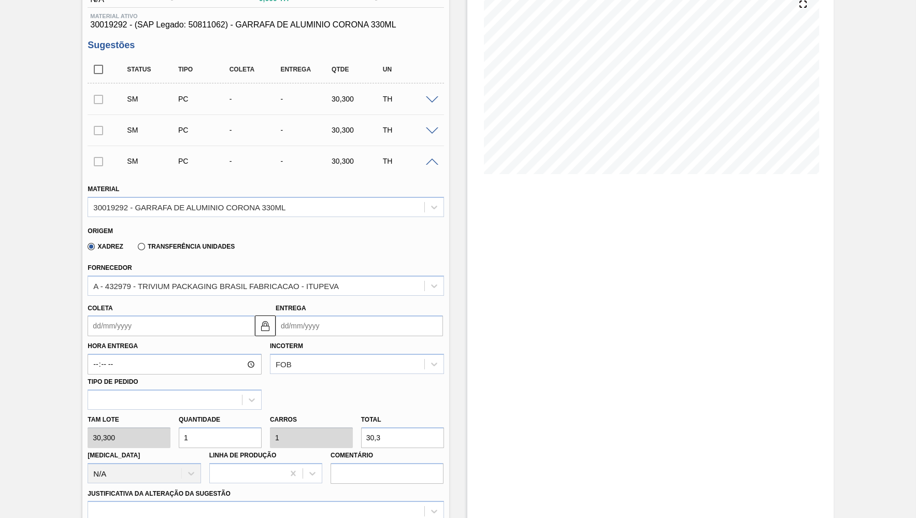
scroll to position [151, 0]
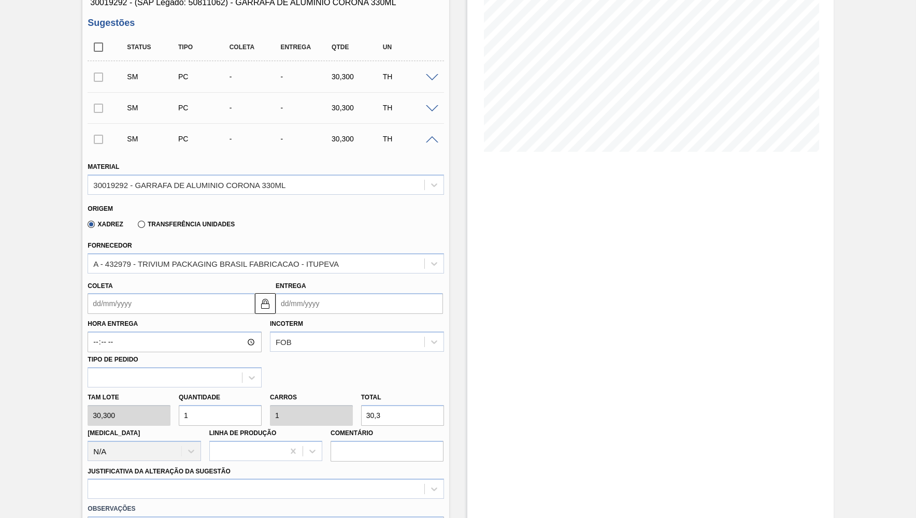
click at [140, 297] on input "Coleta" at bounding box center [171, 303] width 167 height 21
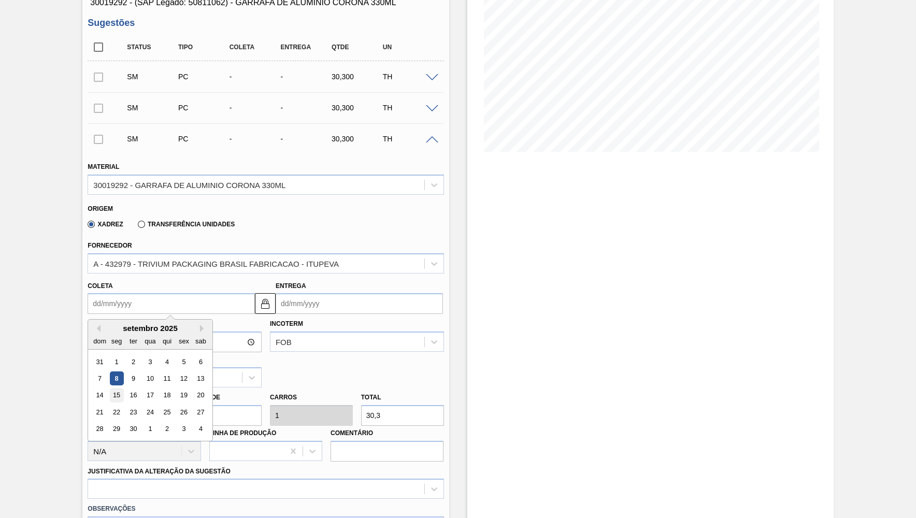
click at [116, 391] on div "15" at bounding box center [117, 396] width 14 height 14
type input "[DATE]"
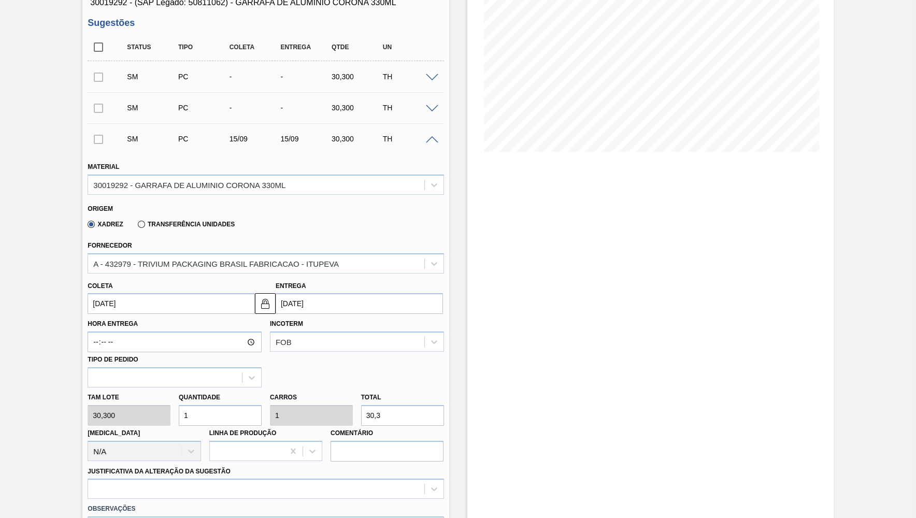
scroll to position [253, 0]
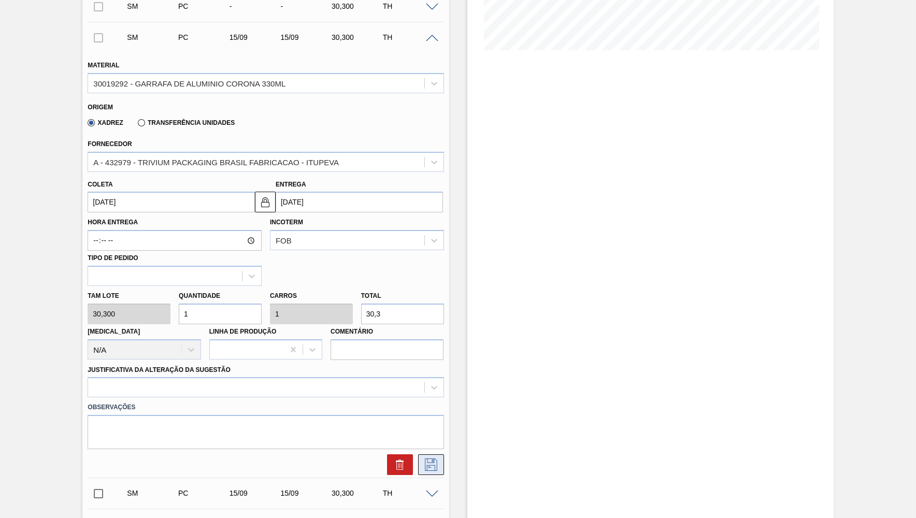
click at [434, 459] on icon at bounding box center [431, 465] width 17 height 12
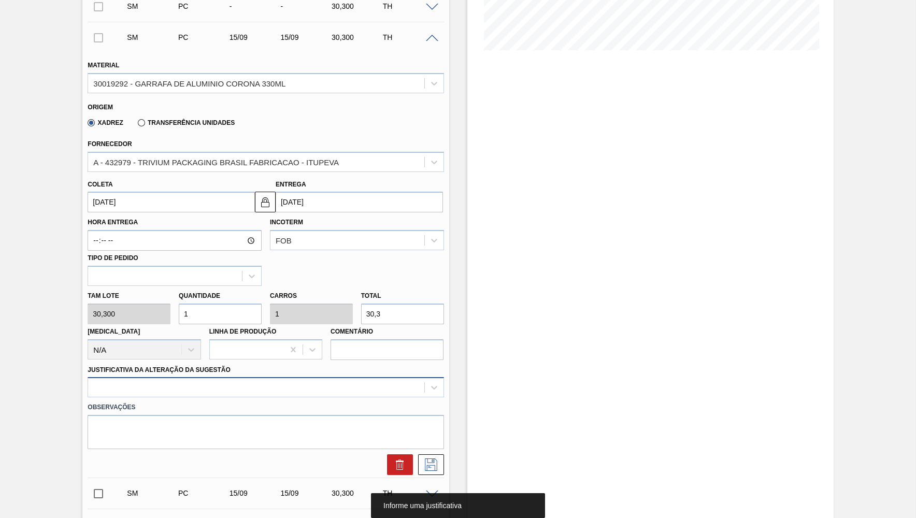
click at [212, 377] on div at bounding box center [266, 387] width 356 height 20
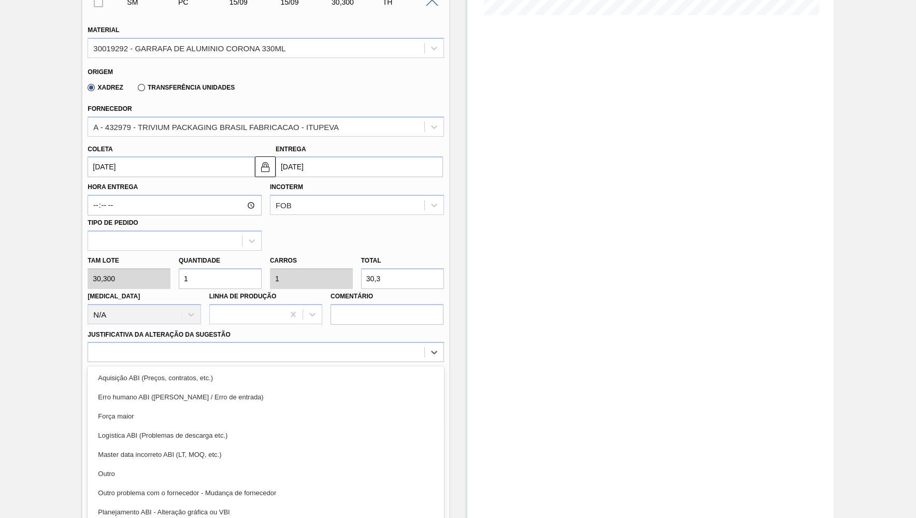
click at [156, 445] on div "Master data incorreto ABI (LT, MOQ, etc.)" at bounding box center [266, 454] width 356 height 19
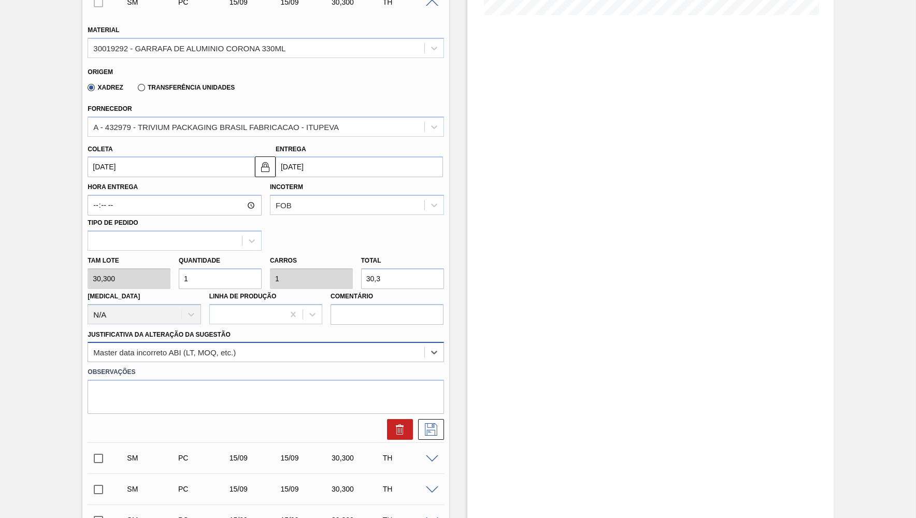
click at [111, 352] on div "Master data incorreto ABI (LT, MOQ, etc.)" at bounding box center [256, 352] width 336 height 15
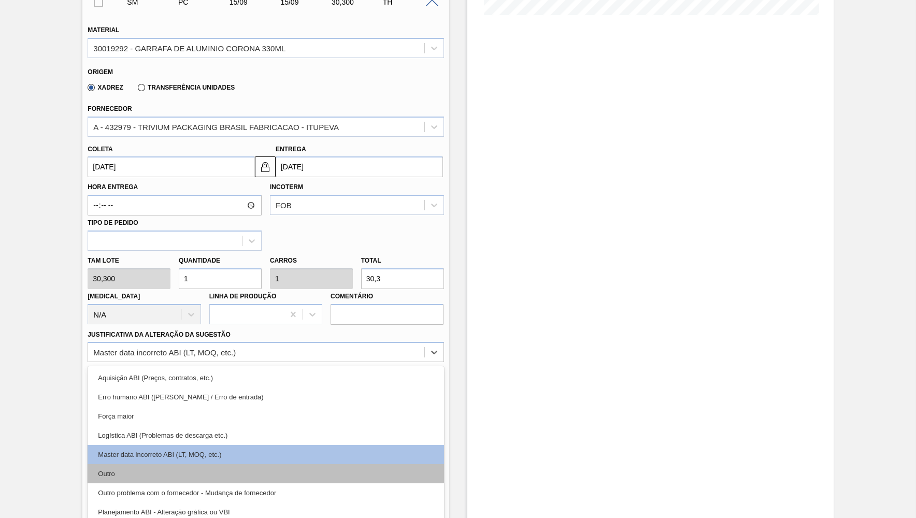
click at [129, 471] on div "Outro" at bounding box center [266, 473] width 356 height 19
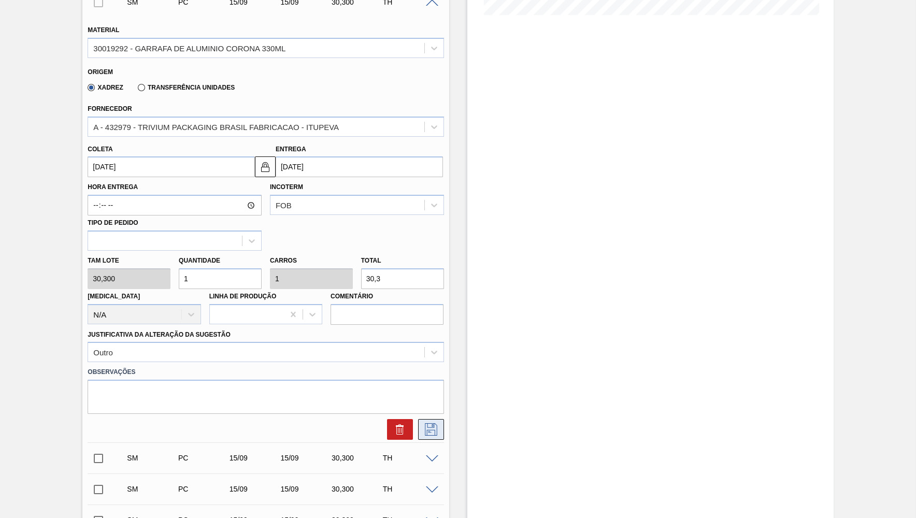
click at [432, 423] on icon at bounding box center [431, 429] width 12 height 12
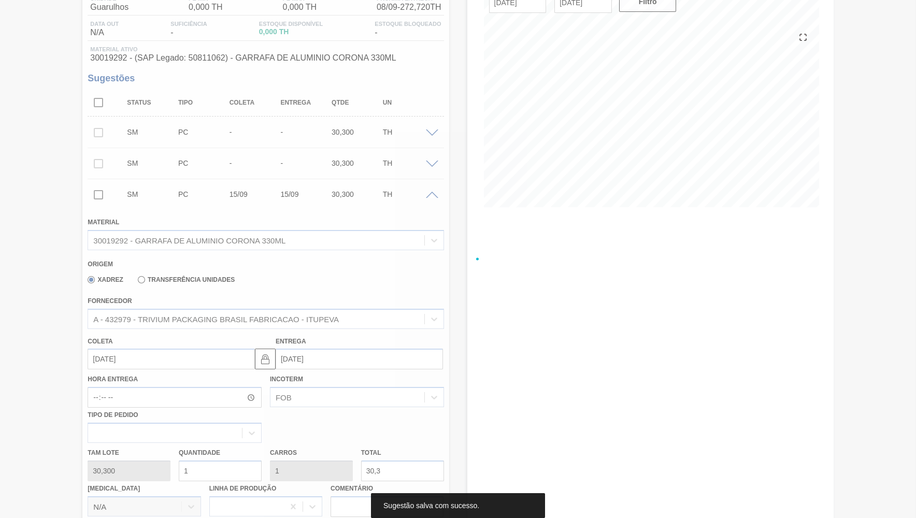
scroll to position [86, 0]
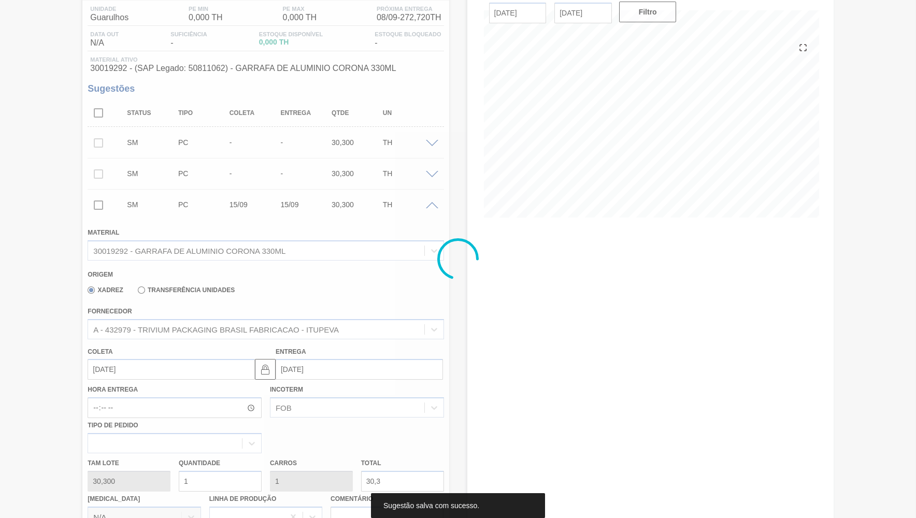
click at [431, 173] on div at bounding box center [458, 259] width 916 height 518
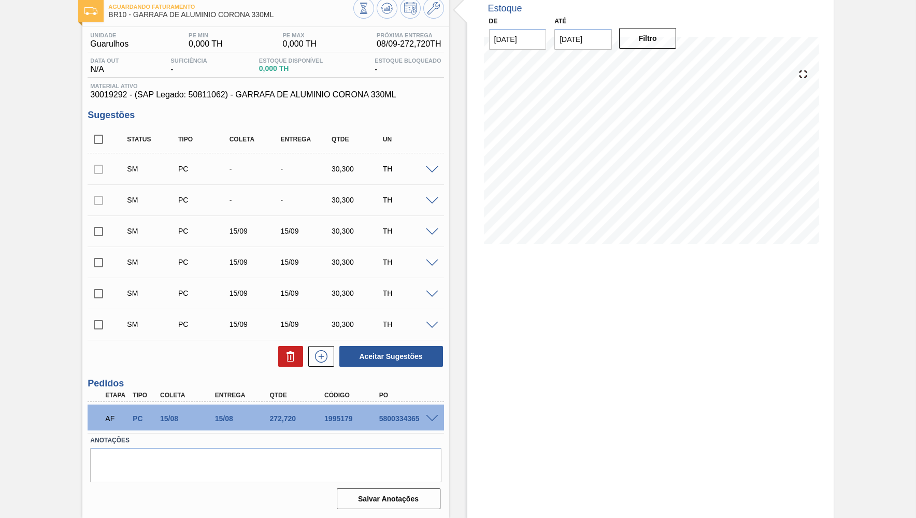
click at [434, 199] on span at bounding box center [432, 201] width 12 height 8
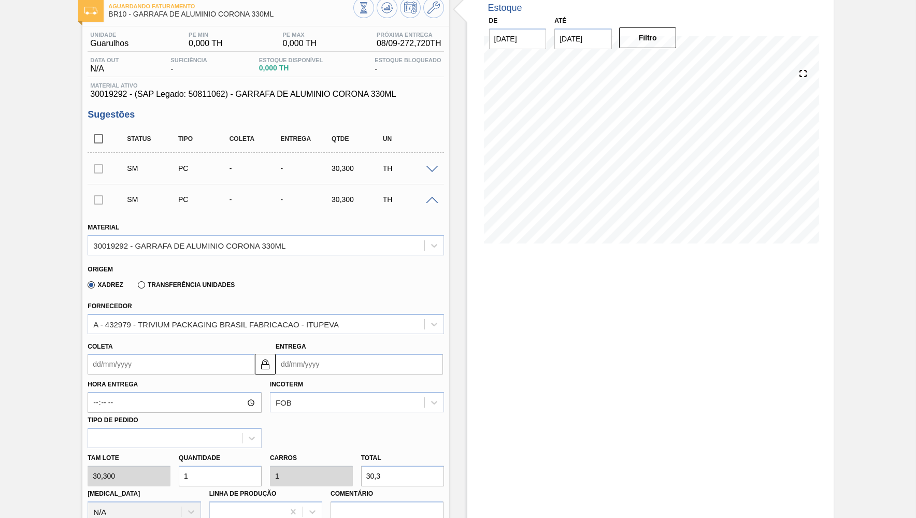
scroll to position [161, 0]
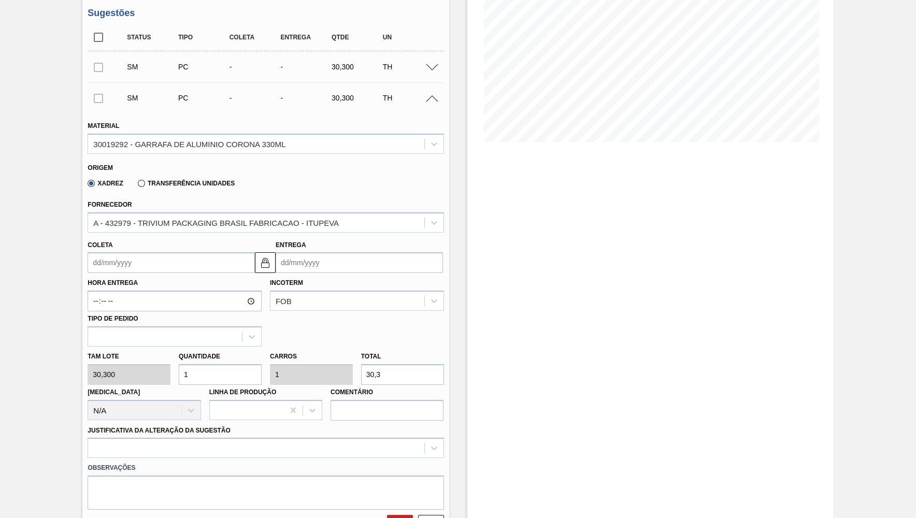
click at [106, 278] on label "Hora Entrega" at bounding box center [175, 283] width 174 height 15
click at [0, 0] on input "Hora Entrega" at bounding box center [0, 0] width 0 height 0
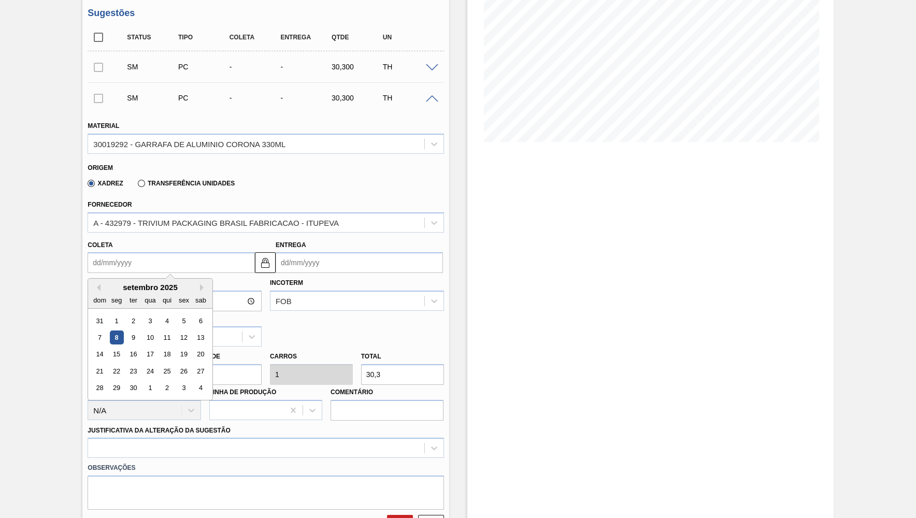
click at [112, 264] on input "Coleta" at bounding box center [171, 262] width 167 height 21
click at [112, 348] on div "15" at bounding box center [117, 355] width 14 height 14
type input "[DATE]"
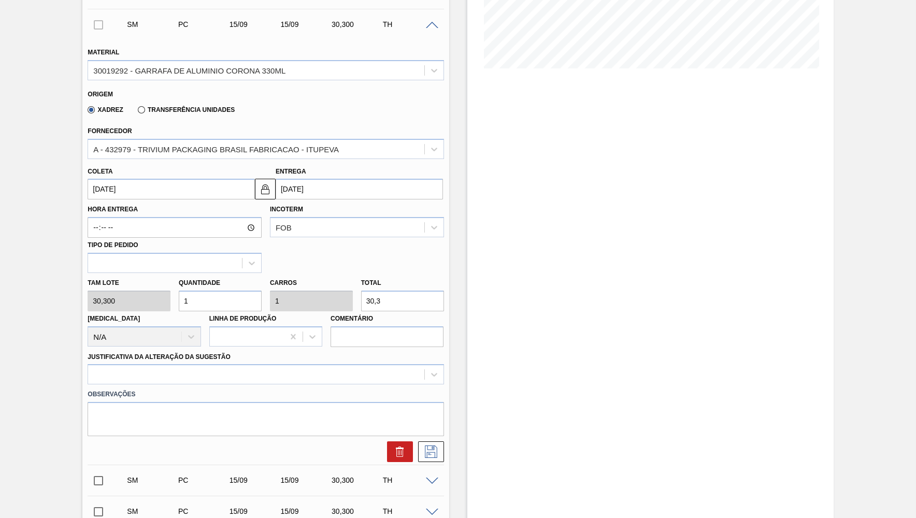
scroll to position [262, 0]
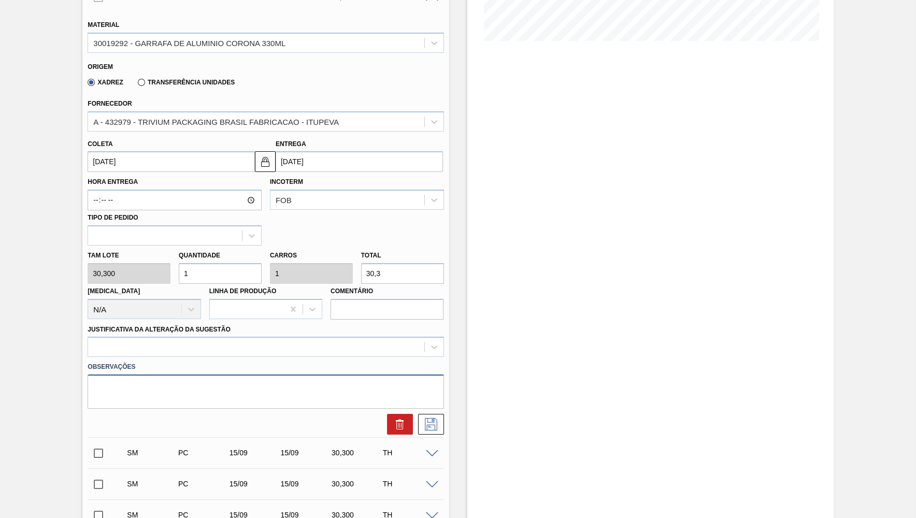
click at [431, 401] on textarea at bounding box center [266, 392] width 356 height 34
click at [434, 418] on icon at bounding box center [431, 424] width 17 height 12
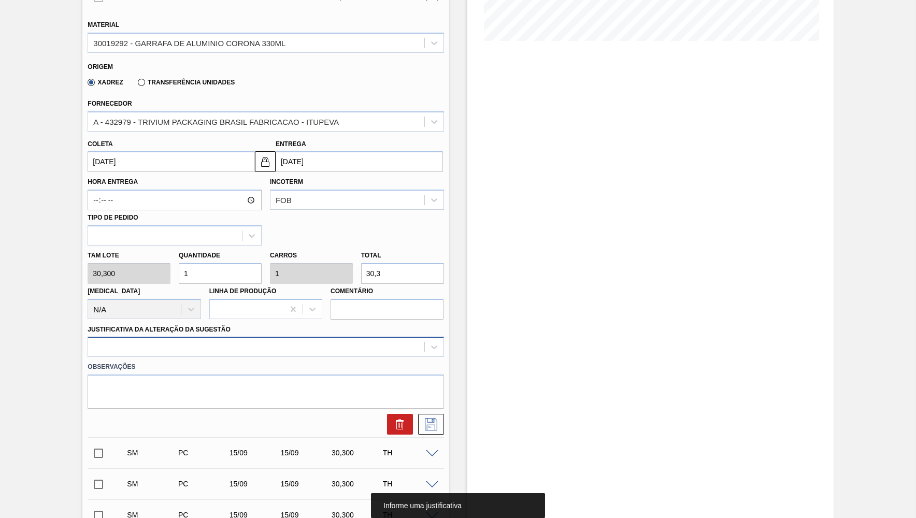
click at [112, 345] on div at bounding box center [256, 347] width 336 height 15
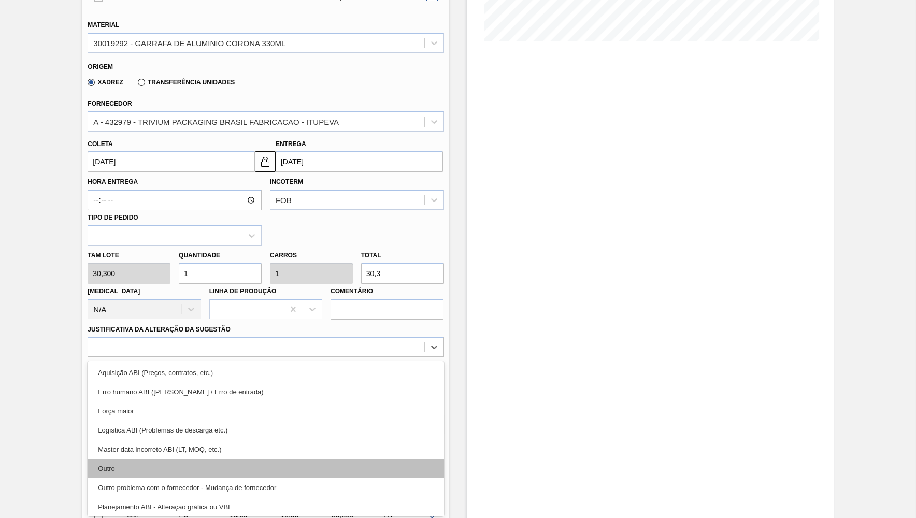
click at [124, 459] on div "Outro" at bounding box center [266, 468] width 356 height 19
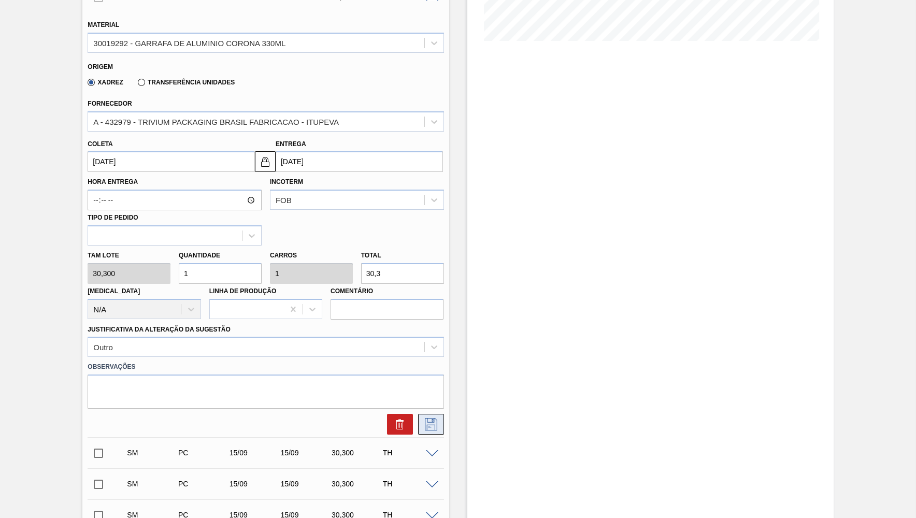
click at [439, 426] on button at bounding box center [431, 424] width 26 height 21
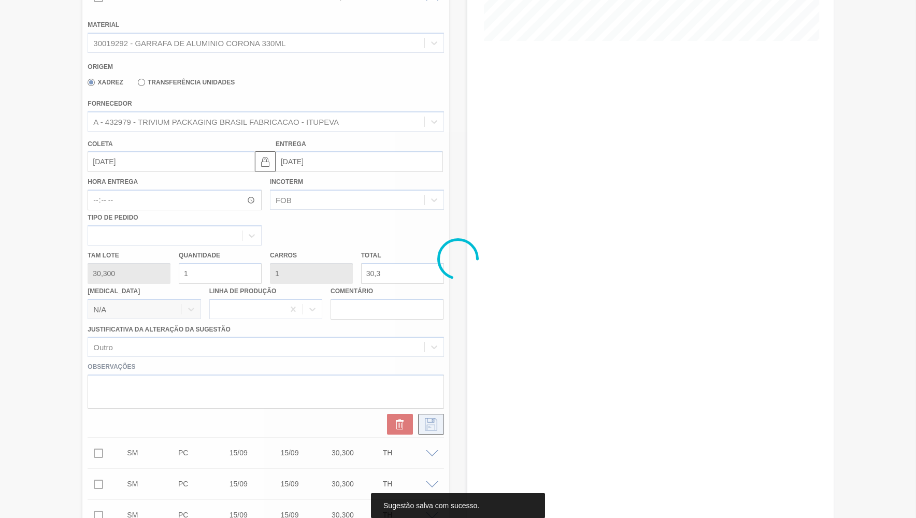
scroll to position [0, 0]
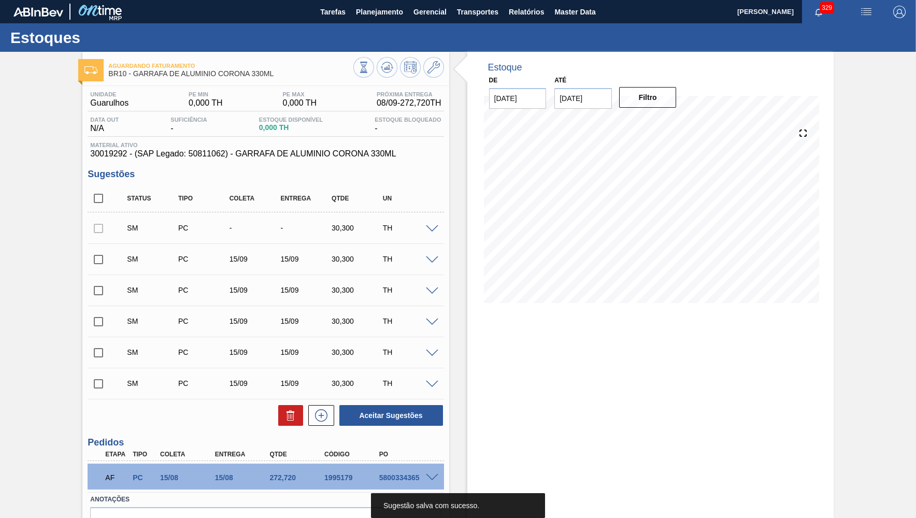
click at [428, 225] on div at bounding box center [433, 228] width 21 height 8
click at [431, 226] on span at bounding box center [432, 229] width 12 height 8
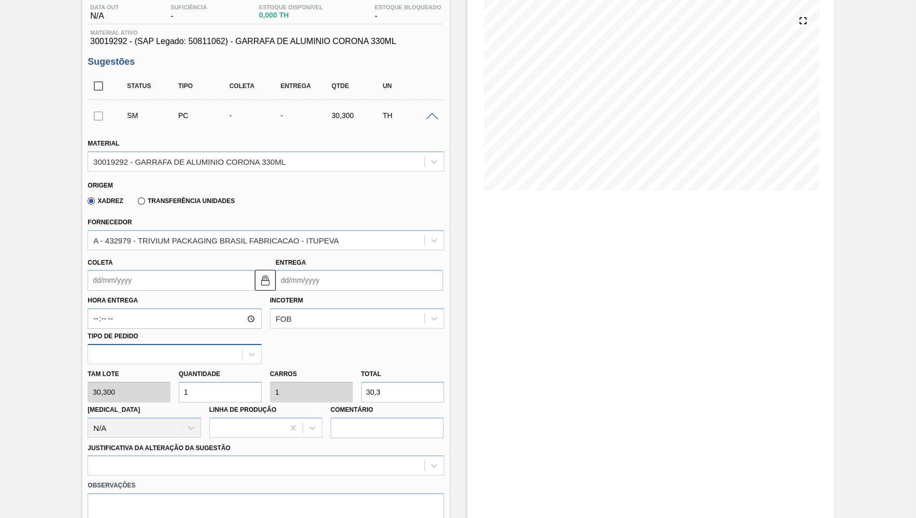
scroll to position [151, 0]
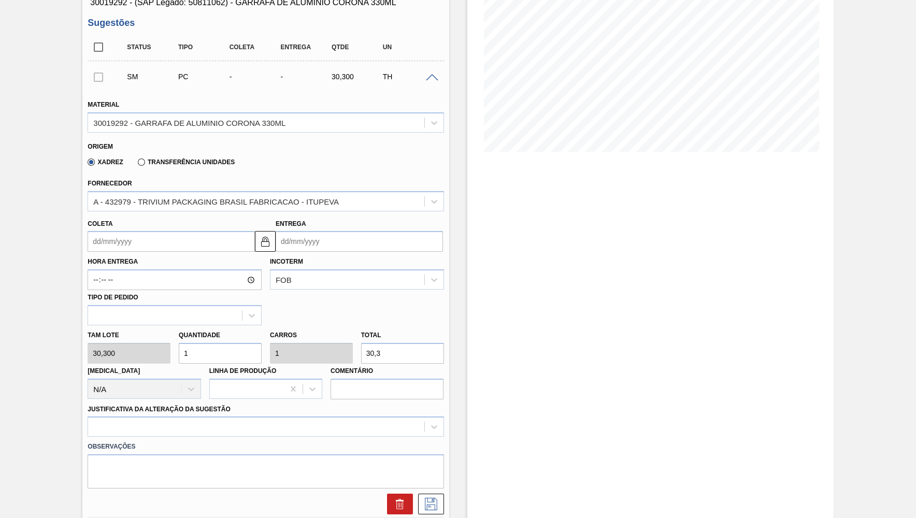
click at [107, 252] on div "Hora Entrega Incoterm FOB Tipo de pedido" at bounding box center [265, 289] width 364 height 74
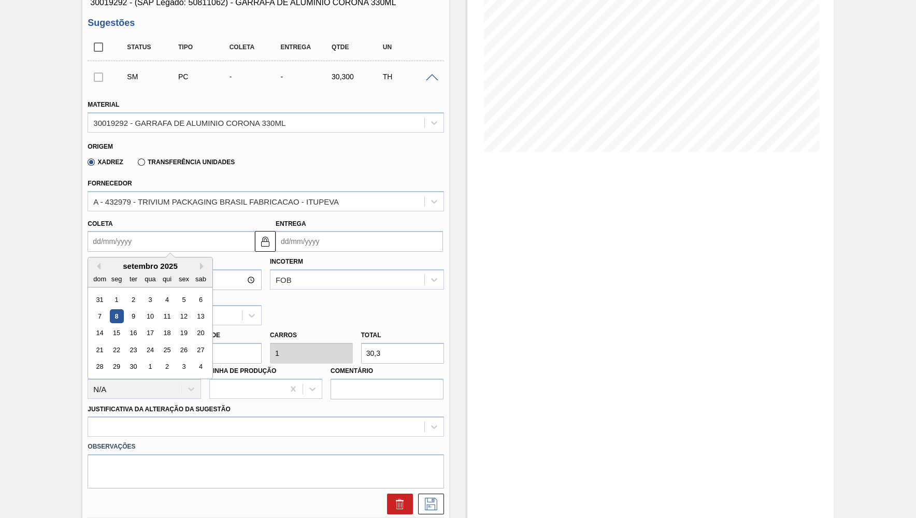
click at [103, 234] on input "Coleta" at bounding box center [171, 241] width 167 height 21
click at [116, 327] on div "15" at bounding box center [117, 334] width 14 height 14
type input "[DATE]"
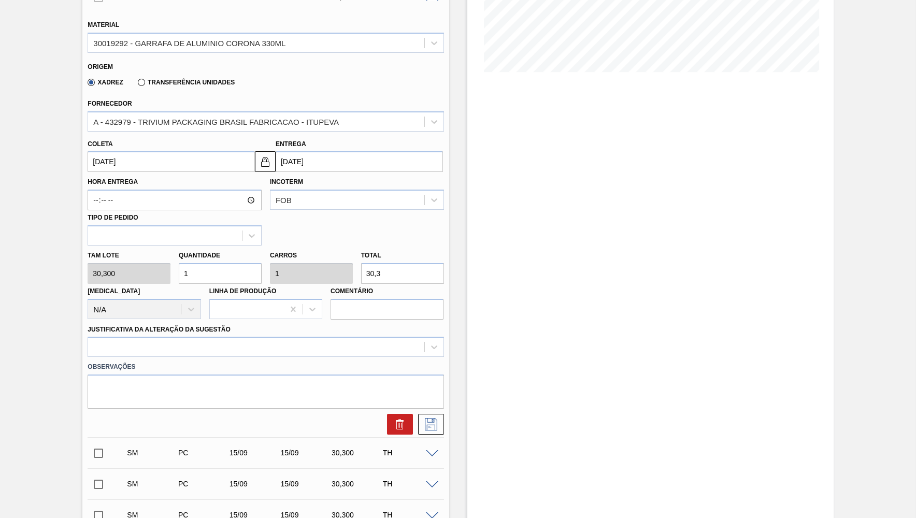
scroll to position [253, 0]
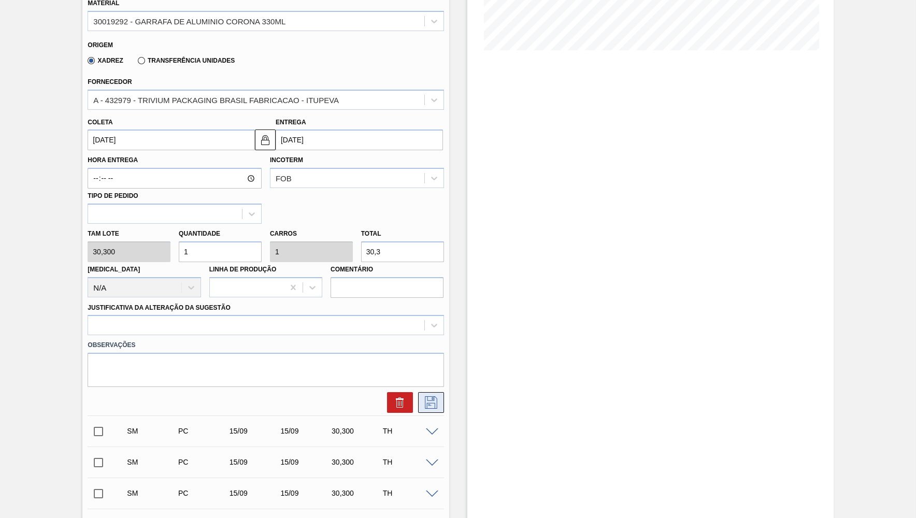
click at [434, 396] on icon at bounding box center [431, 402] width 12 height 12
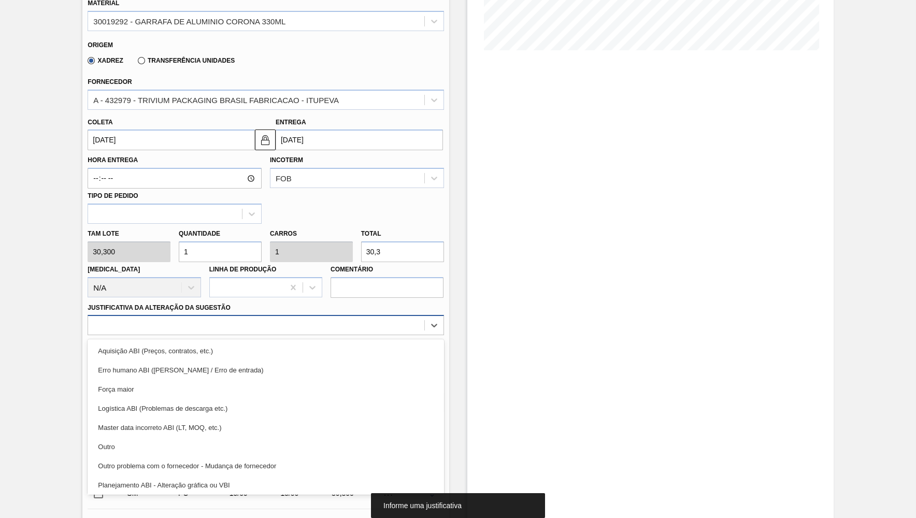
click at [223, 324] on div at bounding box center [256, 325] width 336 height 15
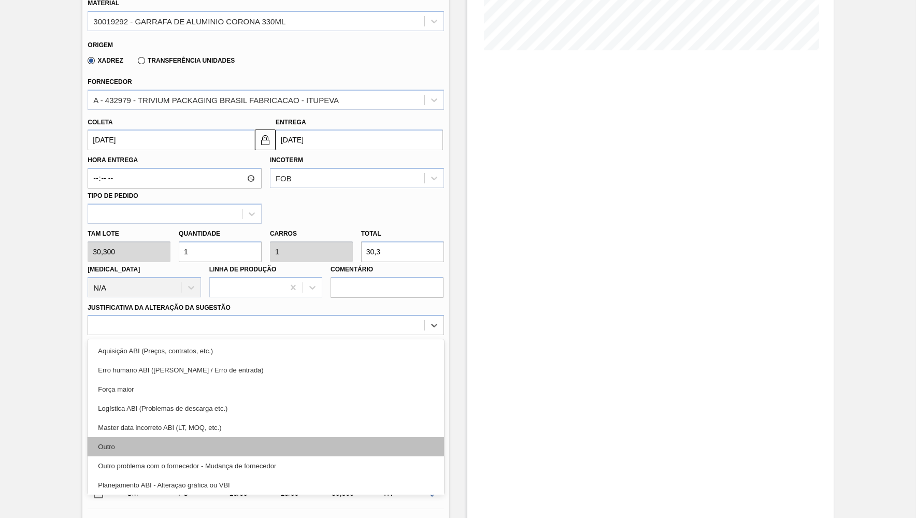
click at [124, 445] on div "Outro" at bounding box center [266, 446] width 356 height 19
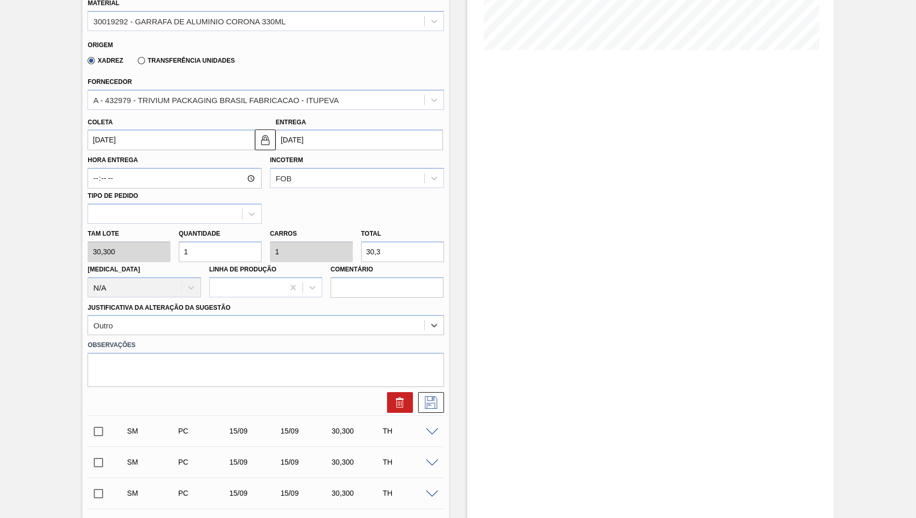
click at [434, 387] on div at bounding box center [265, 400] width 364 height 26
click at [439, 396] on button at bounding box center [431, 402] width 26 height 21
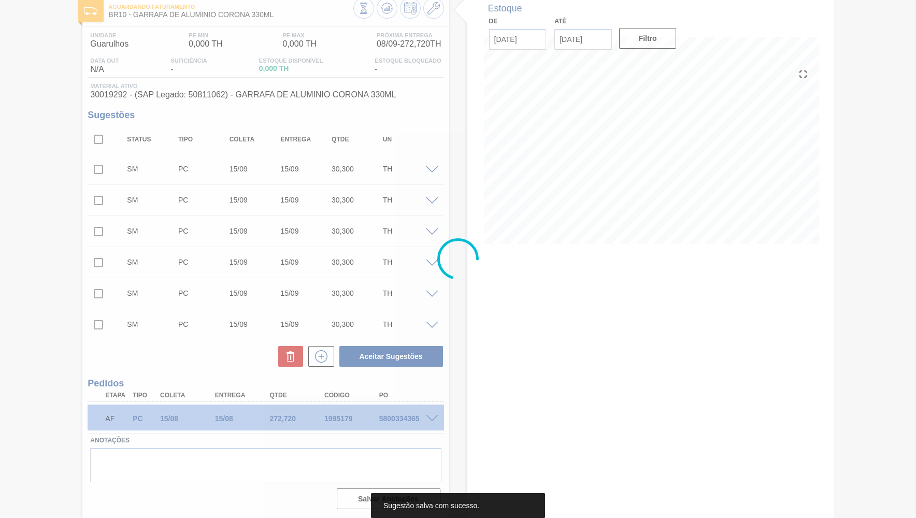
scroll to position [0, 0]
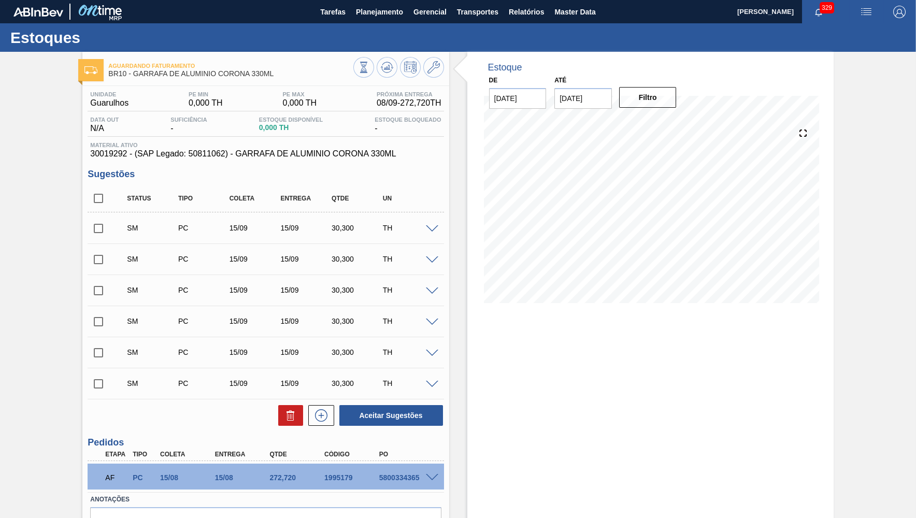
click at [92, 194] on input "checkbox" at bounding box center [99, 199] width 22 height 22
checkbox input "true"
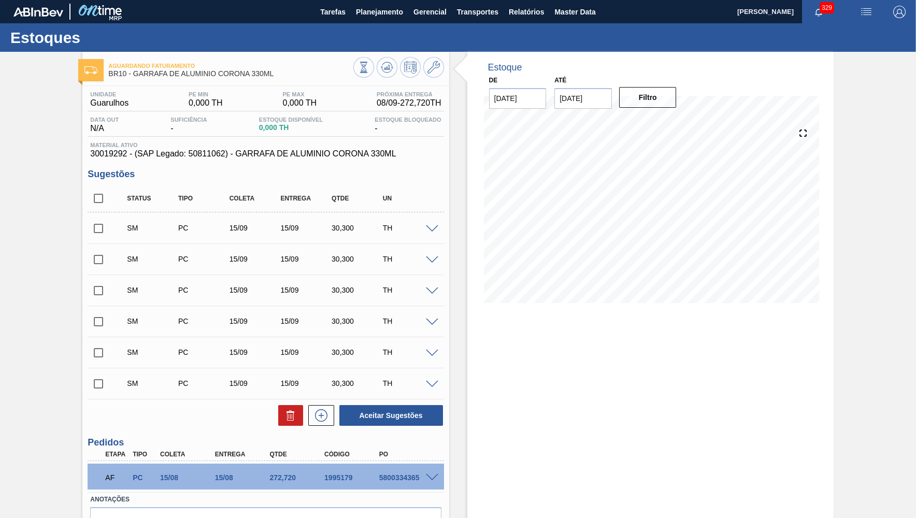
checkbox input "true"
click at [427, 412] on button "Aceitar Sugestões" at bounding box center [391, 415] width 104 height 21
checkbox input "false"
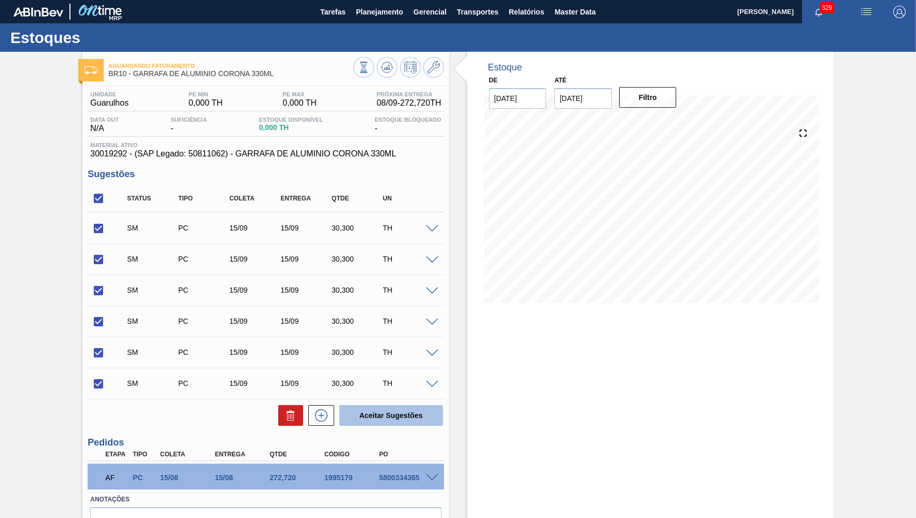
checkbox input "false"
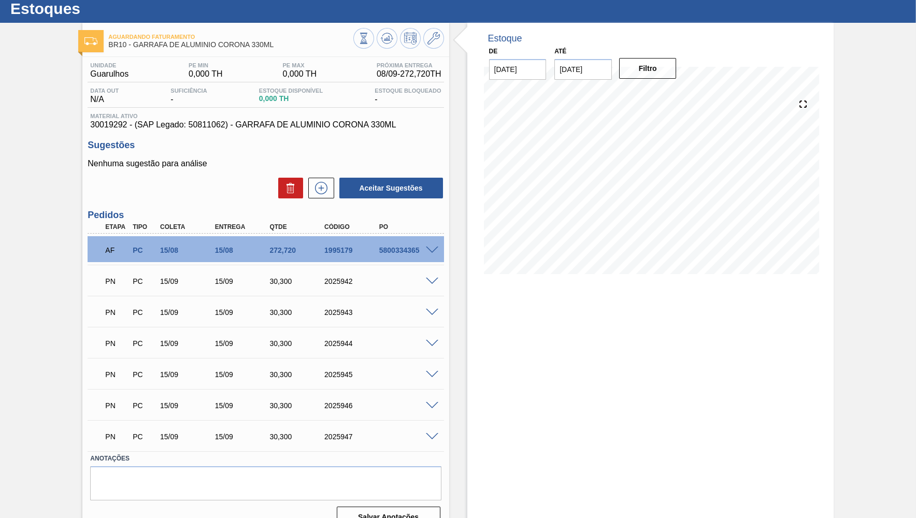
scroll to position [47, 0]
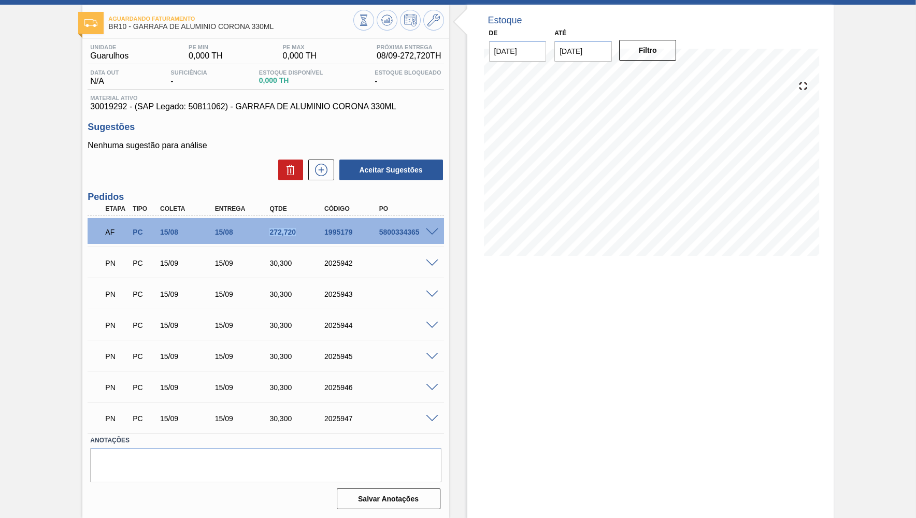
drag, startPoint x: 266, startPoint y: 224, endPoint x: 307, endPoint y: 226, distance: 41.5
click at [307, 226] on div "AF PC 15/08 15/08 272,720 1995179 5800334365" at bounding box center [262, 231] width 329 height 21
click at [630, 351] on div "Estoque De [DATE] Até [DATE] Filtro" at bounding box center [650, 262] width 366 height 514
